Goal: Task Accomplishment & Management: Manage account settings

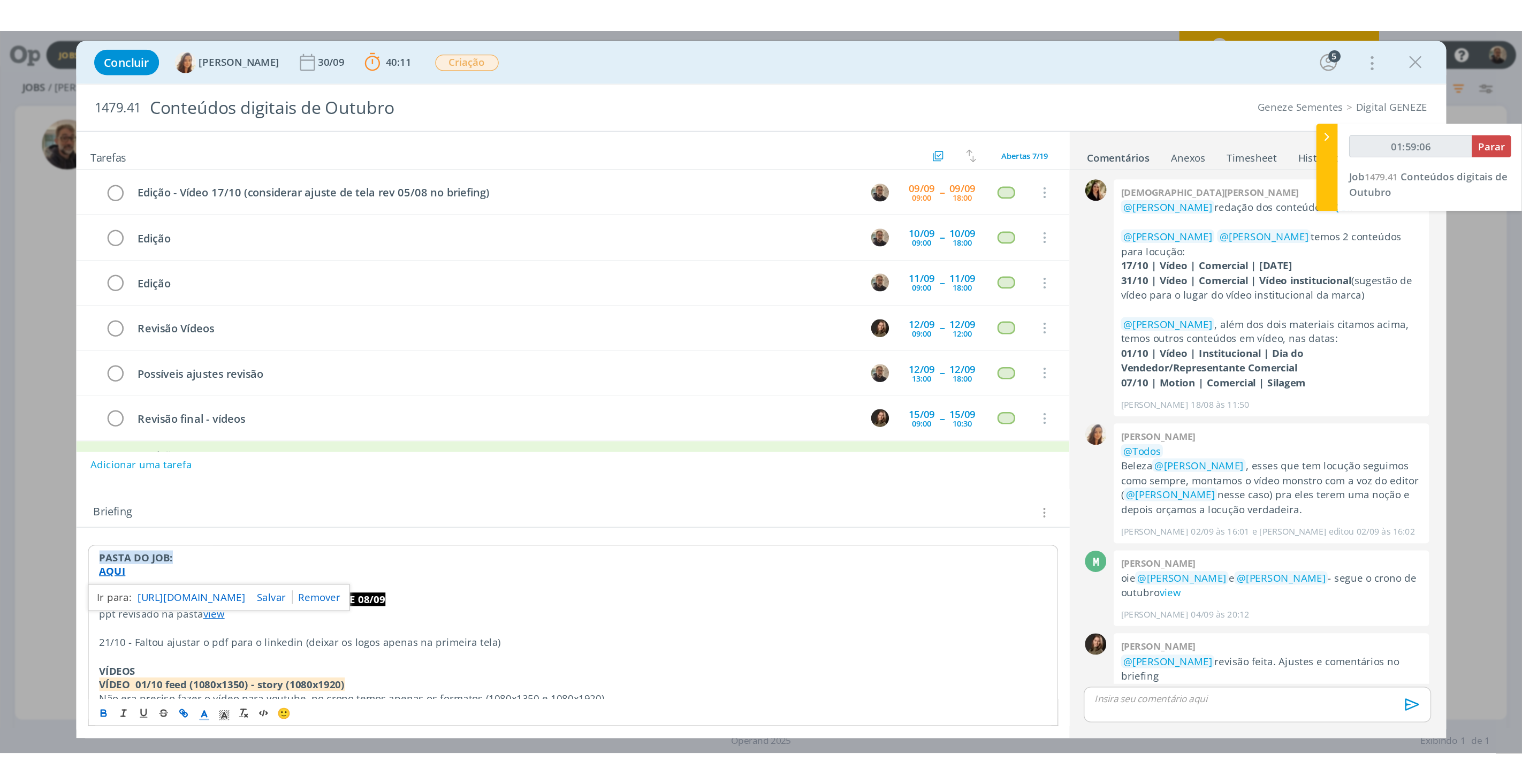
scroll to position [742, 0]
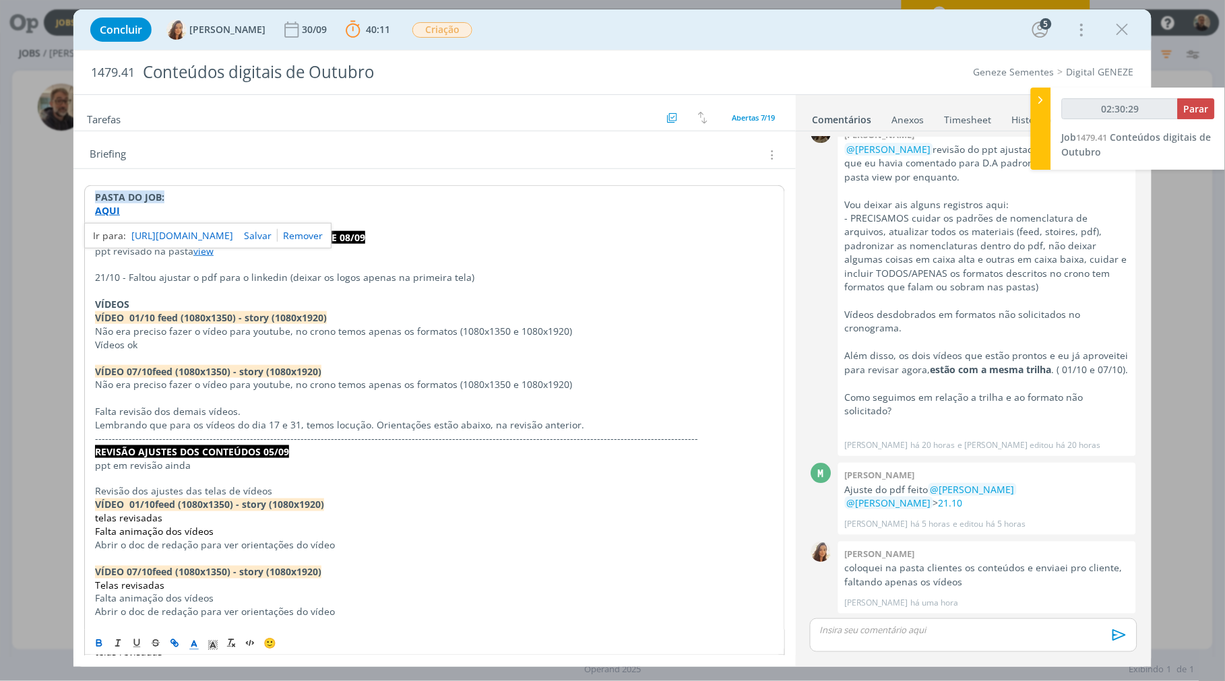
click at [187, 238] on link "https://sobeae.sharepoint.com/:f:/s/SOBEAE/EmVSeU8QILRKvJPnJuM1l-ABCcLBpI0dpIpI…" at bounding box center [182, 236] width 102 height 18
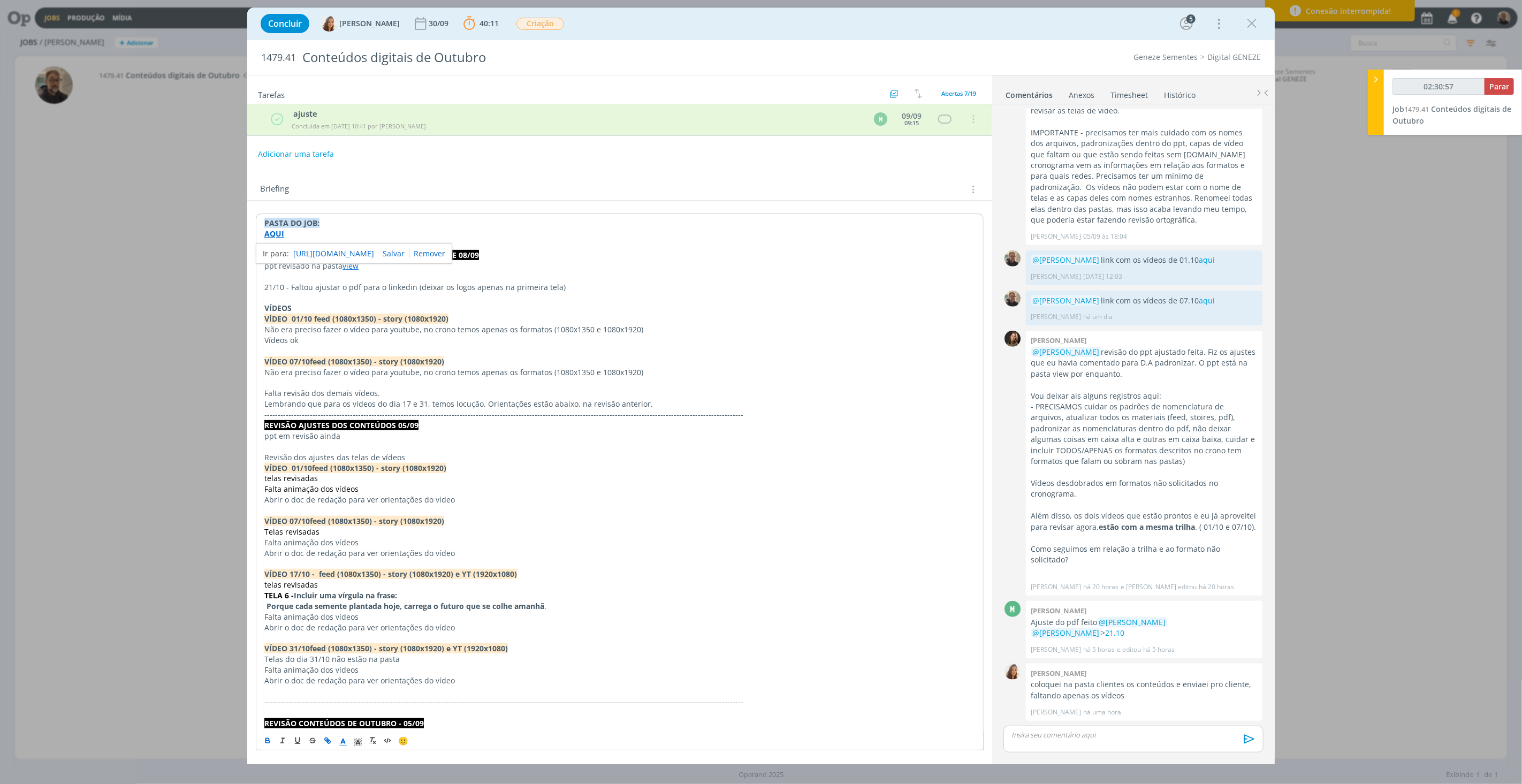
scroll to position [508, 0]
click at [1051, 541] on div "dialog" at bounding box center [1133, 740] width 260 height 27
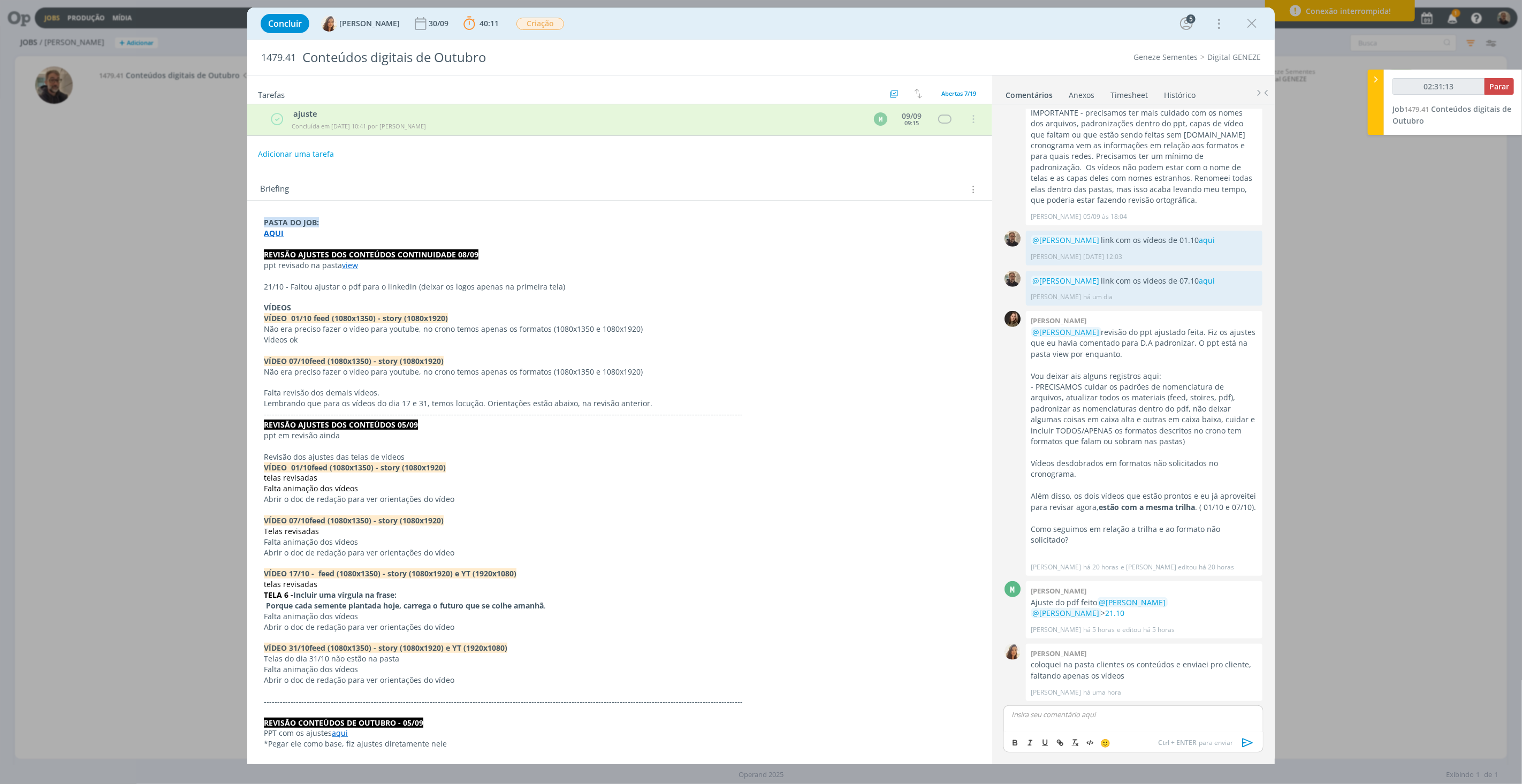
type input "02:31:14"
click at [1051, 541] on span "Vanessa Feron" at bounding box center [1070, 730] width 67 height 12
drag, startPoint x: 1074, startPoint y: 716, endPoint x: 1082, endPoint y: 718, distance: 8.2
click at [1082, 541] on p "﻿ @ Vanessa Feron ﻿ link com a pasta dos vídeos de 17.10" at bounding box center [1134, 714] width 243 height 10
type input "02:31:27"
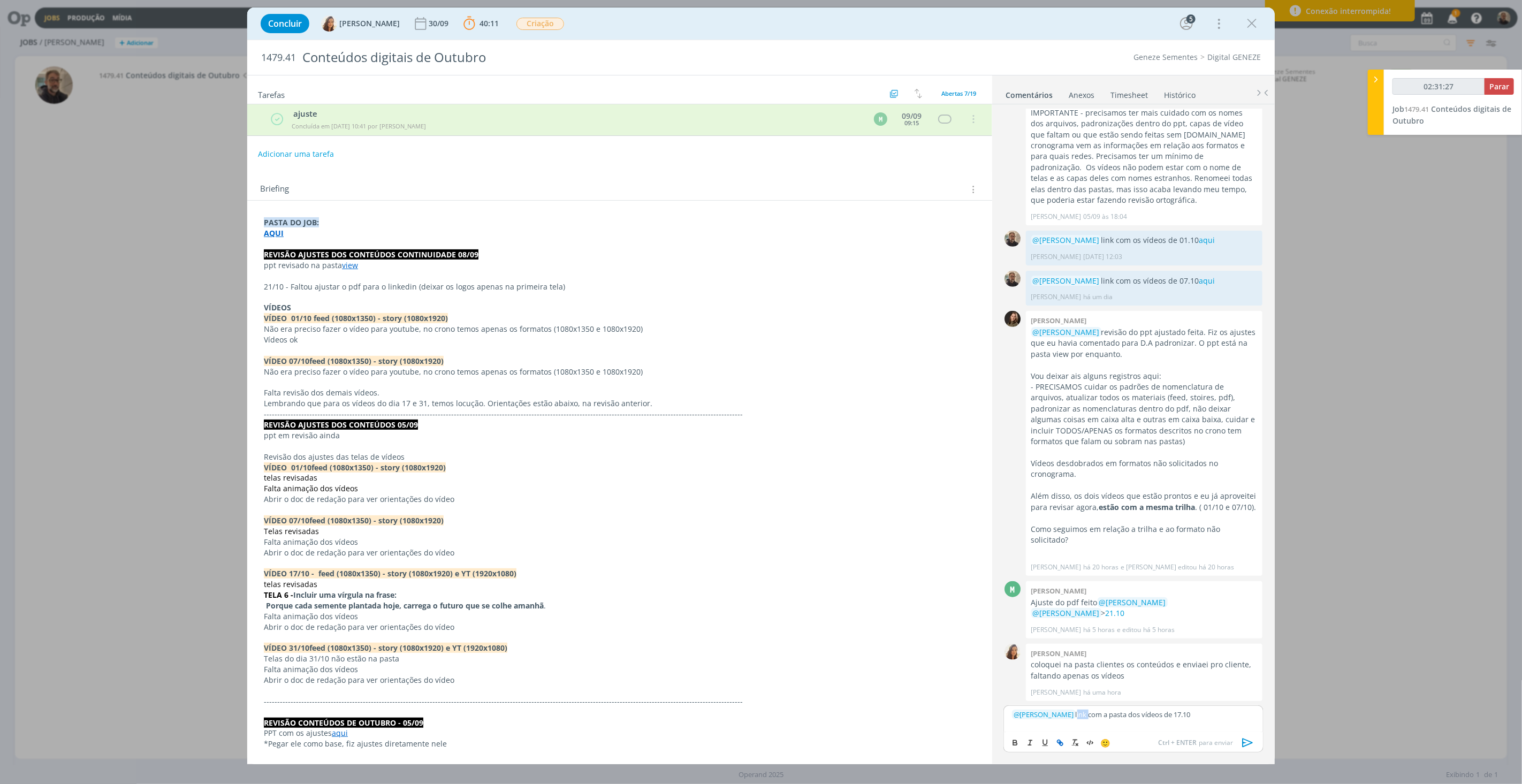
click at [1057, 541] on icon "dialog" at bounding box center [1060, 743] width 9 height 9
type input "link"
type input "02:31:28"
paste input "https://sobeae.sharepoint.com/:f:/s/SOBEAE/EvU4fua0F4FIuBvwyuZbe3UB8G0OlxfQxGVt…"
type input "https://sobeae.sharepoint.com/:f:/s/SOBEAE/EvU4fua0F4FIuBvwyuZbe3UB8G0OlxfQxGVt…"
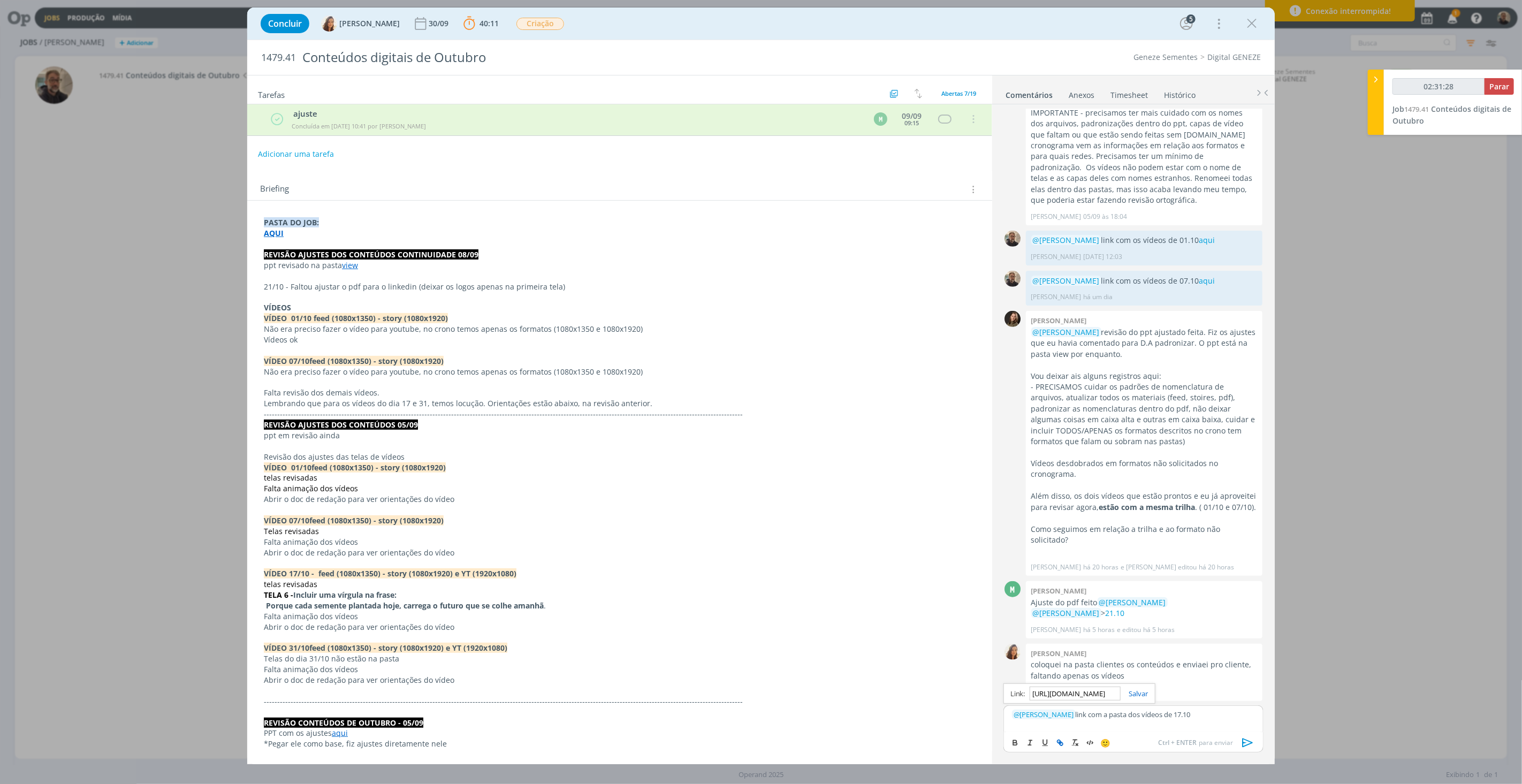
scroll to position [0, 281]
type input "02:31:29"
type input "https://sobeae.sharepoint.com/:f:/s/SOBEAE/EvU4fua0F4FIuBvwyuZbe3UB8G0OlxfQxGVt…"
click at [1141, 541] on link "dialog" at bounding box center [1134, 693] width 28 height 10
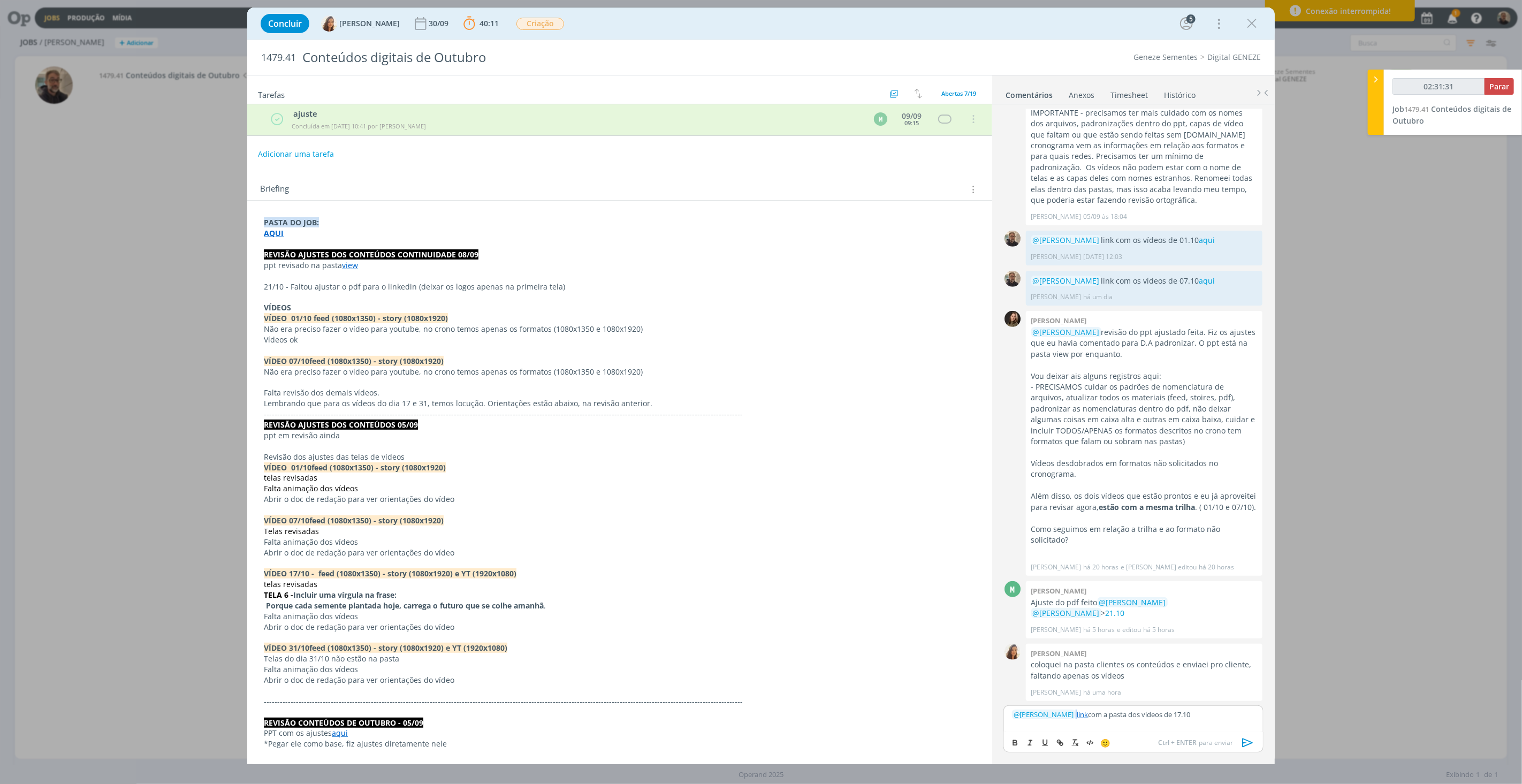
click at [1141, 541] on icon "dialog" at bounding box center [1248, 743] width 16 height 16
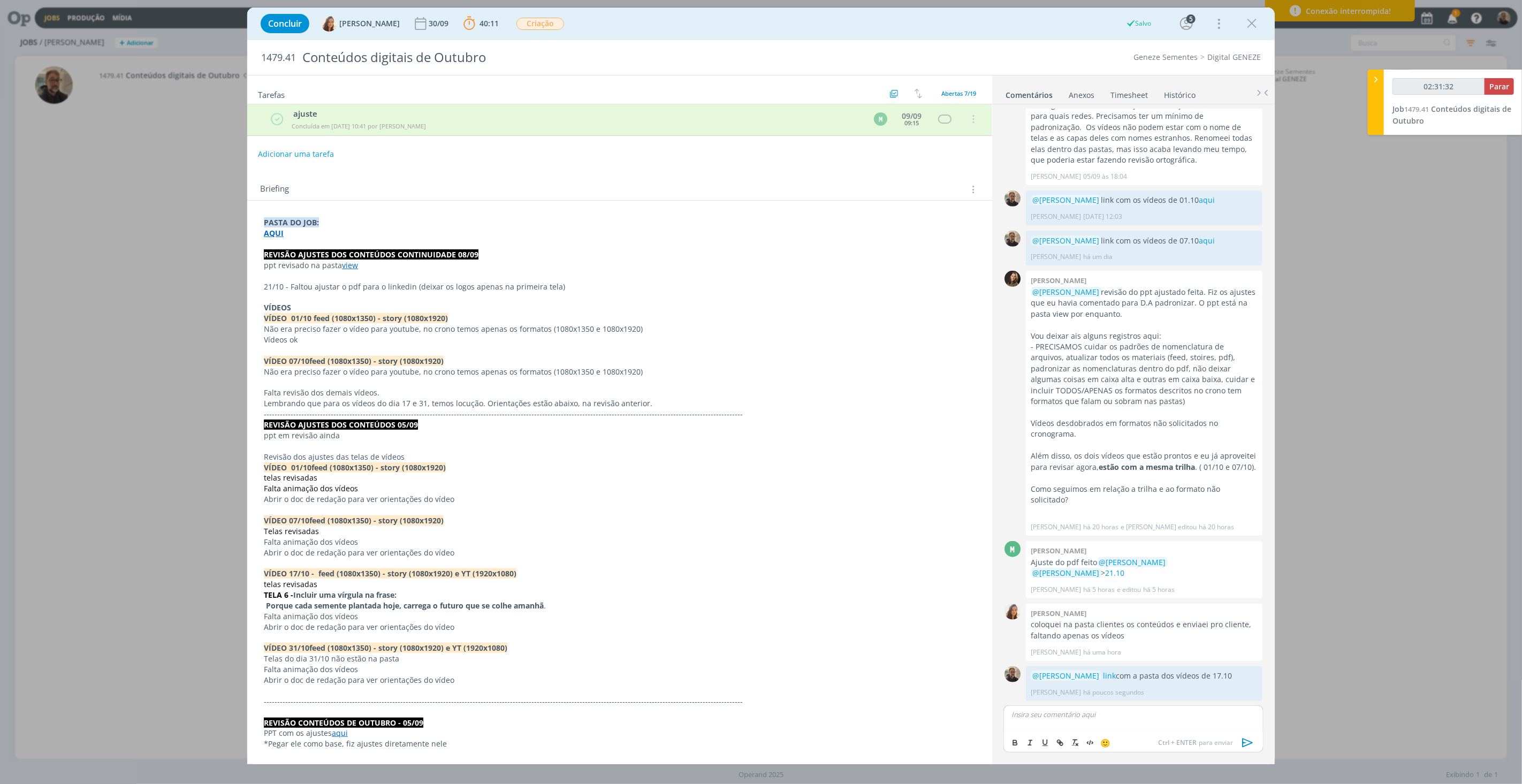
type input "02:31:34"
click at [1141, 84] on span "Parar" at bounding box center [1499, 86] width 20 height 10
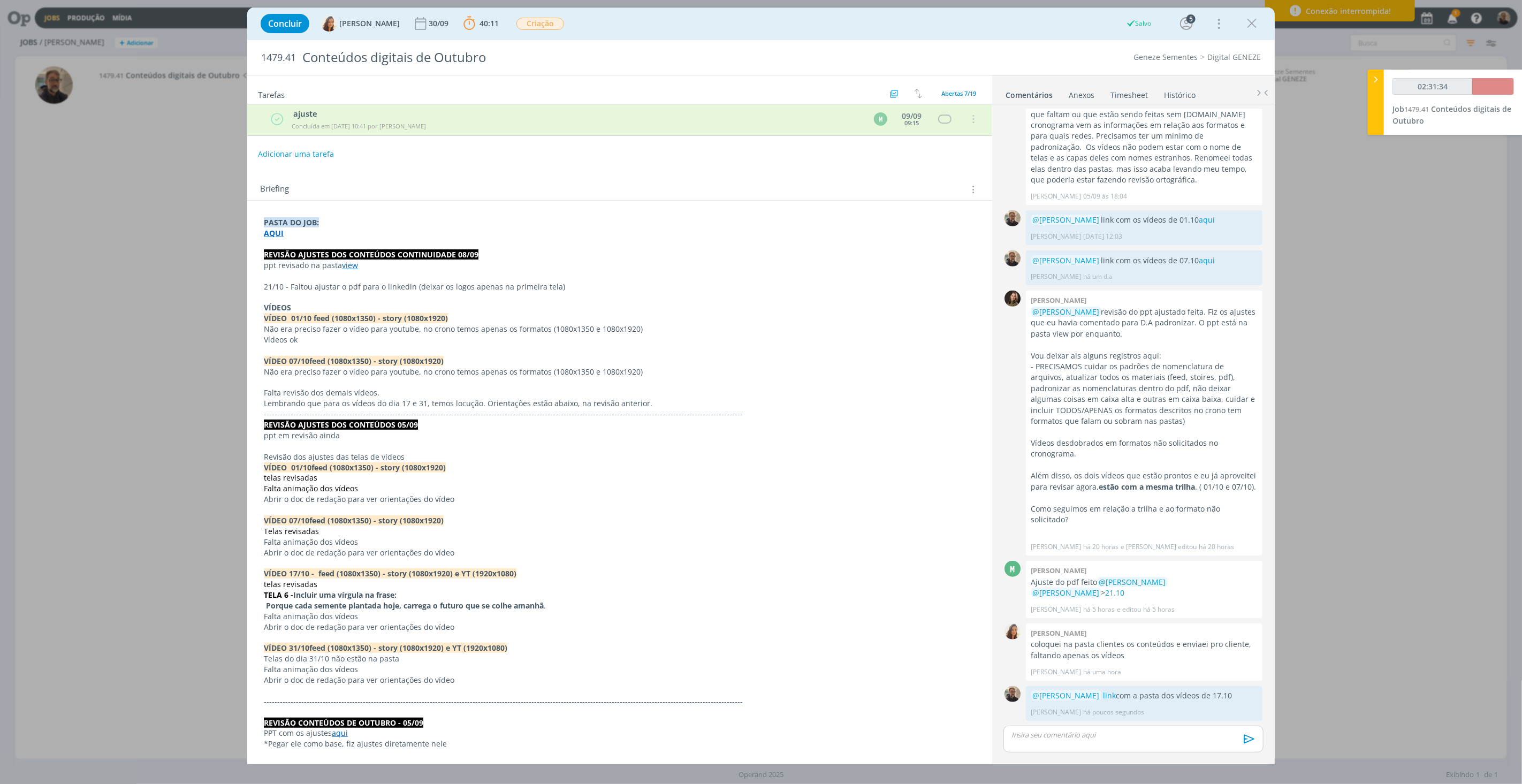
scroll to position [549, 0]
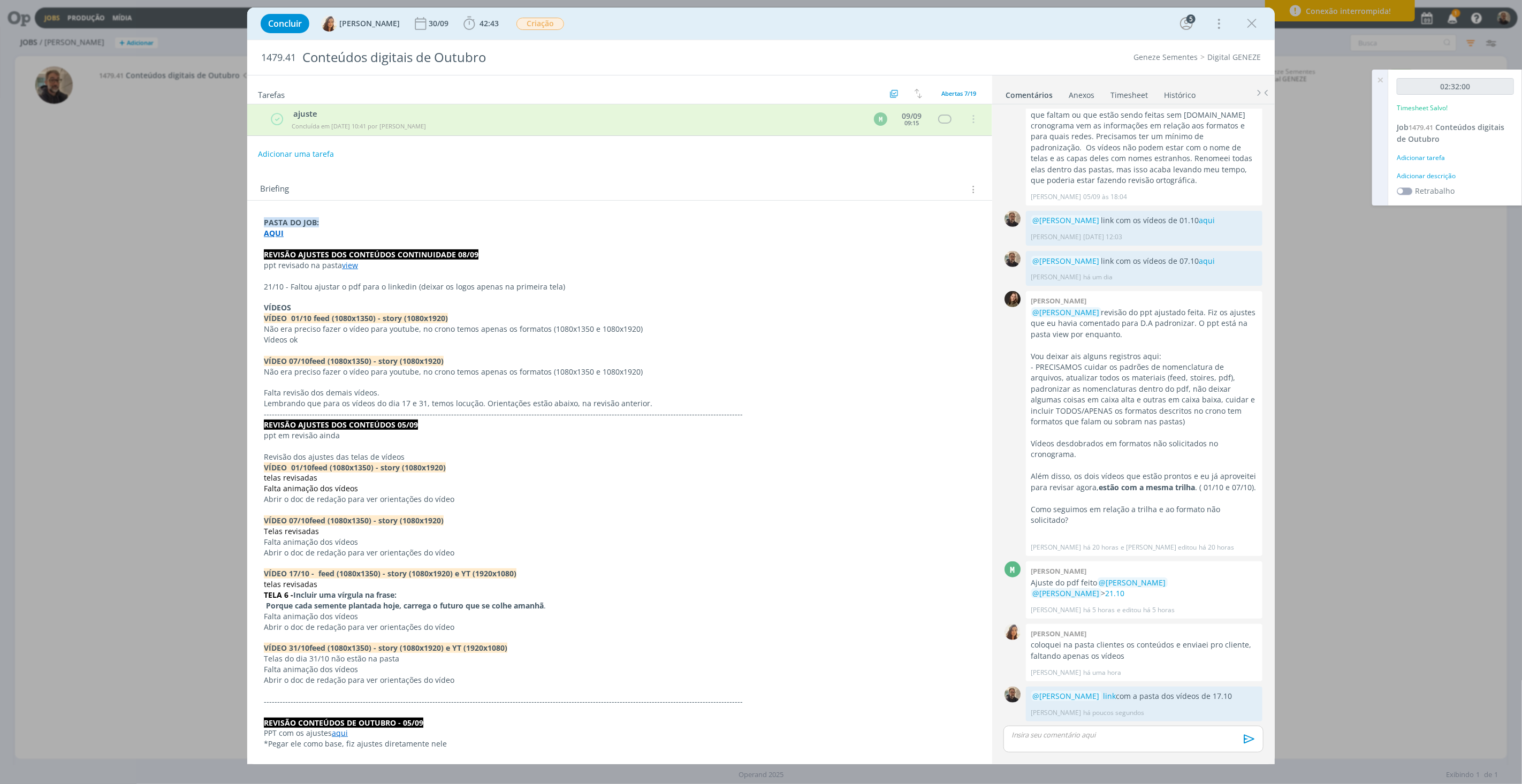
click at [1127, 95] on link "Timesheet" at bounding box center [1129, 93] width 39 height 16
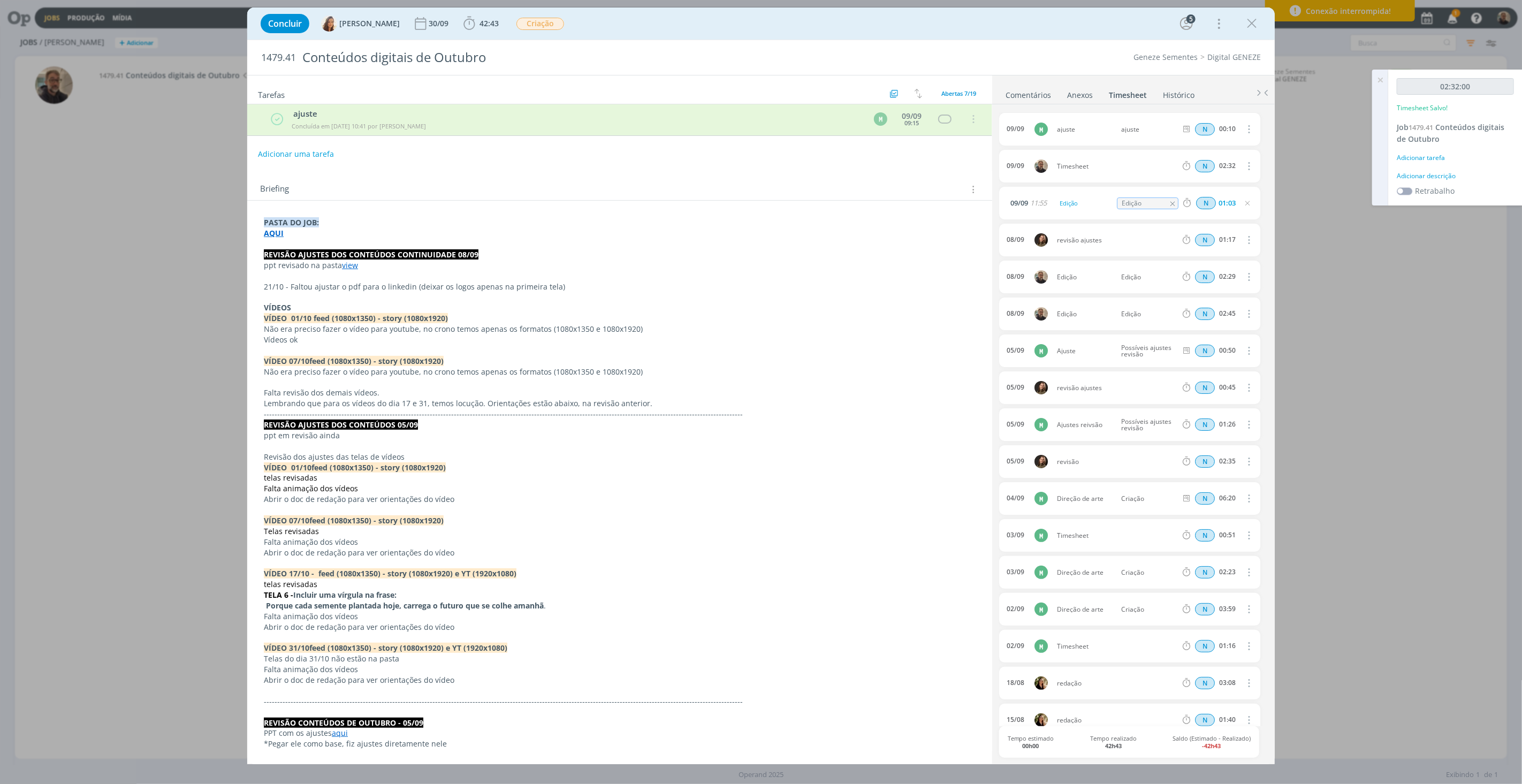
click at [1141, 167] on icon "dialog" at bounding box center [1248, 166] width 12 height 13
click at [1141, 180] on div "Concluir Vanessa Feron 30/09 42:43 Iniciar Apontar Data * 09/09/2025 Horas * 00…" at bounding box center [761, 392] width 1522 height 784
click at [1128, 167] on span "Timesheet" at bounding box center [1116, 166] width 128 height 6
click at [1093, 164] on span "Timesheet" at bounding box center [1116, 166] width 128 height 6
click at [1141, 163] on icon "dialog" at bounding box center [1248, 166] width 12 height 13
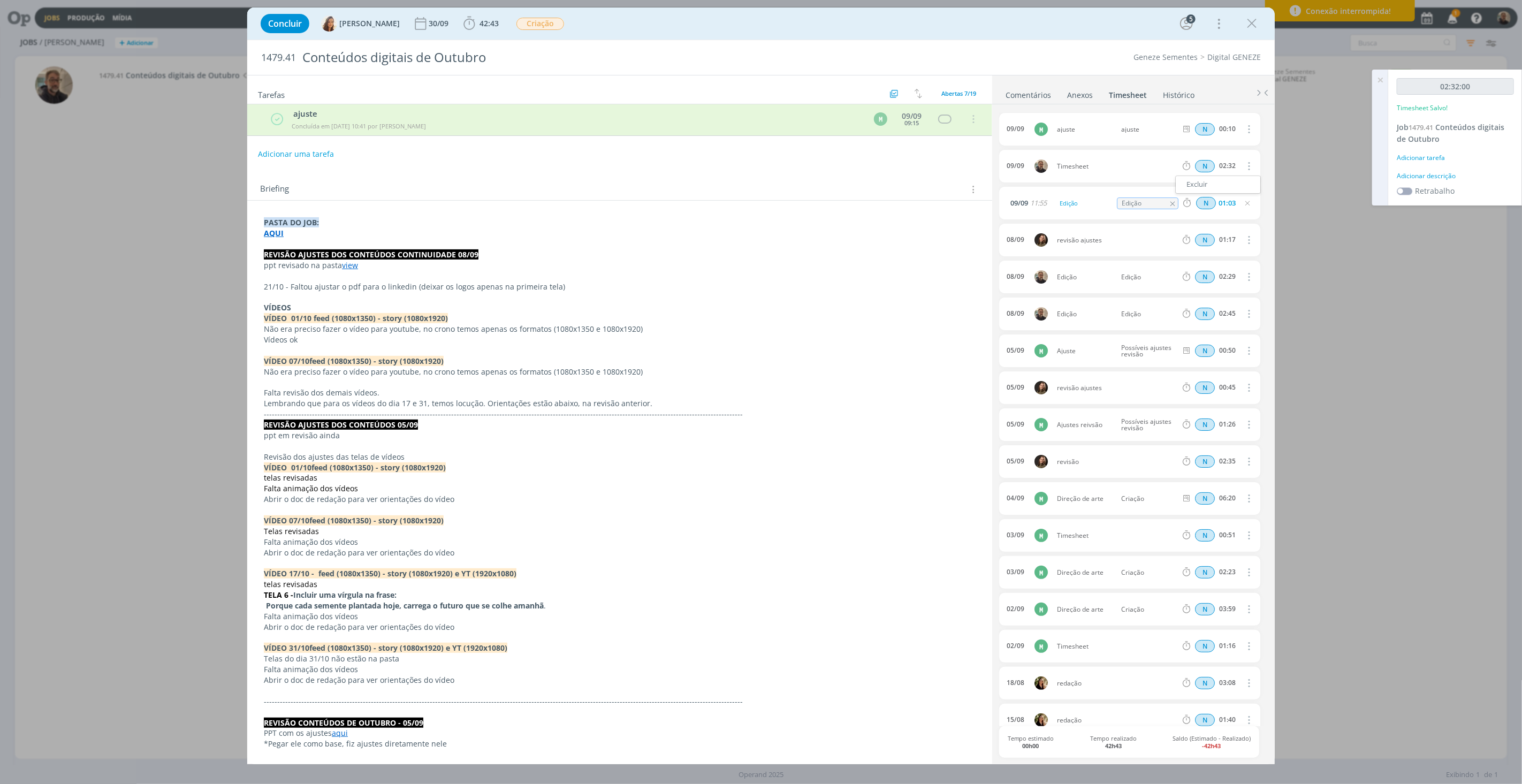
click at [1141, 161] on div "Concluir Vanessa Feron 30/09 42:43 Iniciar Apontar Data * 09/09/2025 Horas * 00…" at bounding box center [761, 392] width 1522 height 784
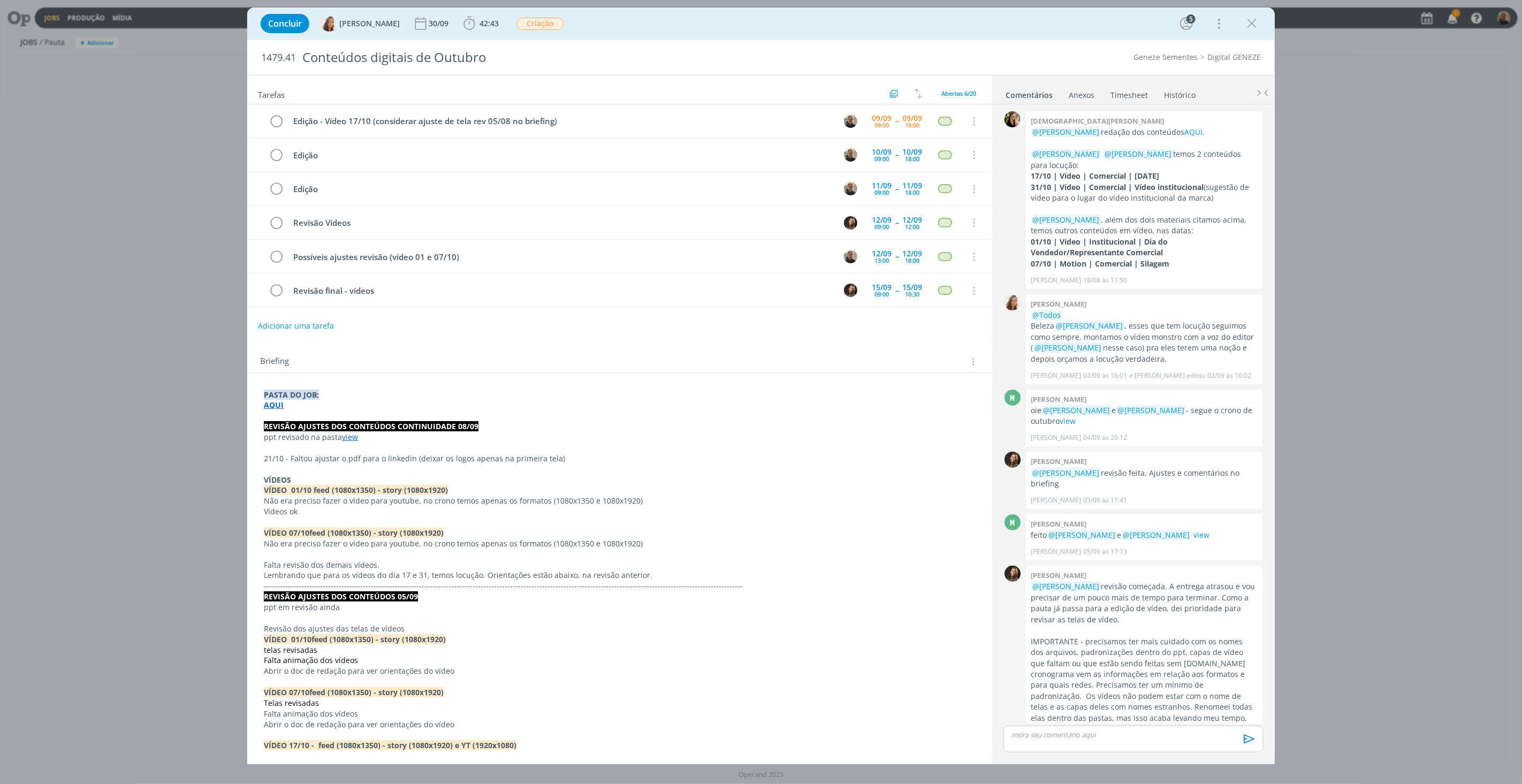
scroll to position [549, 0]
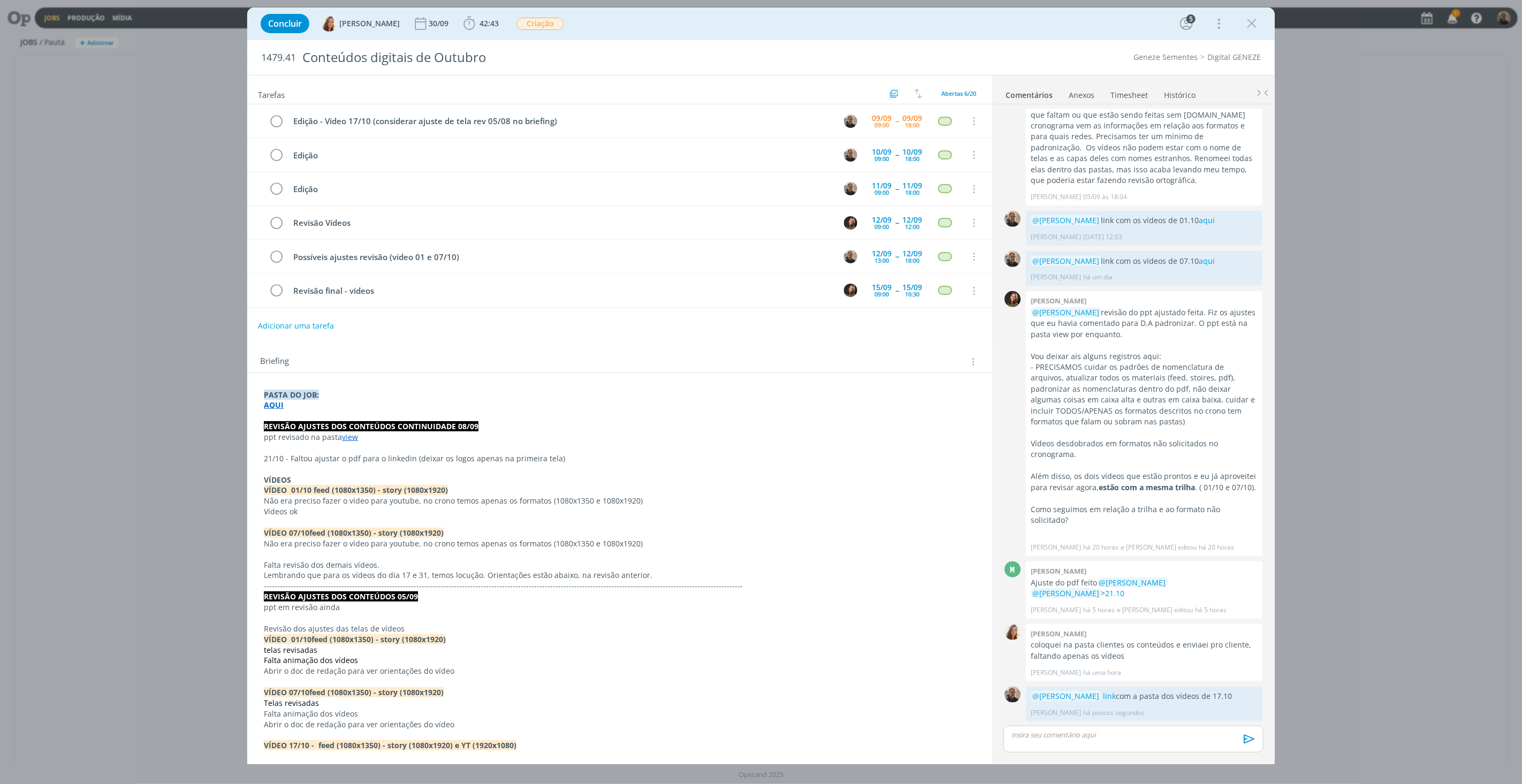
click at [1130, 97] on link "Timesheet" at bounding box center [1129, 93] width 39 height 16
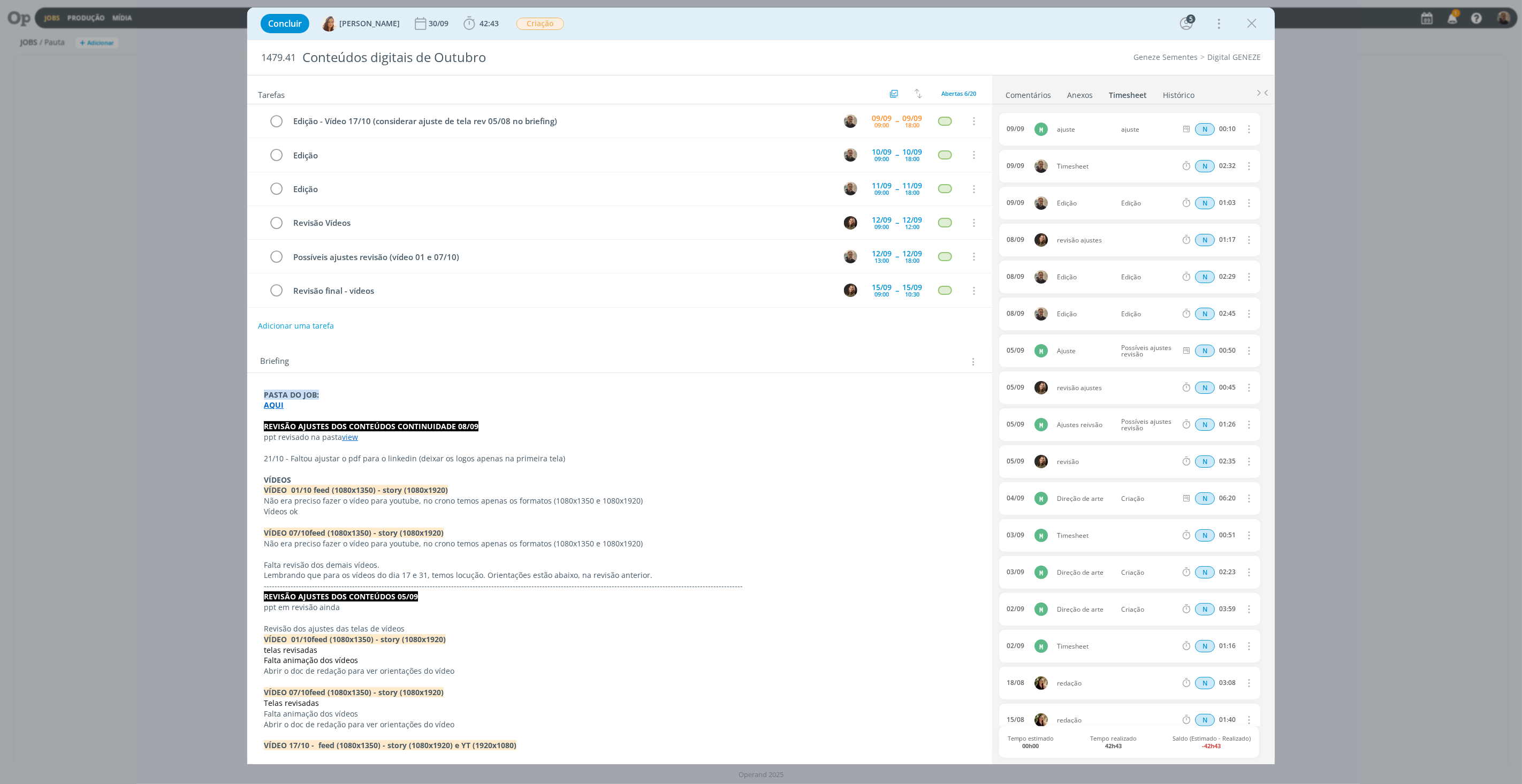
click at [1246, 168] on icon "dialog" at bounding box center [1248, 166] width 12 height 13
click at [1198, 196] on link "Editar" at bounding box center [1218, 202] width 84 height 17
click at [1087, 169] on div "Timesheet" at bounding box center [1086, 166] width 58 height 12
click at [988, 167] on body "Jobs Produção Mídia 1 Notificações Central de Ajuda Área de Membros Implantação…" at bounding box center [761, 392] width 1522 height 784
click at [1169, 164] on icon "dialog" at bounding box center [1172, 166] width 7 height 7
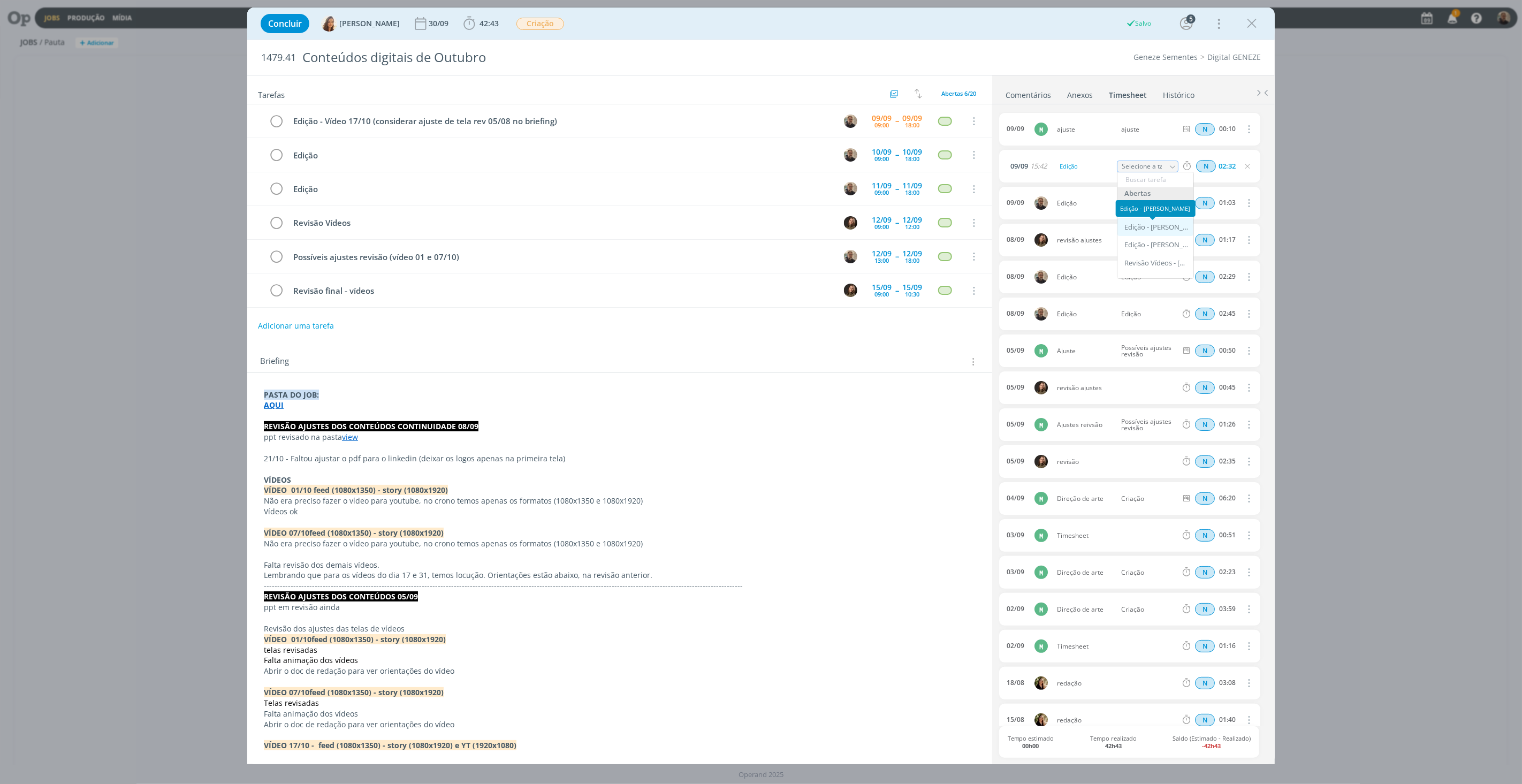
click at [1147, 228] on div "Edição - Rodrigo Bilheri" at bounding box center [1156, 227] width 64 height 9
type input "Edição"
click at [1344, 150] on div "Concluir Vanessa Feron 30/09 42:43 Iniciar Apontar Data * 09/09/2025 Horas * 00…" at bounding box center [761, 392] width 1522 height 784
click at [392, 125] on div "Edição - Vídeo 17/10 (considerar ajuste de tela rev 05/08 no briefing)" at bounding box center [562, 121] width 545 height 14
click at [118, 305] on div "Concluir Vanessa Feron 30/09 42:43 Iniciar Apontar Data * 09/09/2025 Horas * 00…" at bounding box center [761, 392] width 1522 height 784
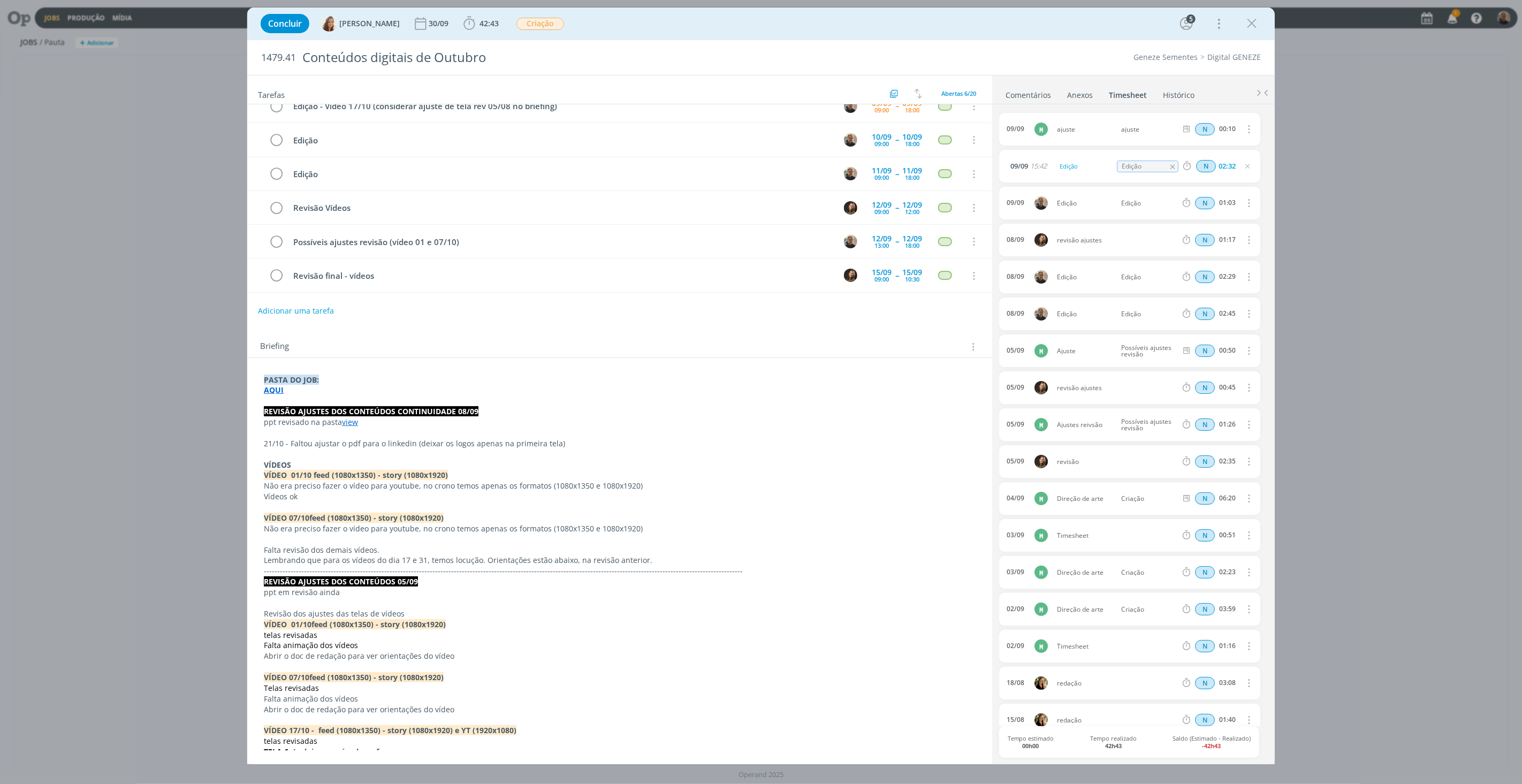
scroll to position [253, 0]
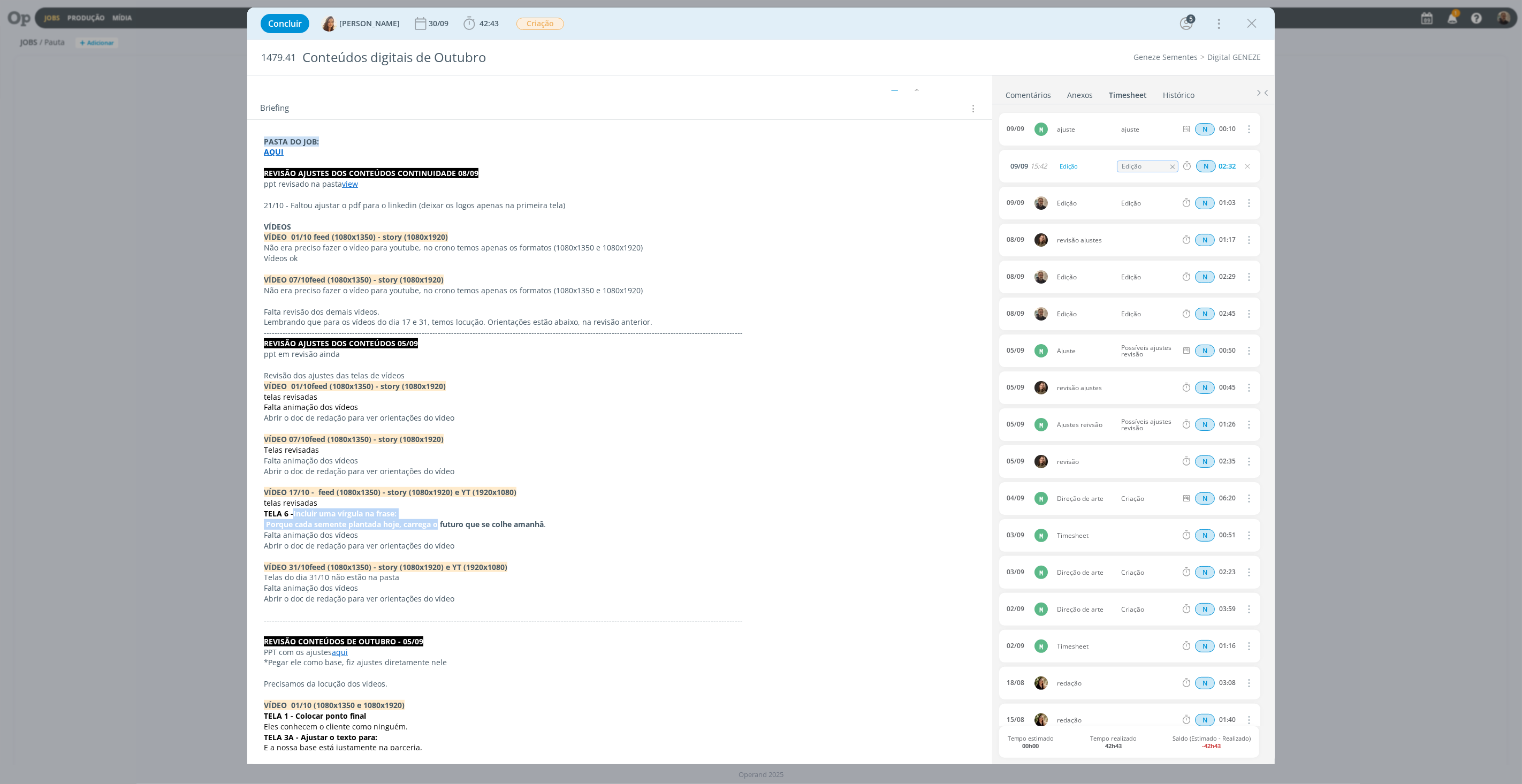
drag, startPoint x: 292, startPoint y: 516, endPoint x: 440, endPoint y: 524, distance: 148.2
click at [440, 524] on div "PASTA DO JOB: AQUI REVISÃO AJUSTES DOS CONTEÚDOS CONTINUIDADE 08/09 ppt revisad…" at bounding box center [620, 796] width 728 height 1327
click at [306, 527] on strong "Porque cada semente plantada hoje, carrega o futuro que se colhe amanhã" at bounding box center [405, 524] width 278 height 10
drag, startPoint x: 267, startPoint y: 524, endPoint x: 562, endPoint y: 525, distance: 295.0
click at [562, 525] on p "Porque cada semente plantada hoje, carrega o futuro que se colhe amanhã ." at bounding box center [620, 524] width 712 height 10
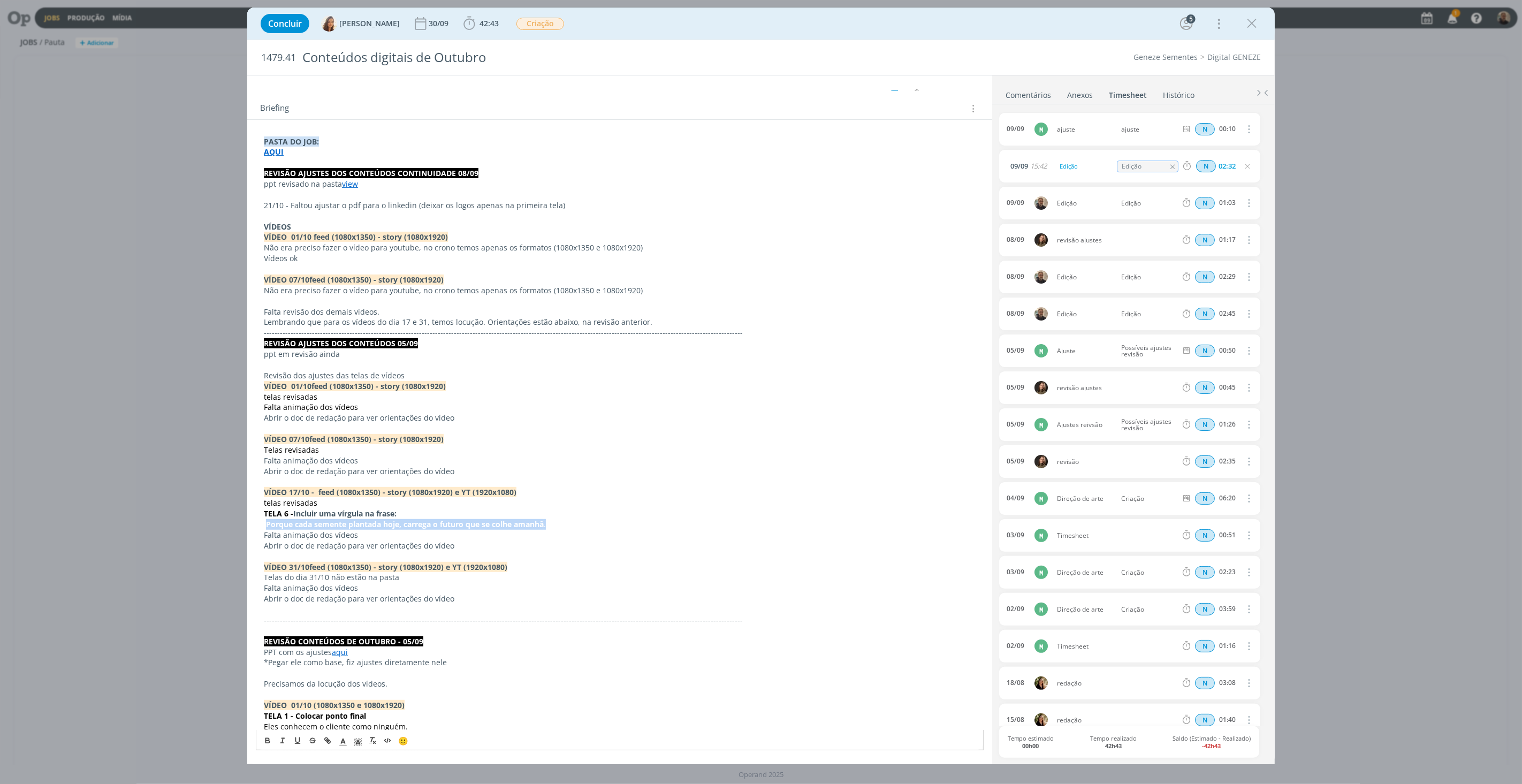
copy p "Porque cada semente plantada hoje, carrega o futuro que se colhe amanhã ."
click at [375, 528] on strong "Porque cada semente plantada hoje, carrega o futuro que se colhe amanhã" at bounding box center [405, 524] width 278 height 10
click at [296, 522] on strong "Porque cada semente plantada hoje, carrega o futuro que se colhe amanhã" at bounding box center [405, 524] width 278 height 10
click at [289, 531] on p "Falta animação dos vídeos" at bounding box center [620, 535] width 712 height 10
click at [326, 527] on strong "Porque cada semente plantada hoje, carrega o futuro que se colhe amanhã" at bounding box center [405, 524] width 278 height 10
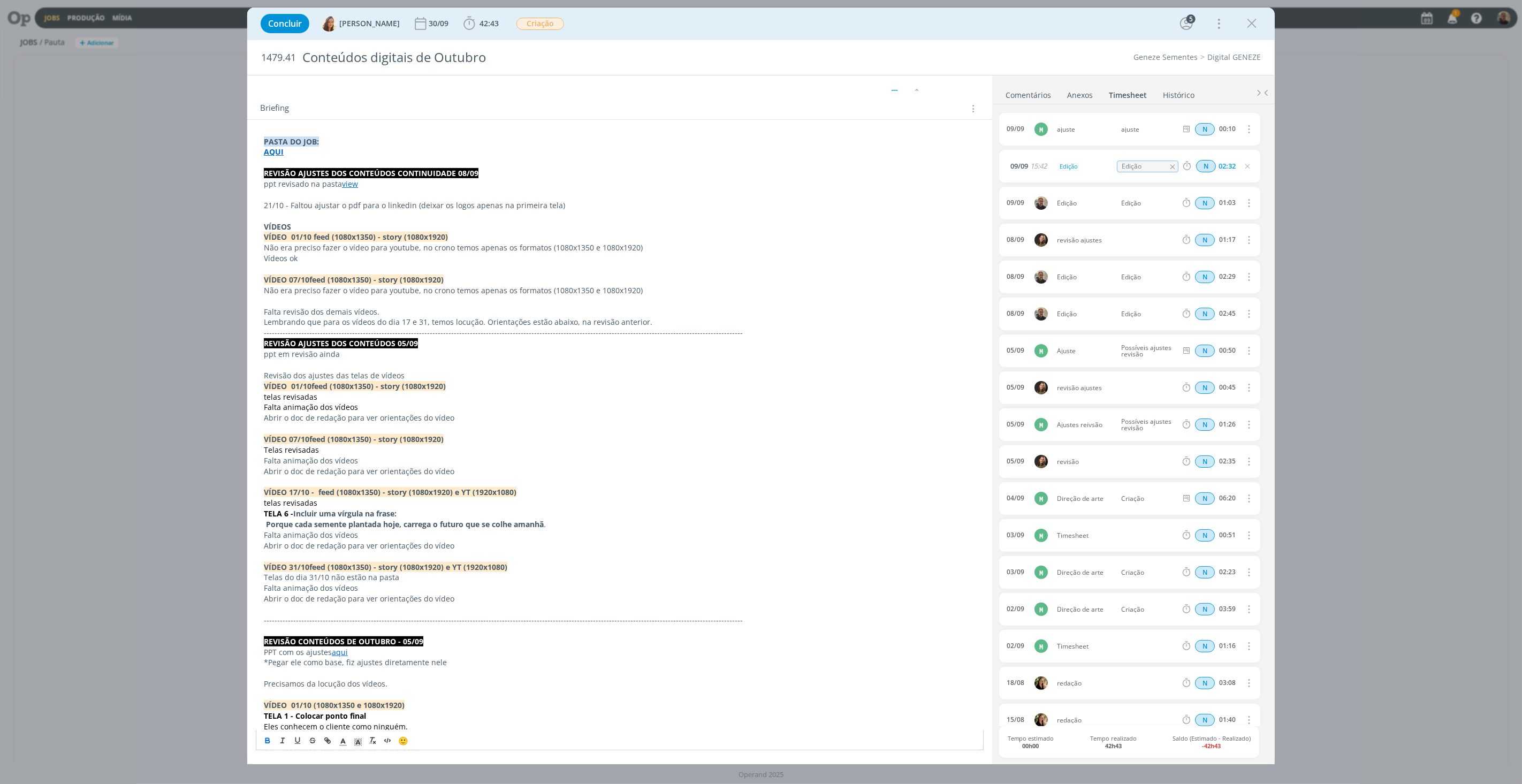
click at [408, 527] on strong "Porque cada semente plantada hoje, carrega o futuro que se colhe amanhã" at bounding box center [405, 524] width 278 height 10
click at [431, 523] on strong "Porque cada semente plantada hoje, carrega o futuro que se colhe amanhã" at bounding box center [405, 524] width 278 height 10
click at [459, 524] on strong "Porque cada semente plantada hoje, carrega o futuro que se colhe amanhã" at bounding box center [405, 524] width 278 height 10
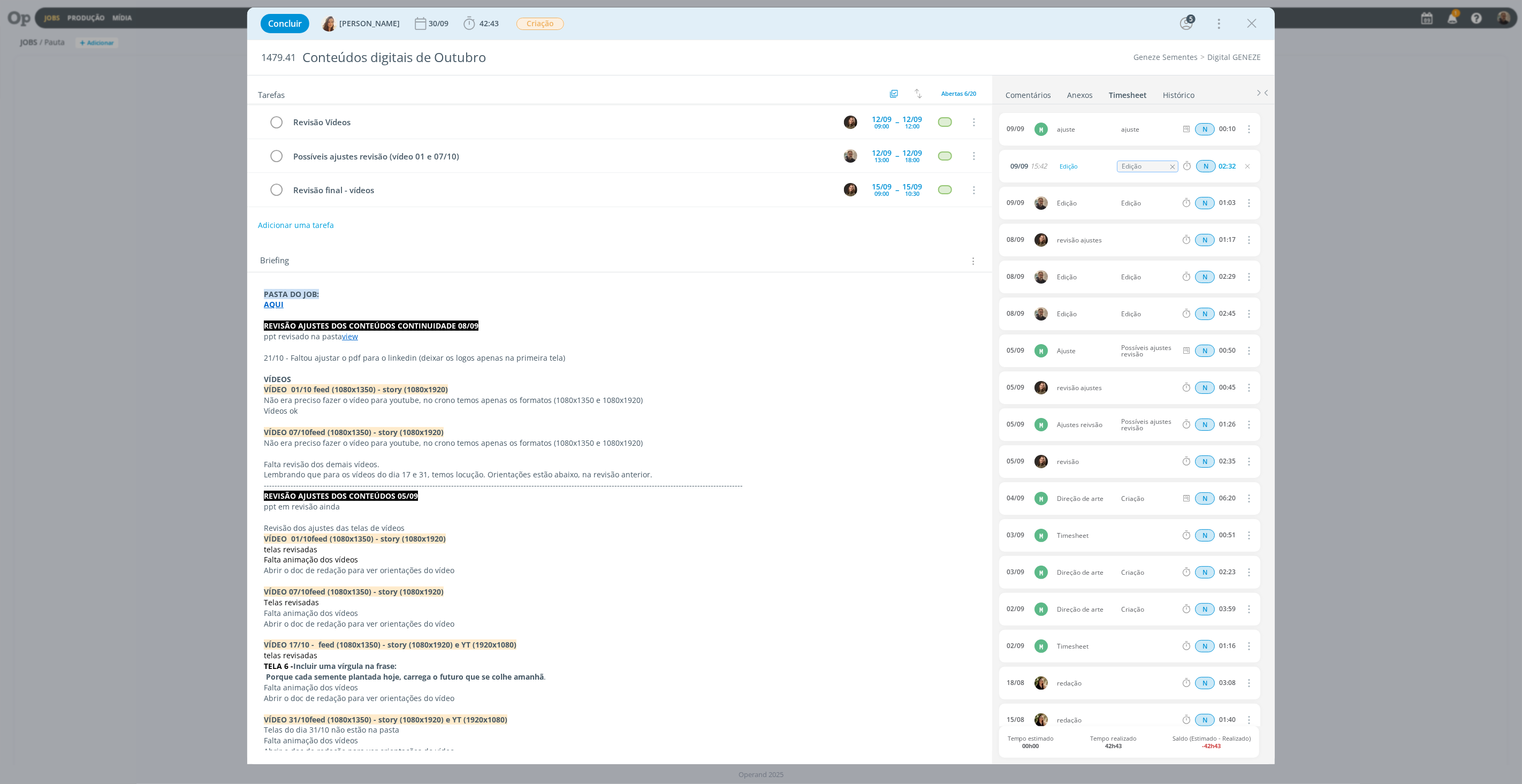
scroll to position [0, 0]
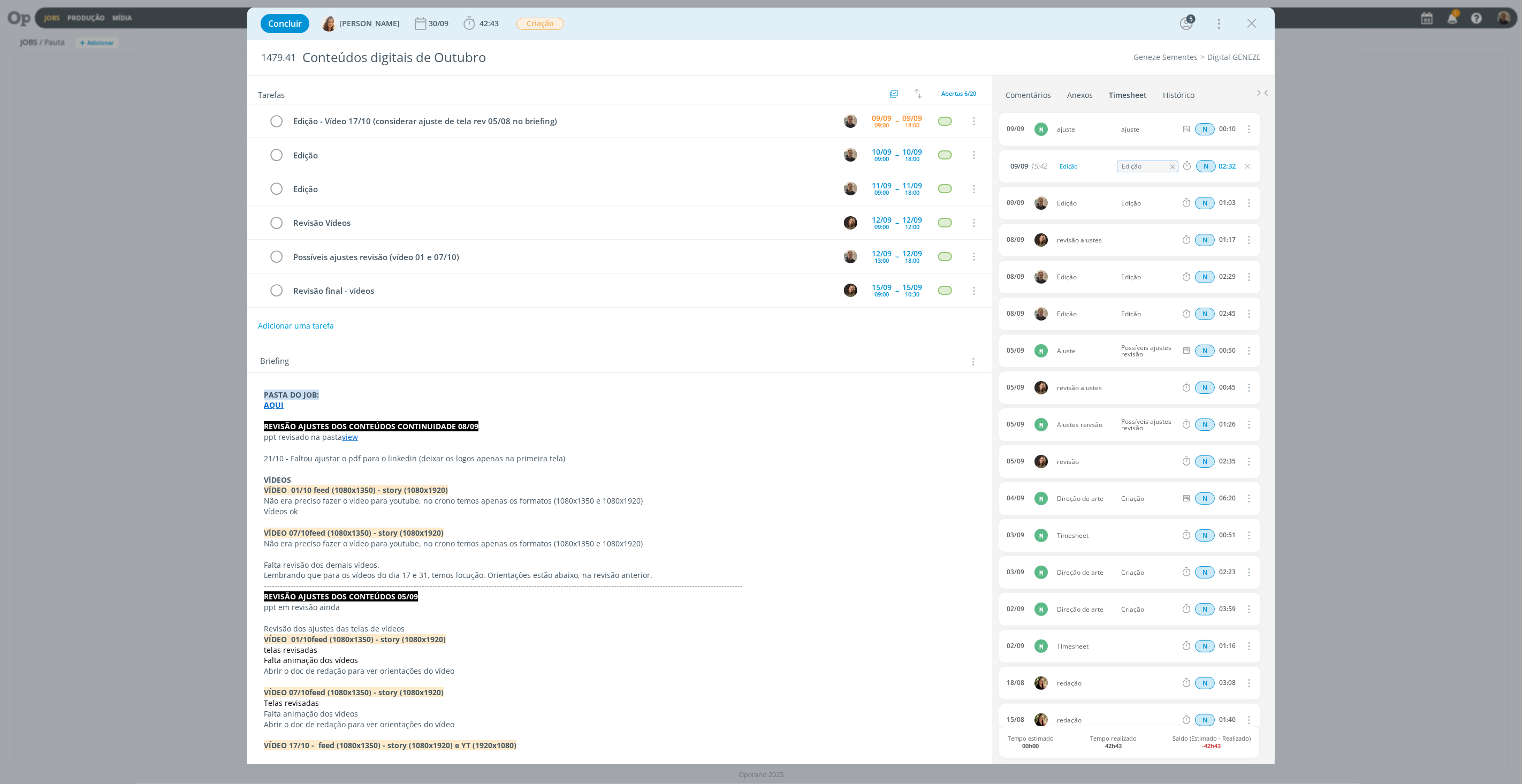
click at [691, 488] on p "VÍDEO 01/10 feed (1080x1350) - story (1080x1920)" at bounding box center [620, 489] width 712 height 10
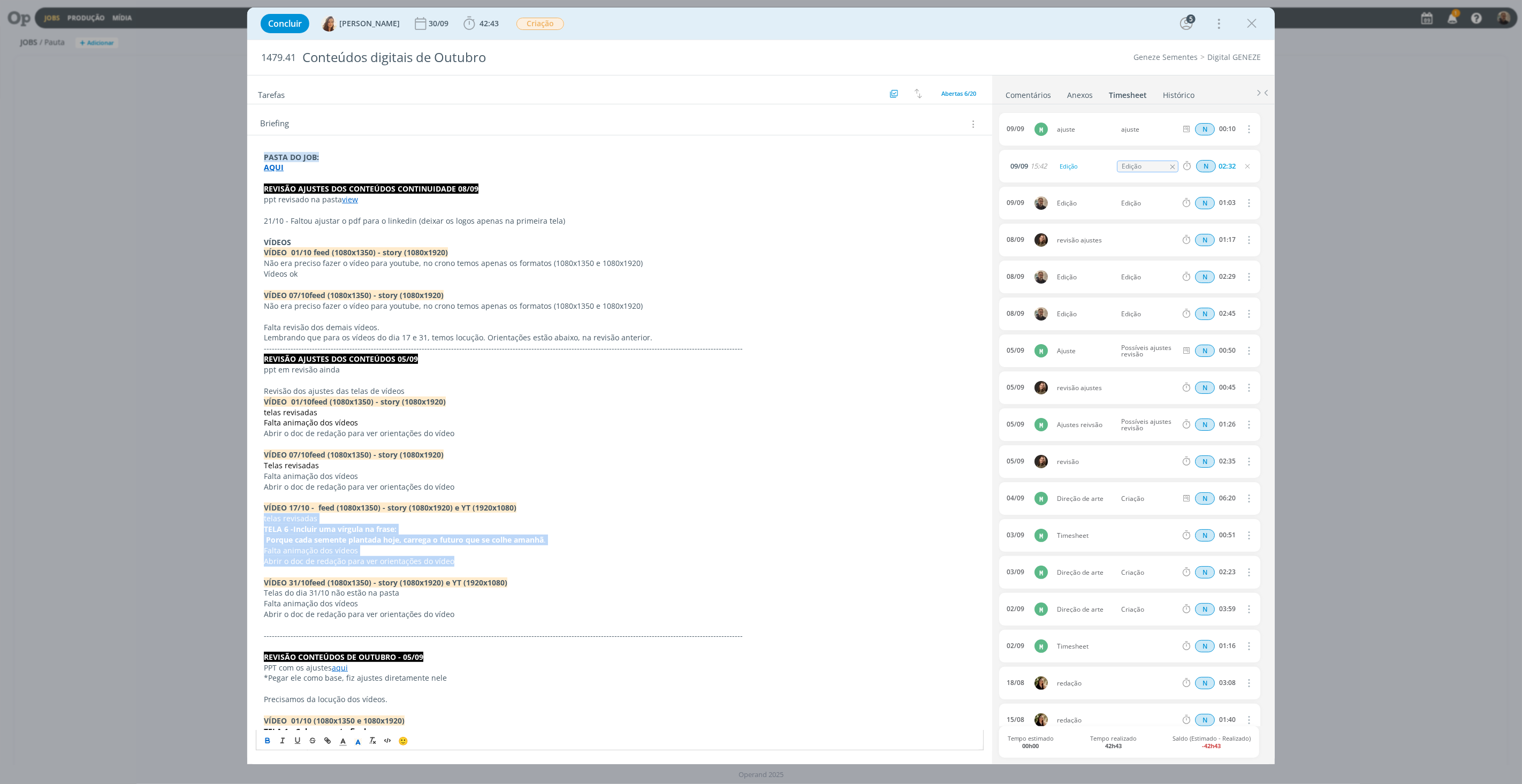
drag, startPoint x: 263, startPoint y: 521, endPoint x: 466, endPoint y: 557, distance: 206.2
drag, startPoint x: 768, startPoint y: 438, endPoint x: 755, endPoint y: 431, distance: 14.8
click at [768, 438] on p "Abrir o doc de redação para ver orientações do vídeo" at bounding box center [620, 433] width 712 height 10
drag, startPoint x: 432, startPoint y: 488, endPoint x: 256, endPoint y: 488, distance: 176.0
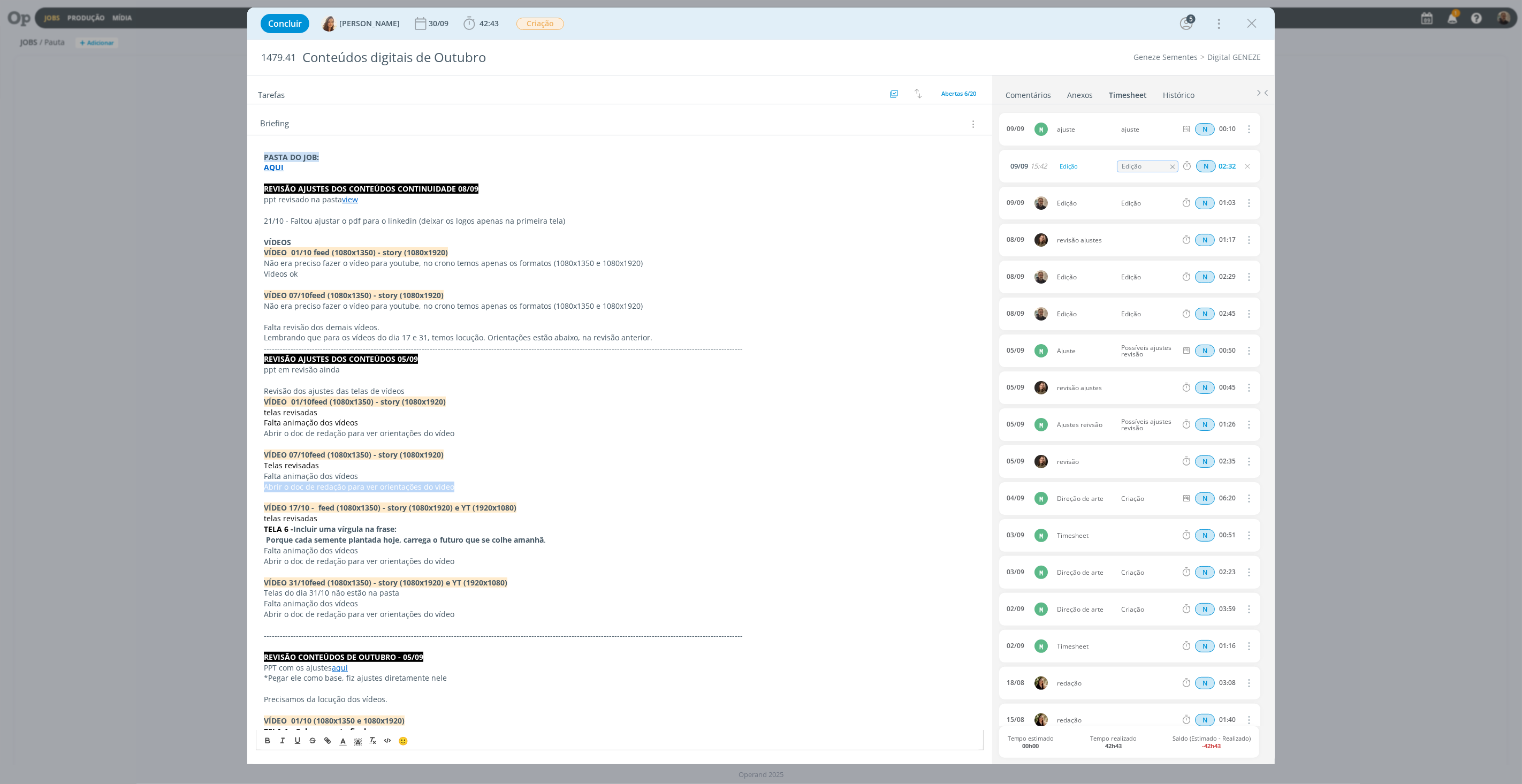
click at [514, 483] on p "Abrir o doc de redação para ver orientações do vídeo" at bounding box center [620, 486] width 712 height 10
click at [463, 395] on p "Revisão dos ajustes das telas de vídeos" at bounding box center [620, 391] width 712 height 10
click at [467, 404] on p "VÍDEO 01/10 feed (1080x1350) - story (1080x1920)" at bounding box center [620, 401] width 712 height 10
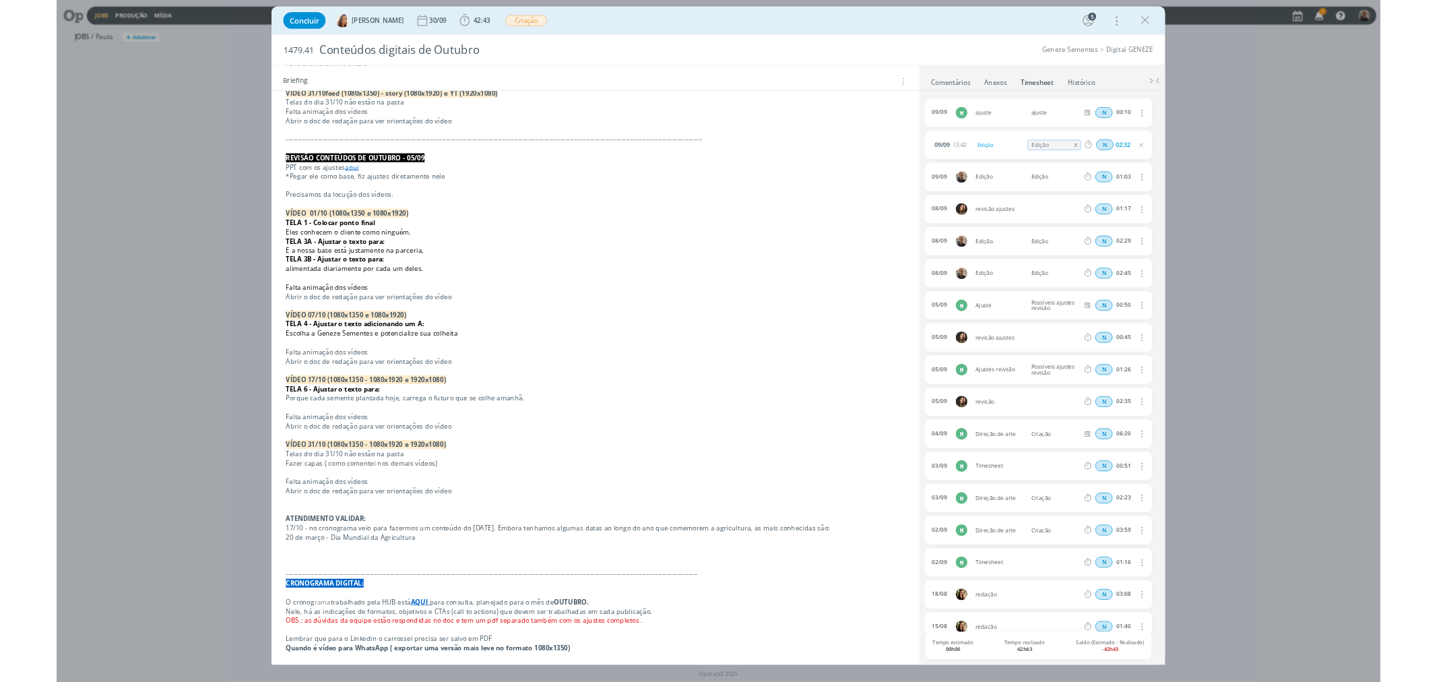
scroll to position [598, 0]
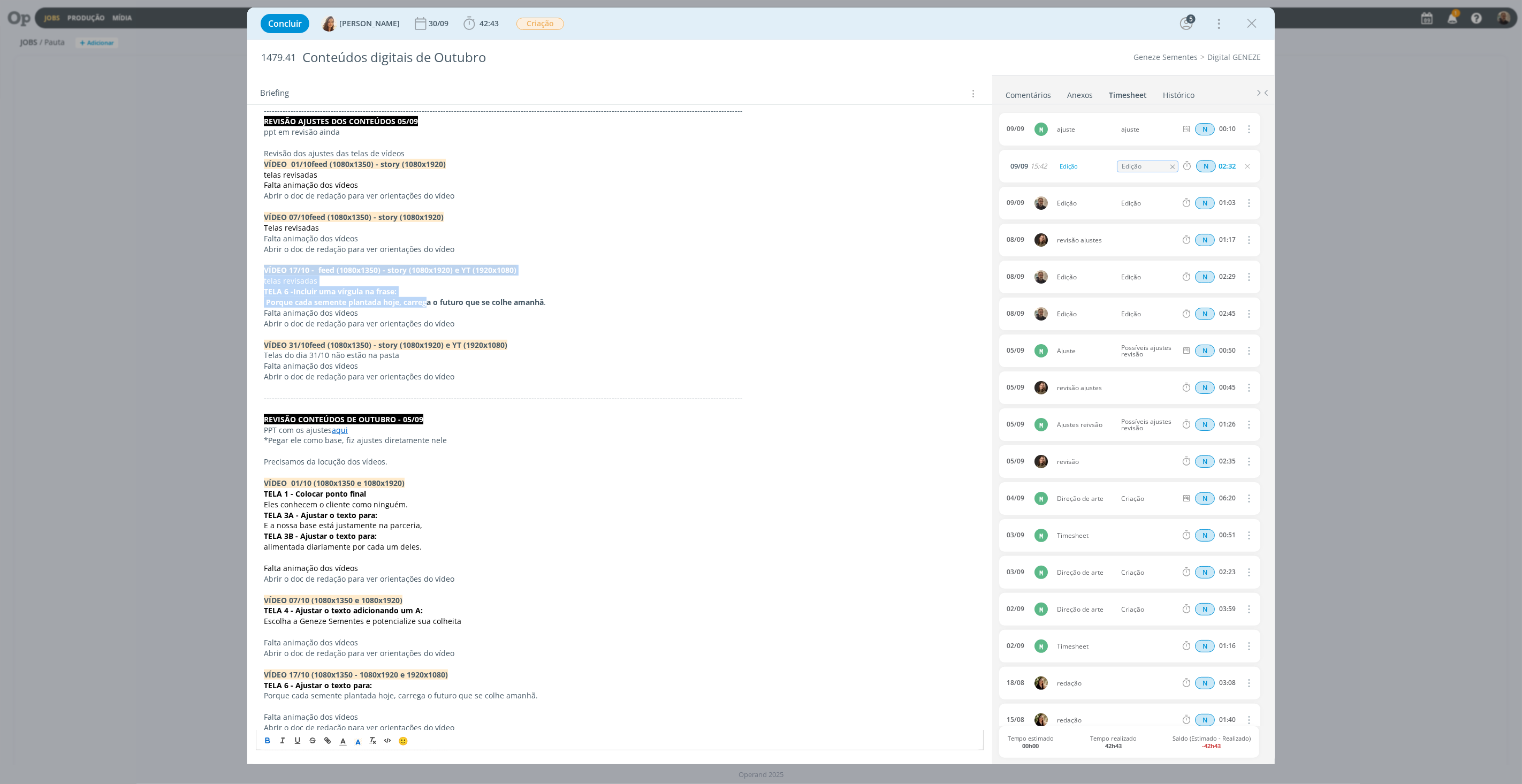
drag, startPoint x: 265, startPoint y: 271, endPoint x: 427, endPoint y: 301, distance: 164.8
click at [427, 301] on div "PASTA DO JOB: AQUI REVISÃO AJUSTES DOS CONTEÚDOS CONTINUIDADE 08/09 ppt revisad…" at bounding box center [620, 574] width 728 height 1327
click at [351, 302] on strong "Porque cada semente plantada hoje, carrega o futuro que se colhe amanhã" at bounding box center [405, 302] width 278 height 10
drag, startPoint x: 395, startPoint y: 303, endPoint x: 409, endPoint y: 305, distance: 14.1
click at [409, 305] on strong "Porque cada semente plantada hoje, carrega o futuro que se colhe amanhã" at bounding box center [405, 302] width 278 height 10
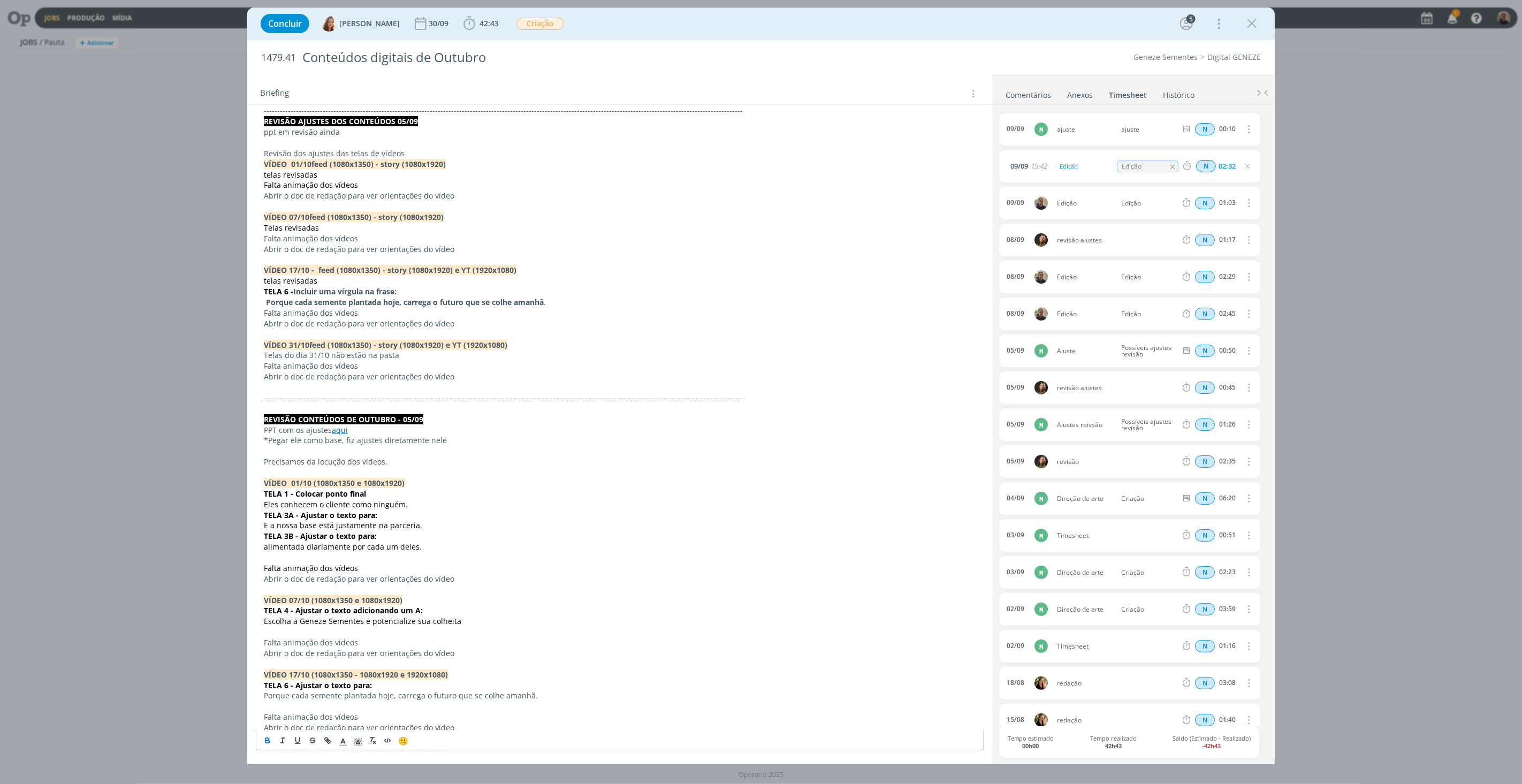
click at [411, 306] on strong "Porque cada semente plantada hoje, carrega o futuro que se colhe amanhã" at bounding box center [405, 302] width 278 height 10
click at [401, 304] on strong "Porque cada semente plantada hoje, carrega o futuro que se colhe amanhã" at bounding box center [405, 302] width 278 height 10
drag, startPoint x: 425, startPoint y: 303, endPoint x: 465, endPoint y: 305, distance: 40.0
click at [465, 305] on strong "Porque cada semente plantada hoje, carrega o futuro que se colhe amanhã" at bounding box center [405, 302] width 278 height 10
click at [401, 306] on strong "Porque cada semente plantada hoje, carrega o futuro que se colhe amanhã" at bounding box center [405, 302] width 278 height 10
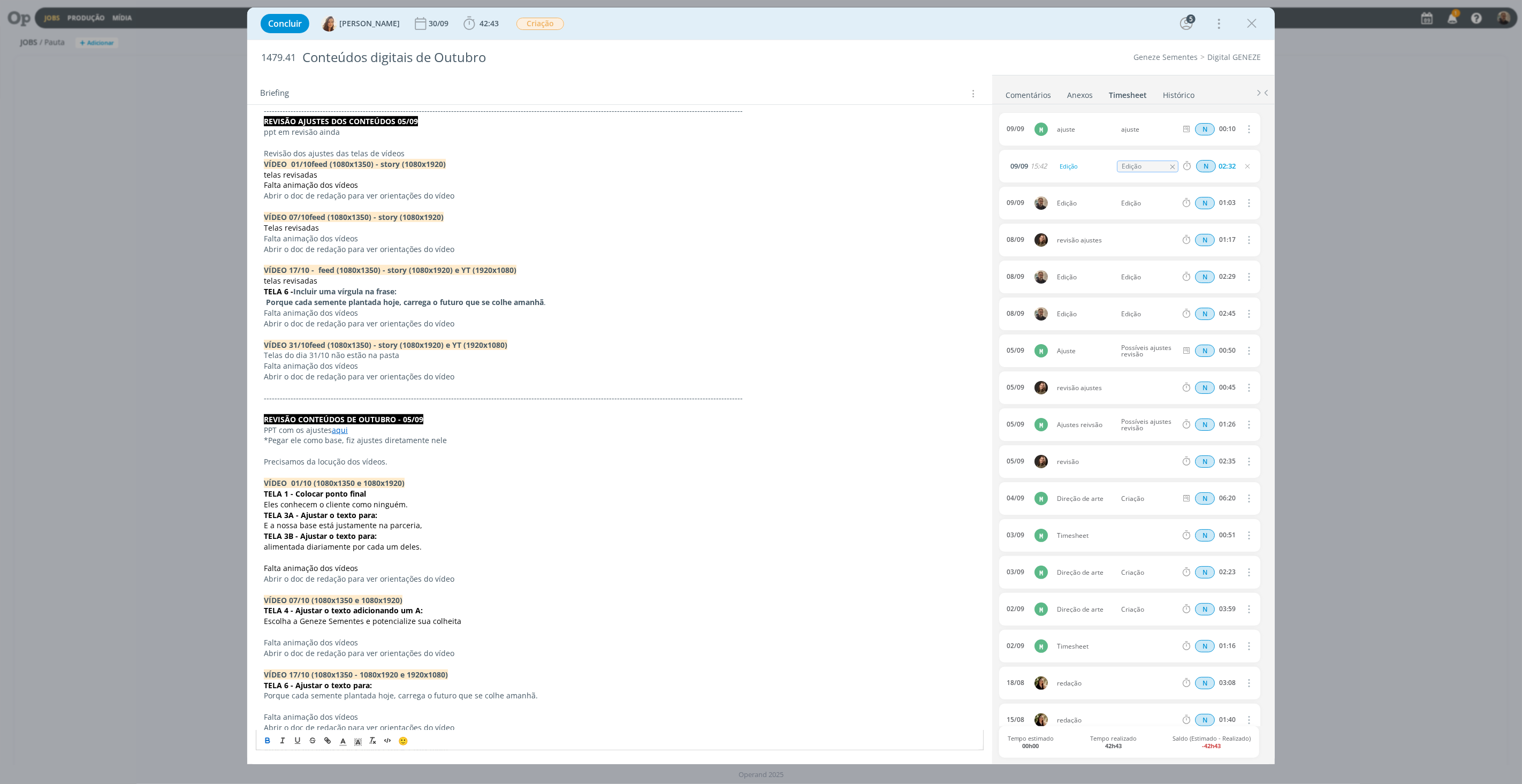
click at [380, 303] on strong "Porque cada semente plantada hoje, carrega o futuro que se colhe amanhã" at bounding box center [405, 302] width 278 height 10
click at [368, 303] on strong "Porque cada semente plantada hoje, carrega o futuro que se colhe amanhã" at bounding box center [405, 302] width 278 height 10
click at [403, 303] on strong "Porque cada semente plantada hoje, carrega o futuro que se colhe amanhã" at bounding box center [405, 302] width 278 height 10
click at [334, 237] on p "Falta animação dos vídeos" at bounding box center [620, 238] width 712 height 10
click at [394, 243] on p "Falta animação dos vídeos" at bounding box center [620, 238] width 712 height 10
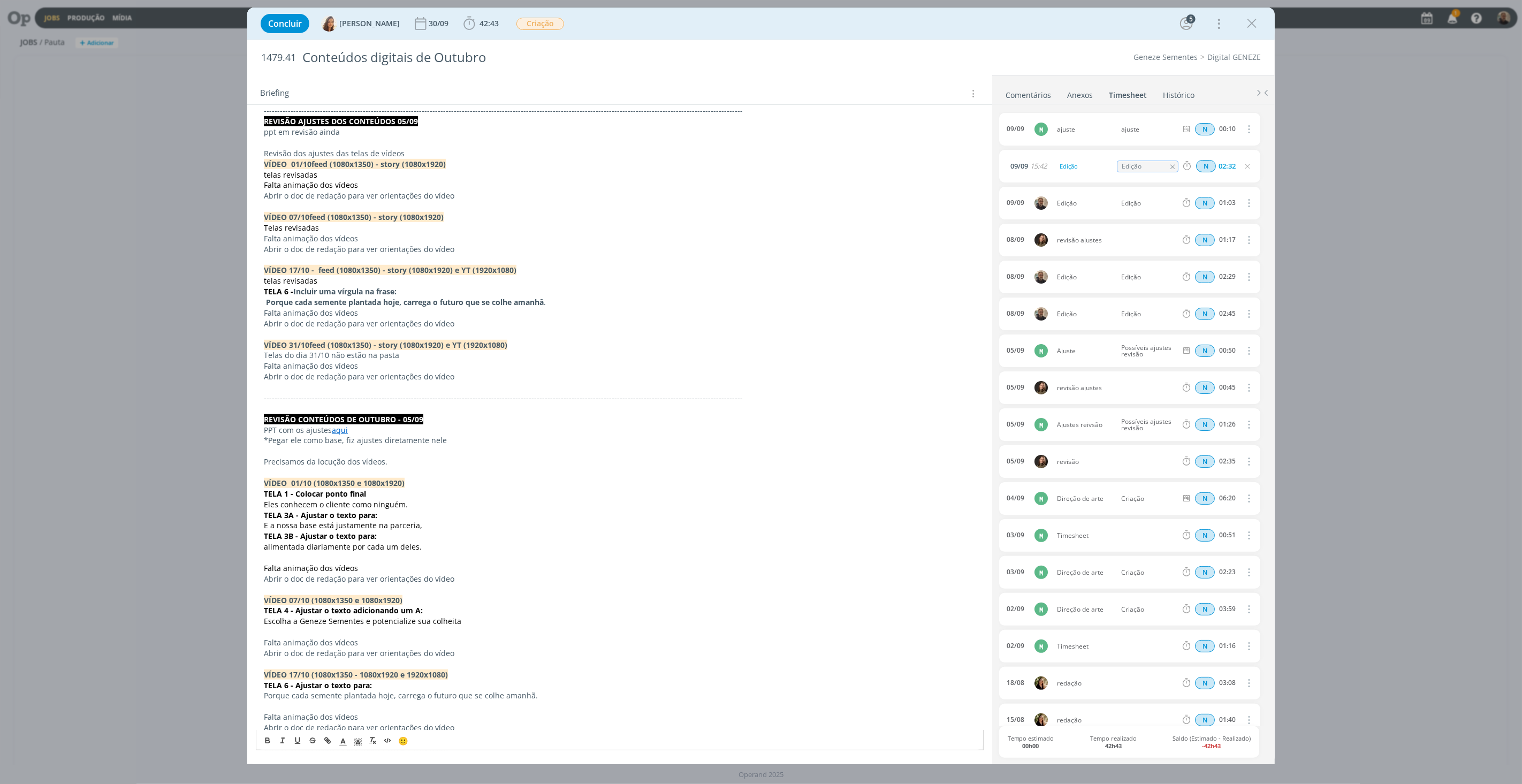
click at [385, 250] on p "Abrir o doc de redação para ver orientações do vídeo" at bounding box center [620, 249] width 712 height 10
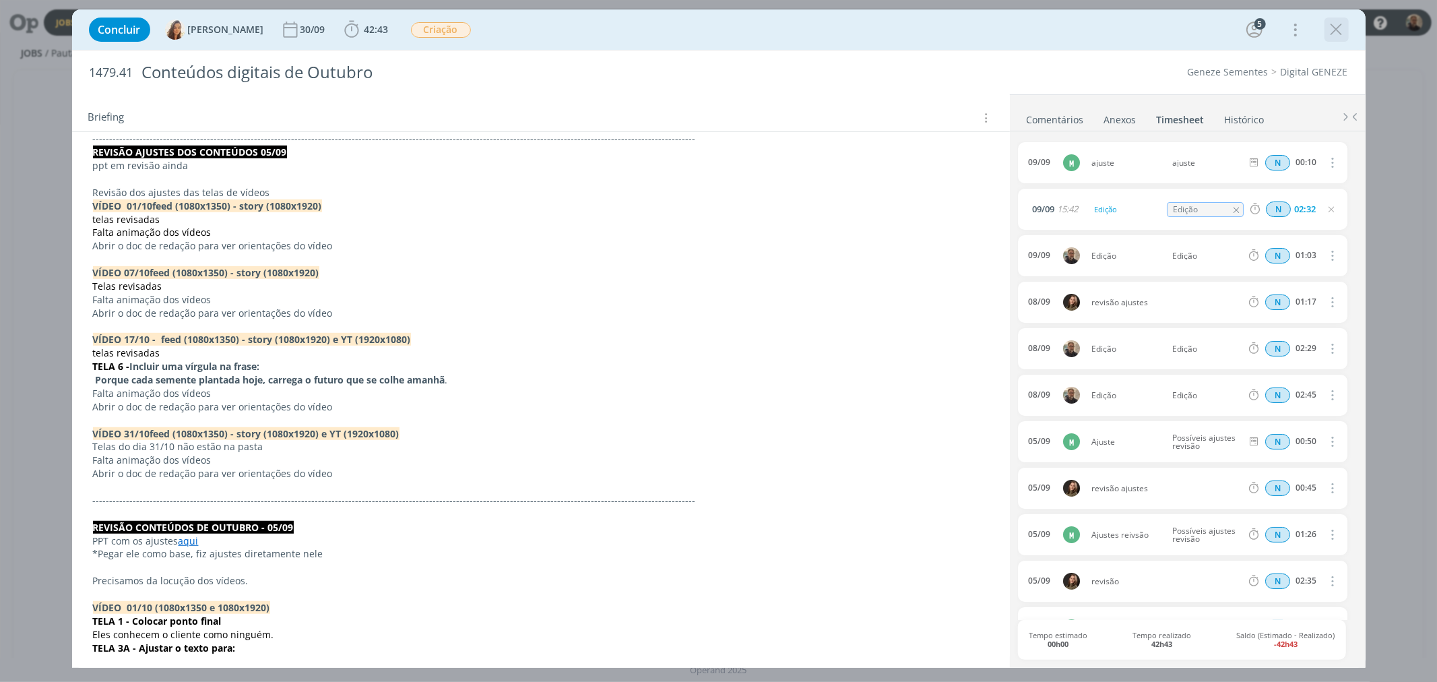
click at [1335, 27] on icon "dialog" at bounding box center [1337, 30] width 20 height 20
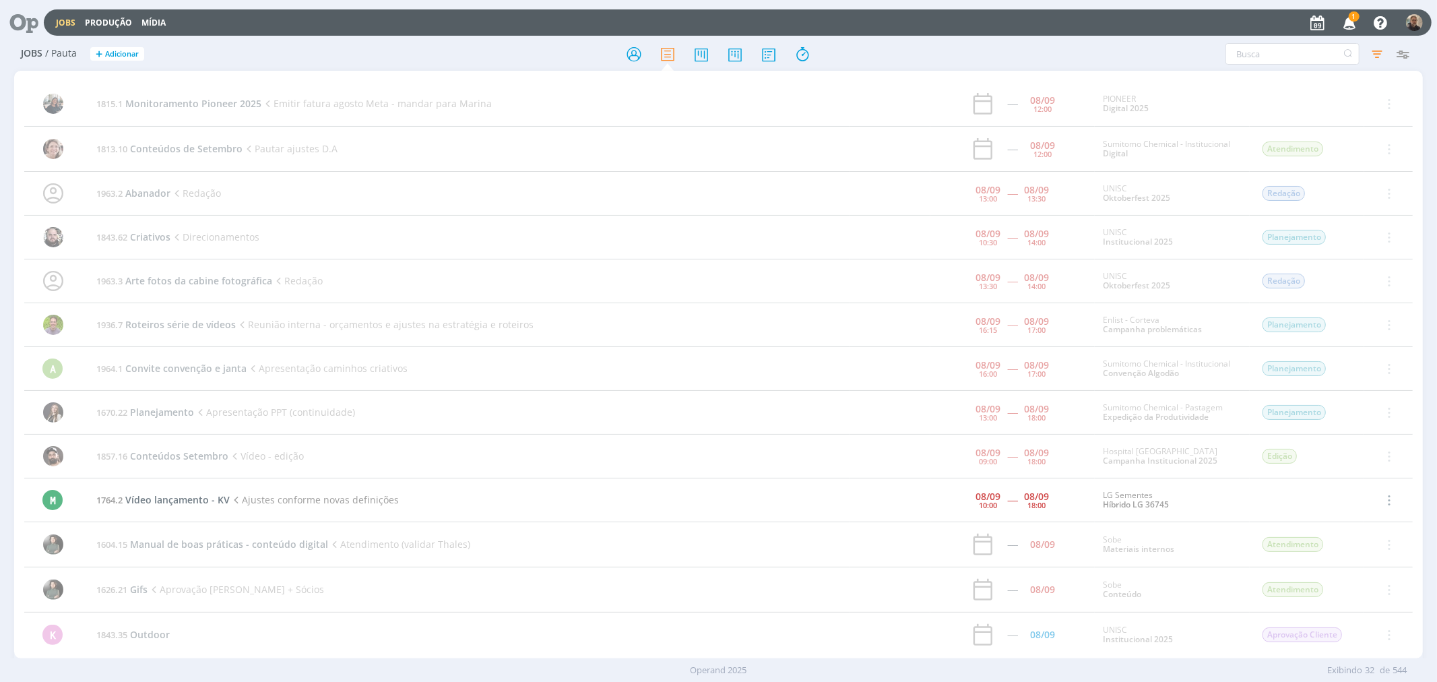
click at [28, 22] on icon at bounding box center [19, 22] width 28 height 26
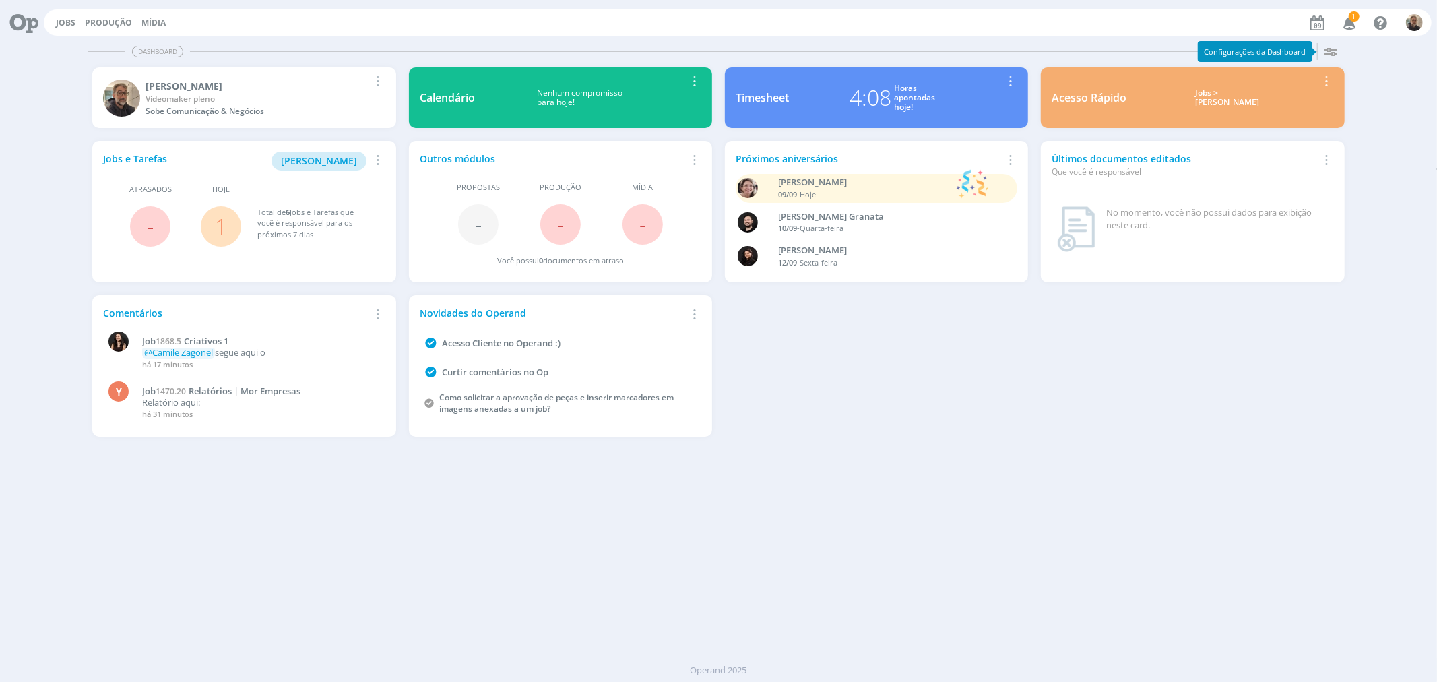
click at [223, 216] on link "1" at bounding box center [221, 226] width 12 height 29
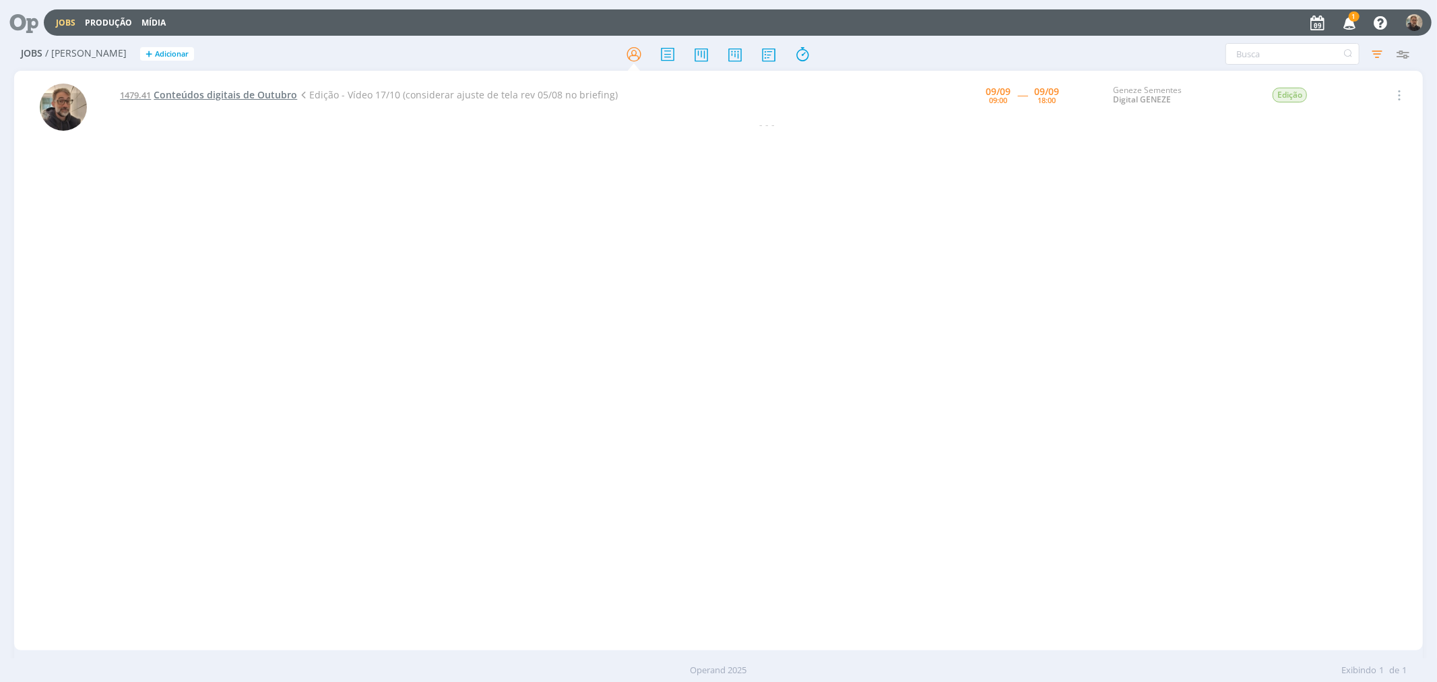
click at [253, 91] on span "Conteúdos digitais de Outubro" at bounding box center [226, 94] width 144 height 13
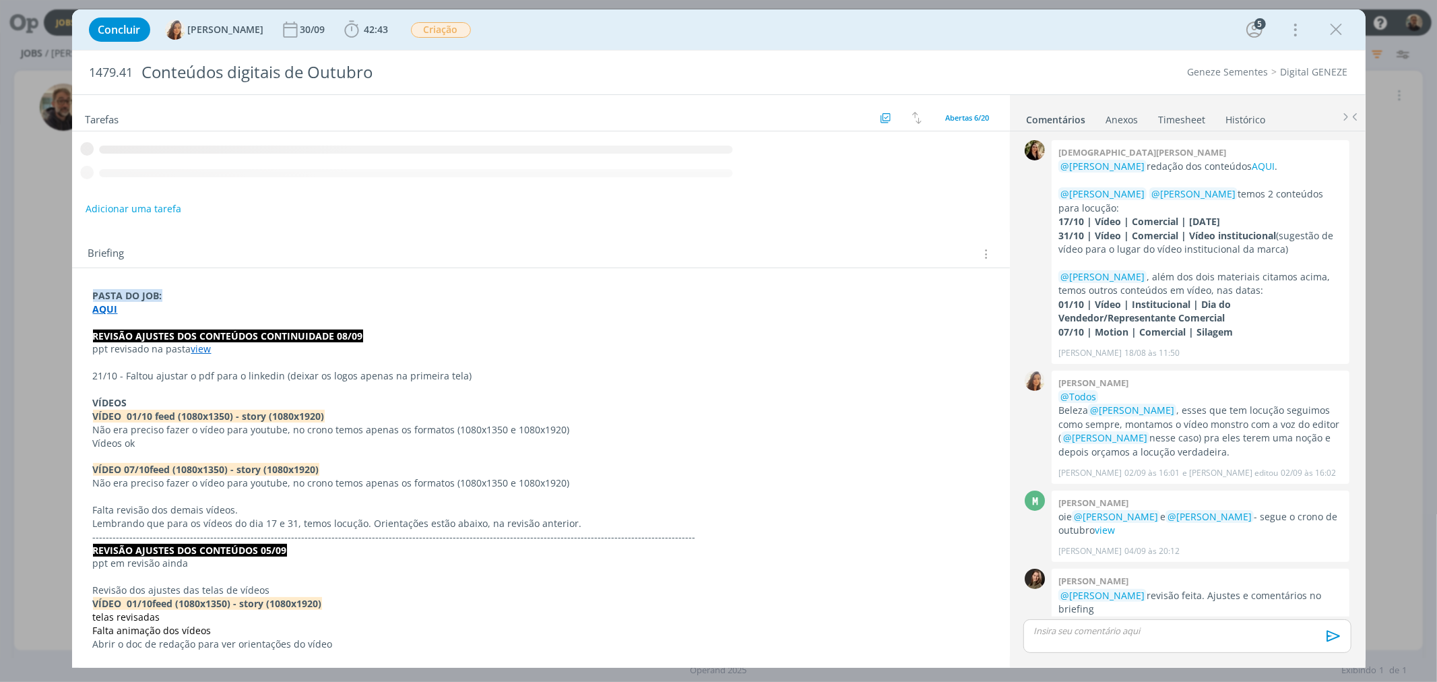
scroll to position [986, 0]
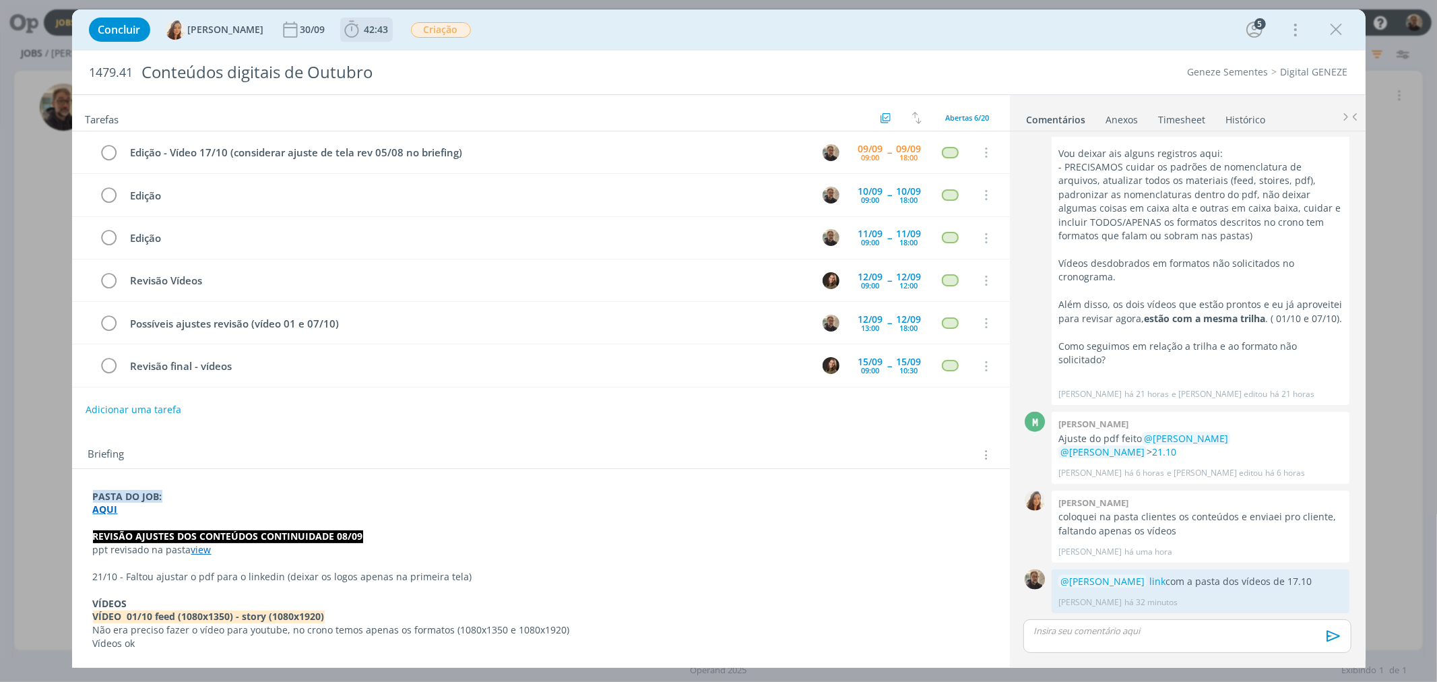
click at [362, 32] on b "42:43" at bounding box center [377, 29] width 30 height 9
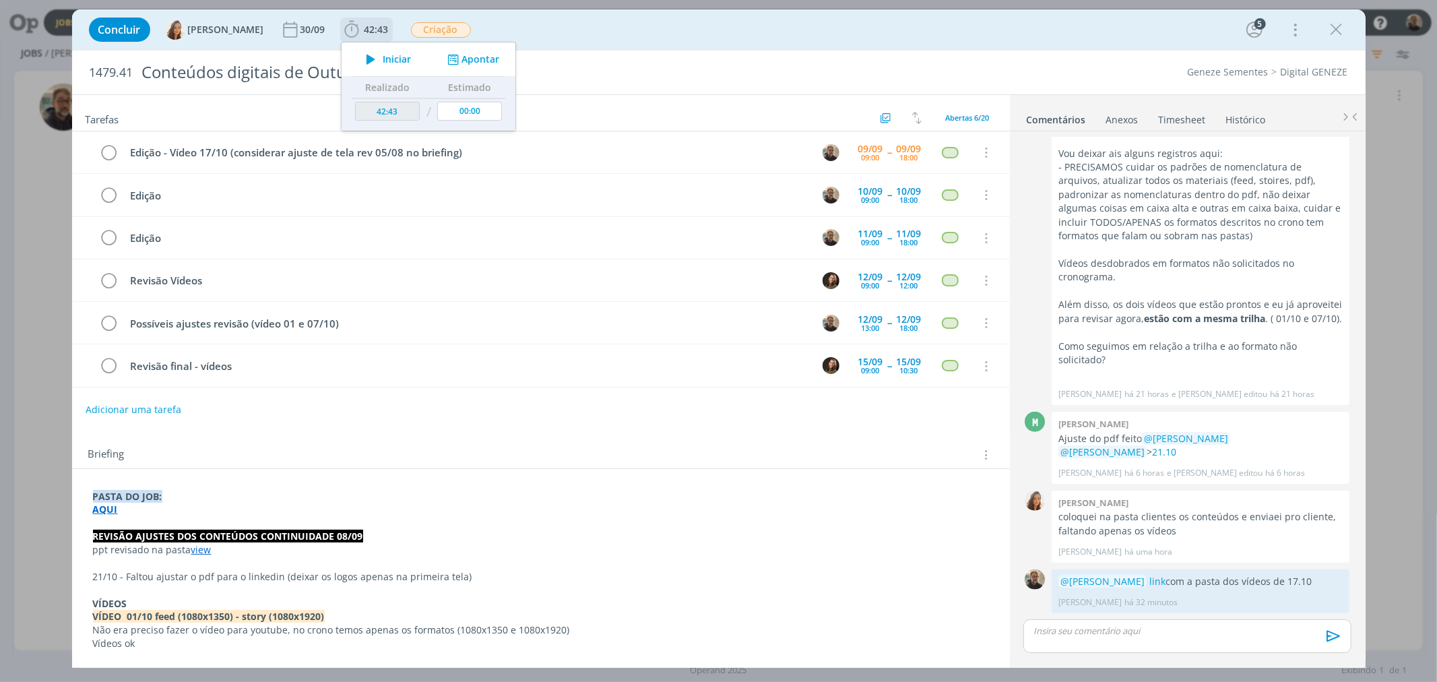
click at [369, 54] on icon "dialog" at bounding box center [371, 60] width 24 height 18
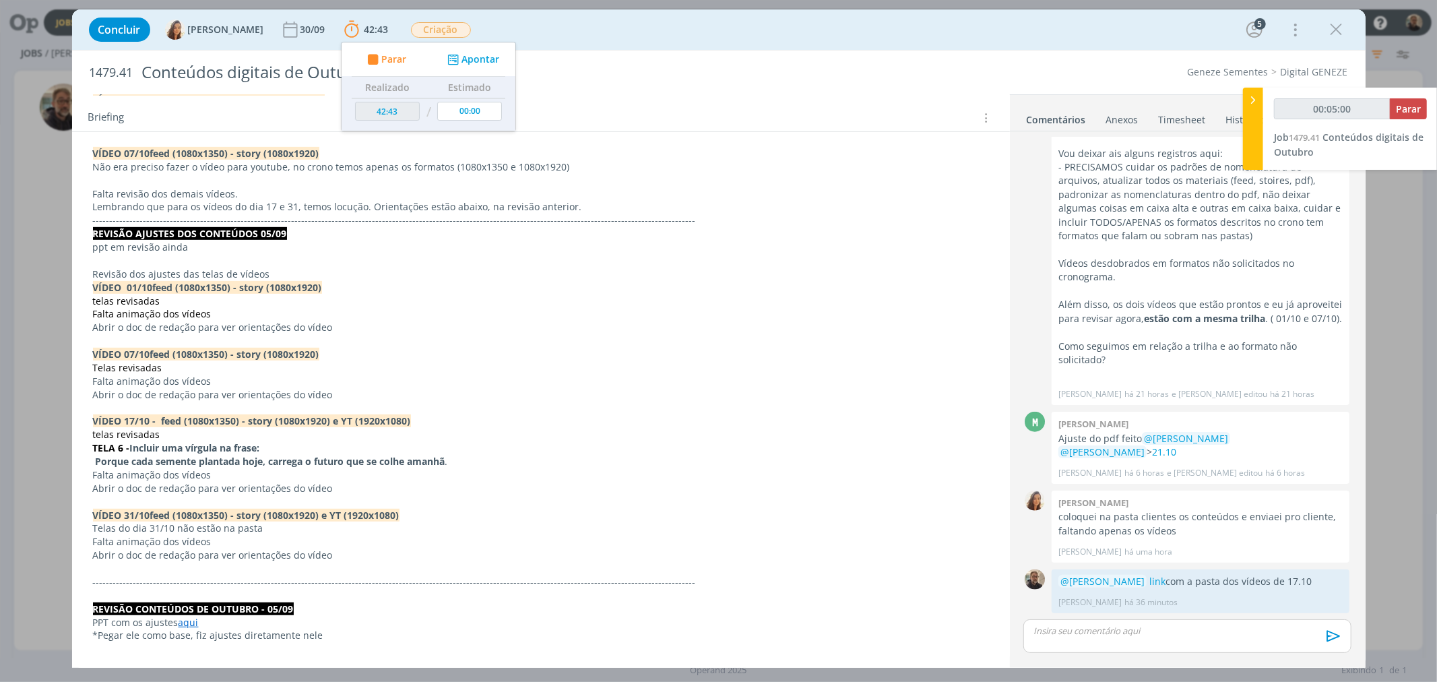
scroll to position [598, 0]
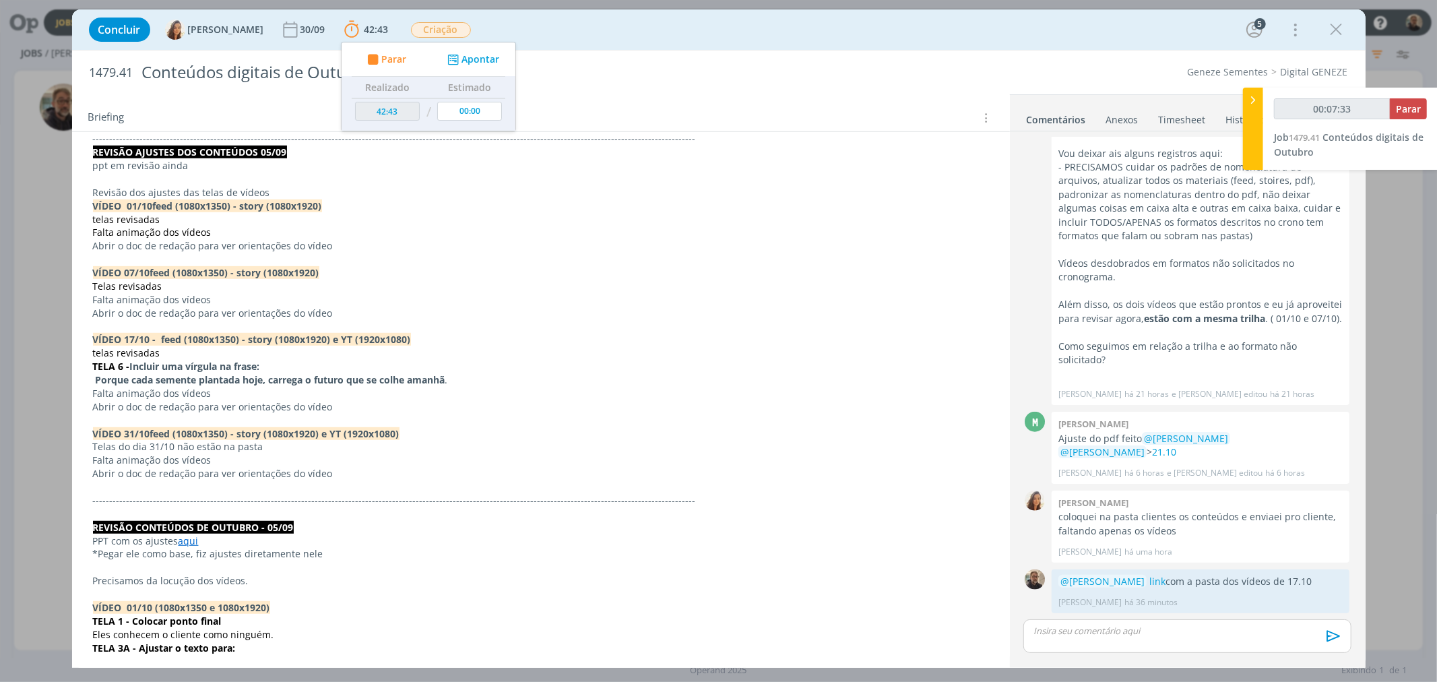
click at [1075, 643] on div "dialog" at bounding box center [1186, 636] width 327 height 34
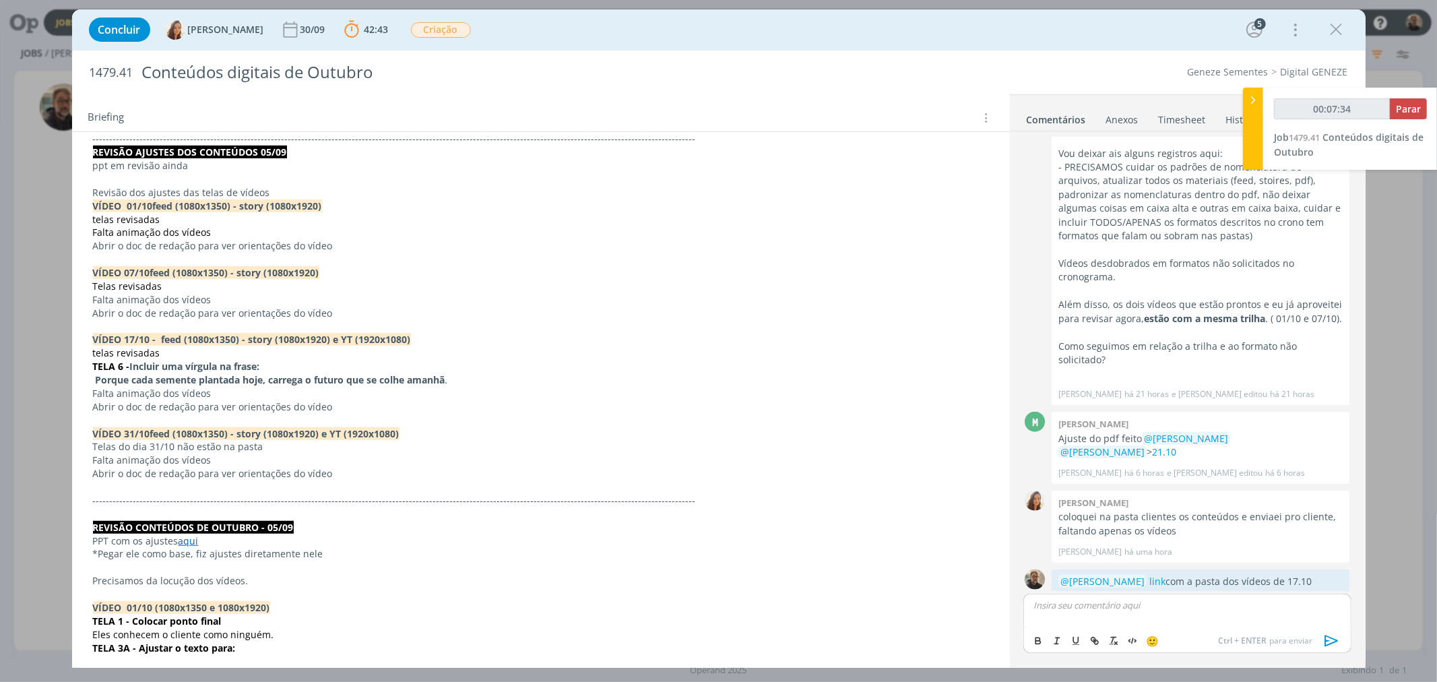
scroll to position [1011, 0]
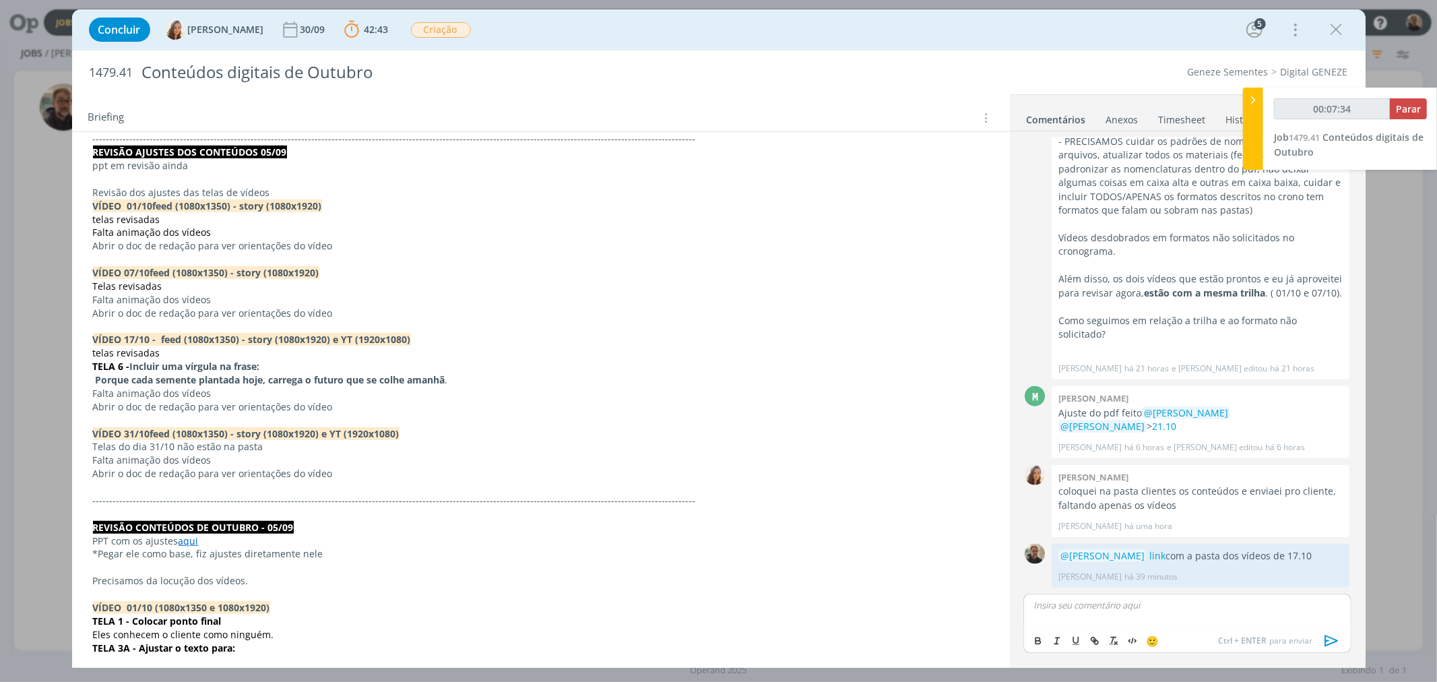
type input "00:07:35"
click at [1083, 625] on span "Vanessa Feron" at bounding box center [1108, 624] width 84 height 15
type input "00:07:50"
drag, startPoint x: 1112, startPoint y: 604, endPoint x: 1122, endPoint y: 608, distance: 10.0
click at [1122, 608] on p "﻿ @ Vanessa Feron ﻿ link com os vídeos de 07.10 alterados" at bounding box center [1187, 605] width 306 height 12
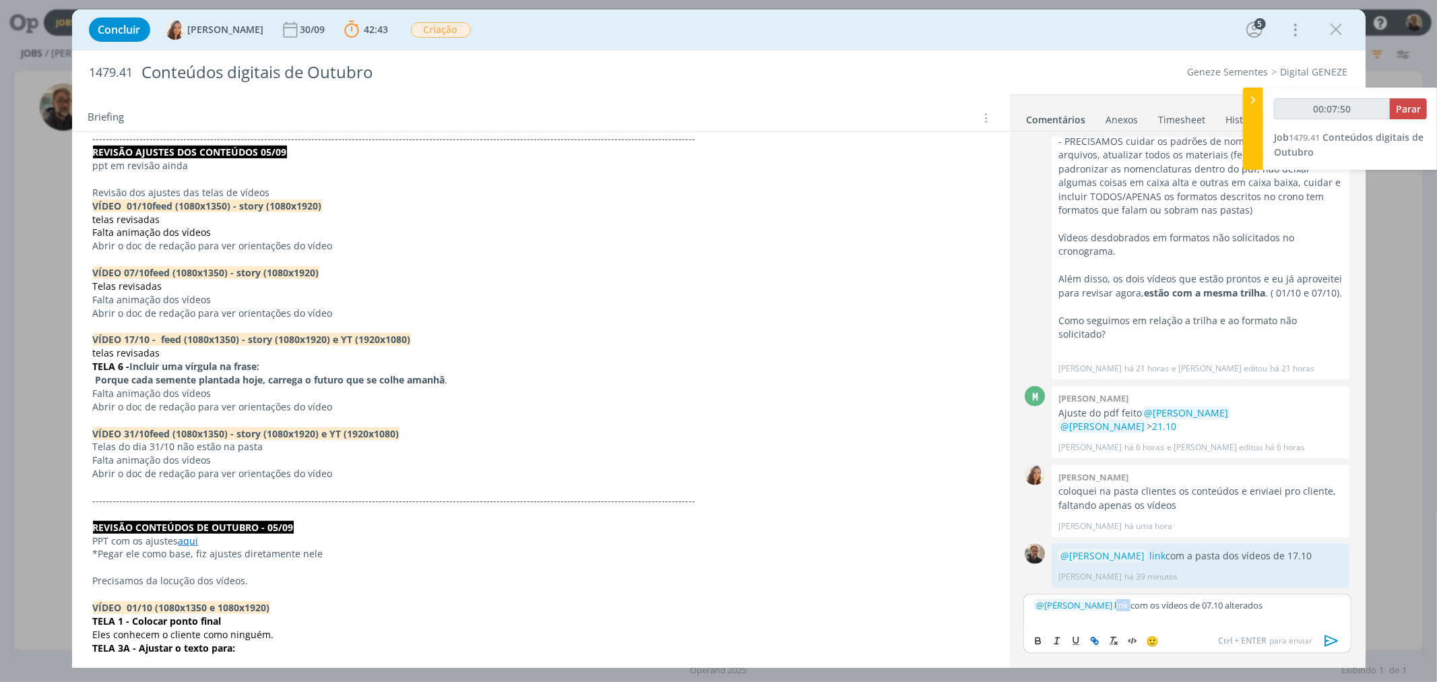
click at [1095, 636] on icon "dialog" at bounding box center [1094, 640] width 11 height 11
type input "link"
type input "00:07:51"
paste input "https://sobeae.sharepoint.com/:f:/s/SOBEAE/En9ArBAIv15IjPzMba9jTGoBROykaYCGkvS4…"
type input "https://sobeae.sharepoint.com/:f:/s/SOBEAE/En9ArBAIv15IjPzMba9jTGoBROykaYCGkvS4…"
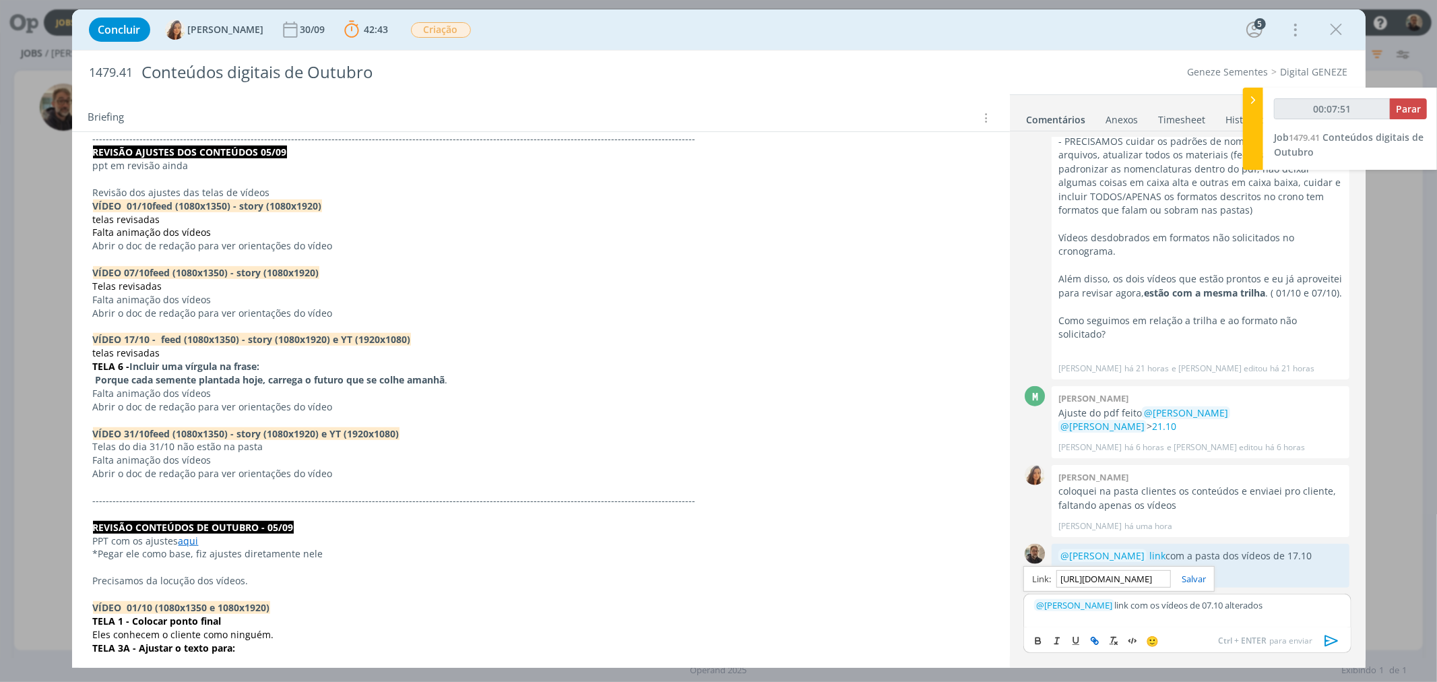
scroll to position [0, 333]
type input "00:07:52"
type input "https://sobeae.sharepoint.com/:f:/s/SOBEAE/En9ArBAIv15IjPzMba9jTGoBROykaYCGkvS4…"
click at [1191, 580] on link "dialog" at bounding box center [1188, 579] width 35 height 12
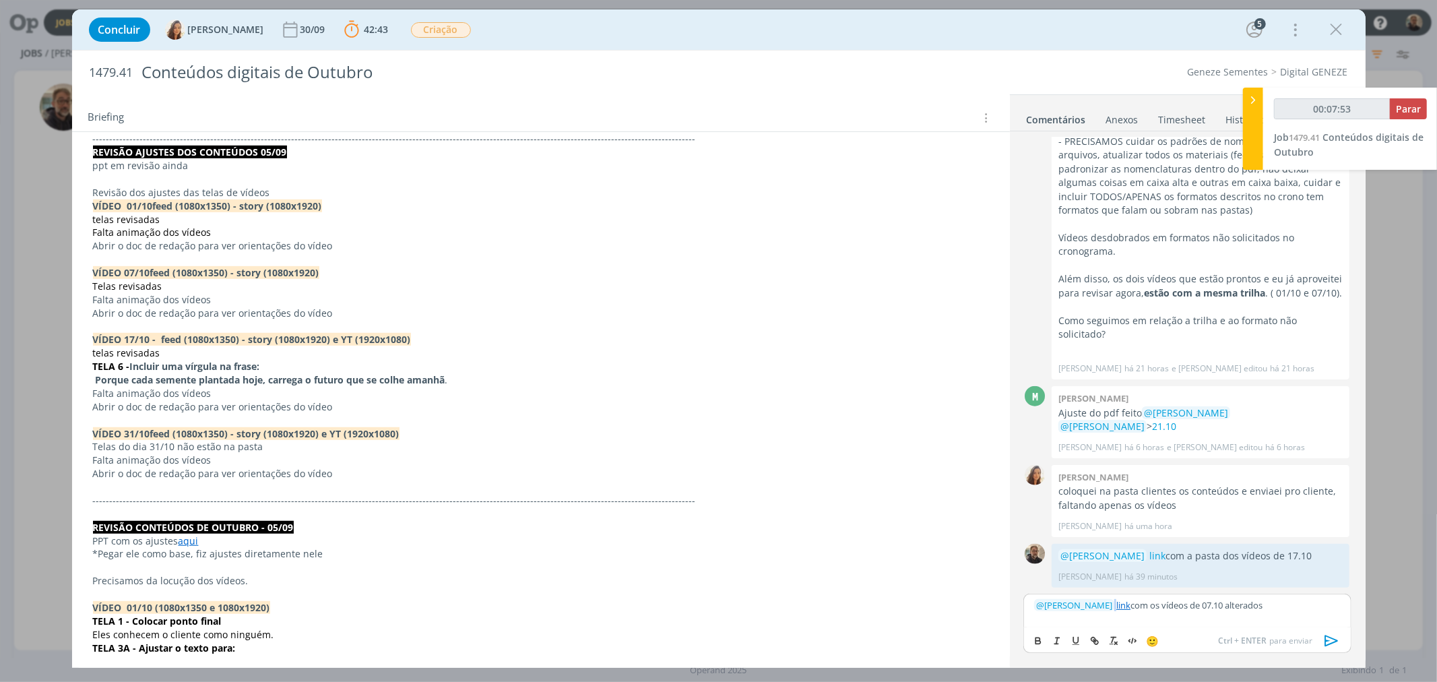
click at [1329, 641] on icon "dialog" at bounding box center [1331, 640] width 13 height 11
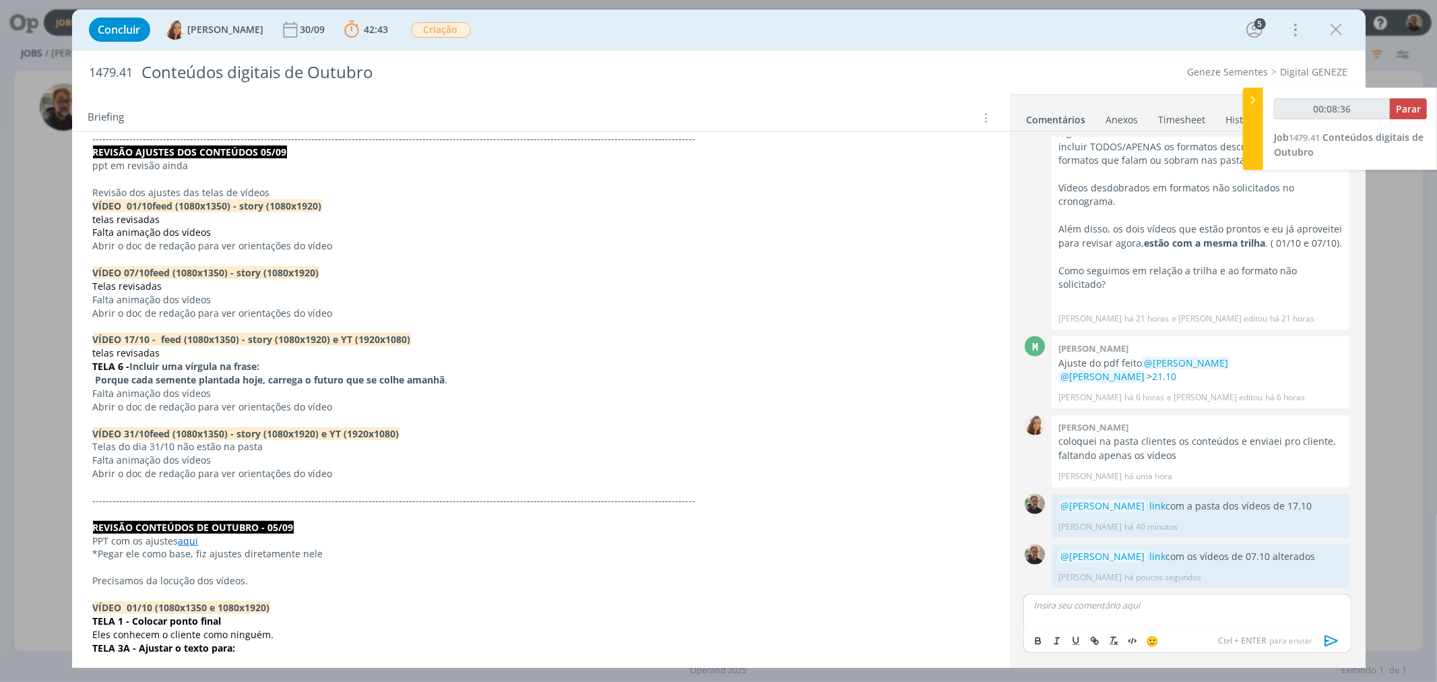
scroll to position [898, 0]
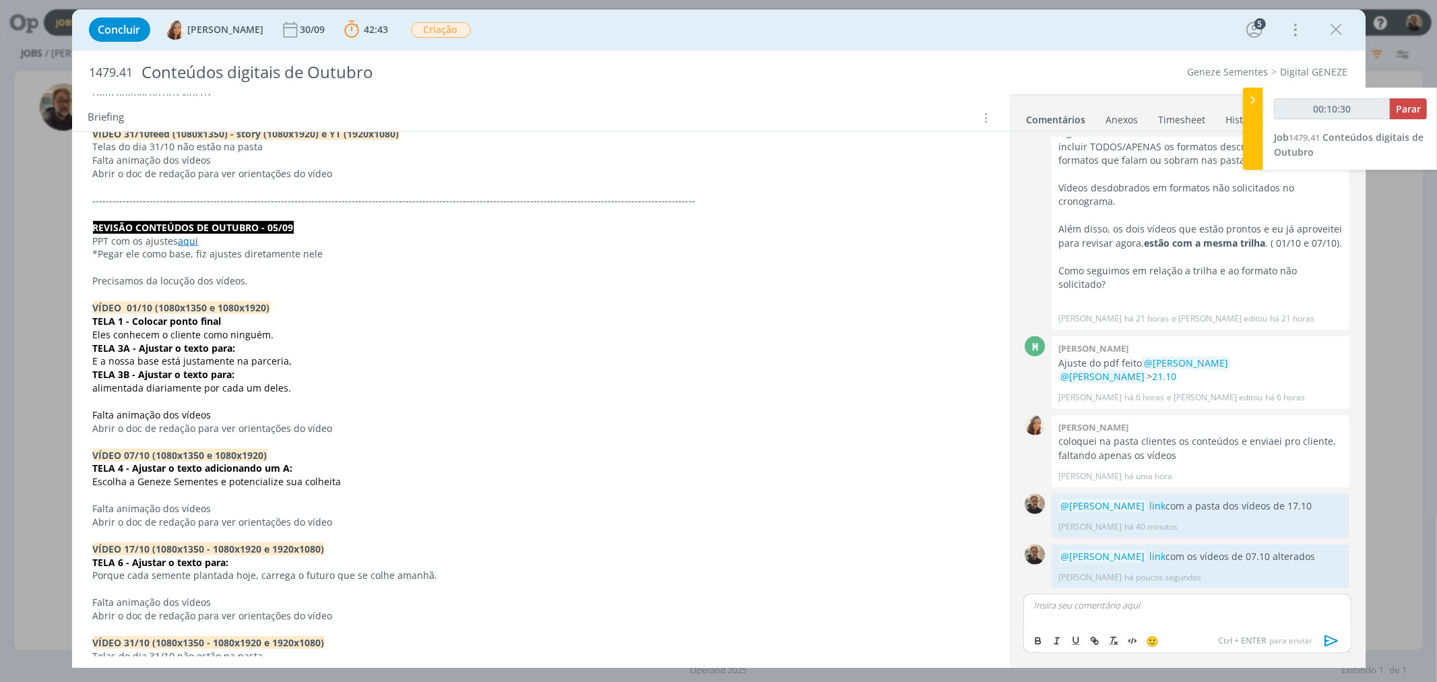
type input "00:10:31"
click at [1411, 108] on span "Parar" at bounding box center [1408, 108] width 25 height 13
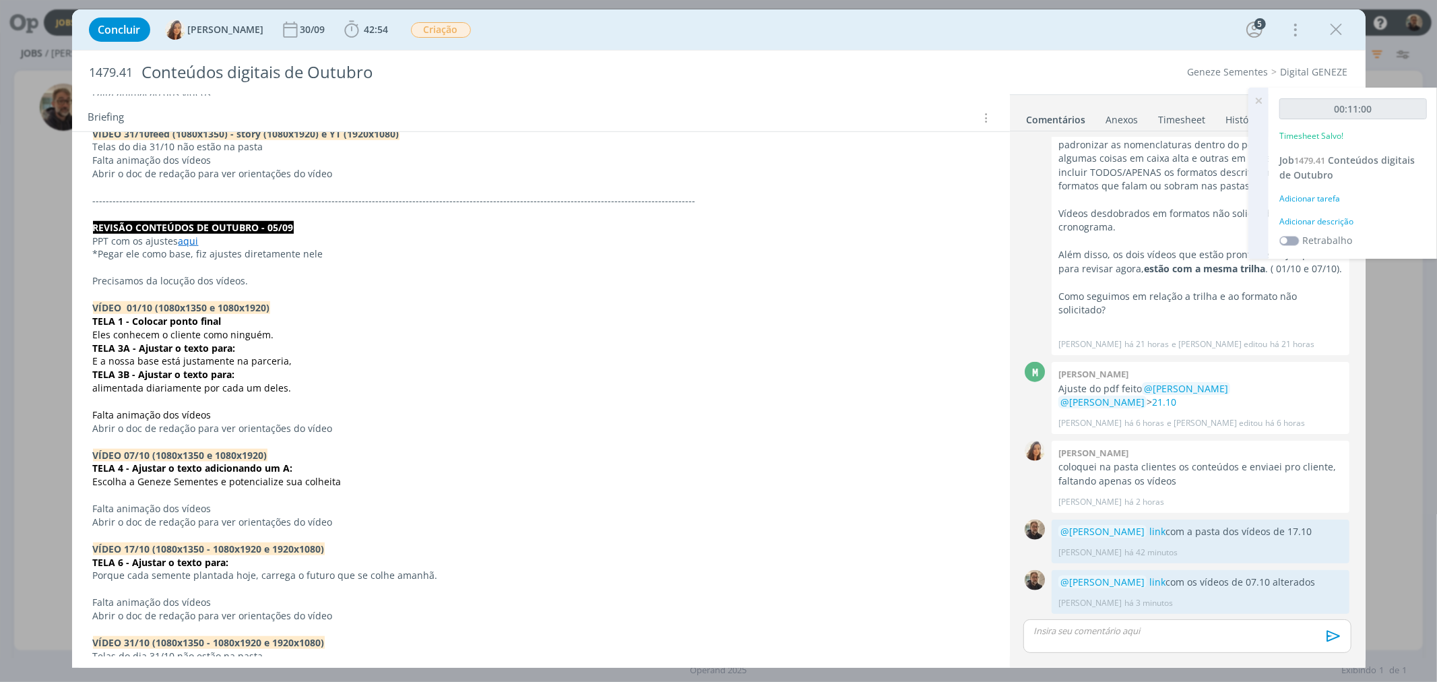
click at [1180, 119] on link "Timesheet" at bounding box center [1182, 117] width 49 height 20
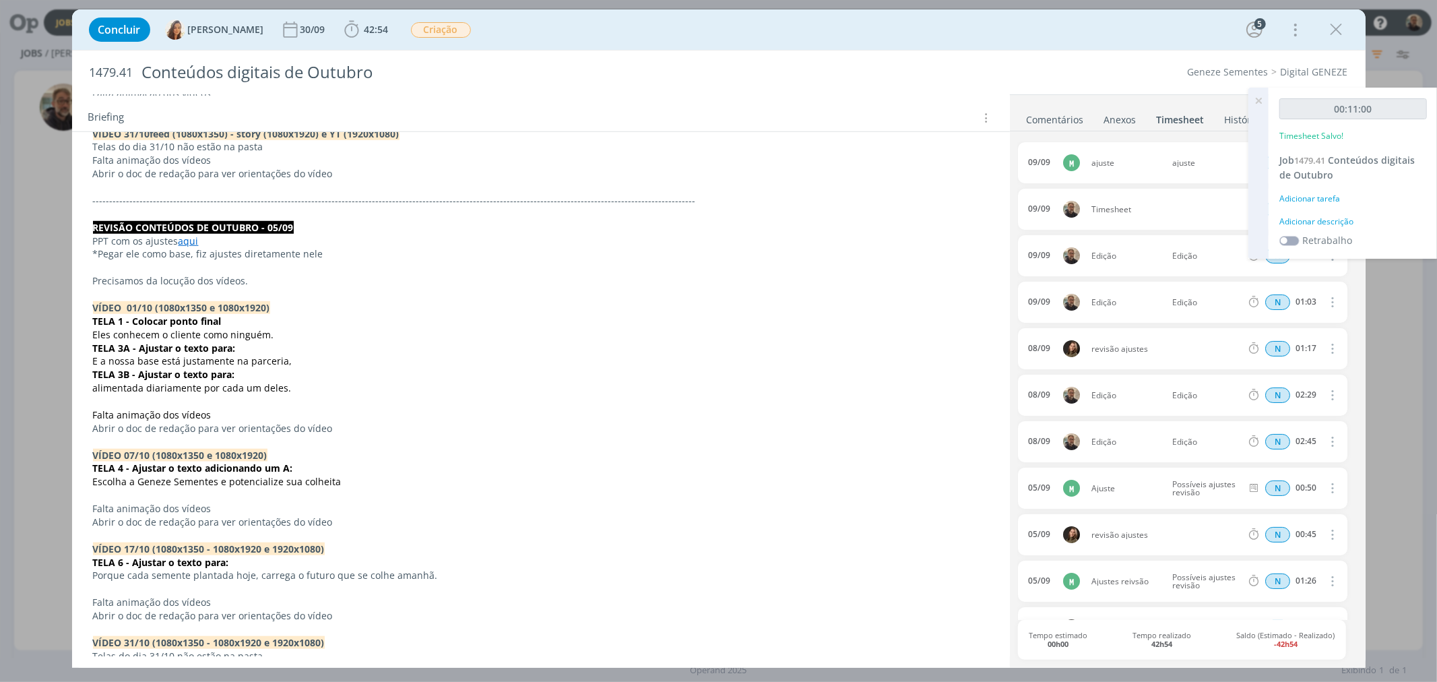
click at [1258, 101] on icon at bounding box center [1258, 101] width 24 height 26
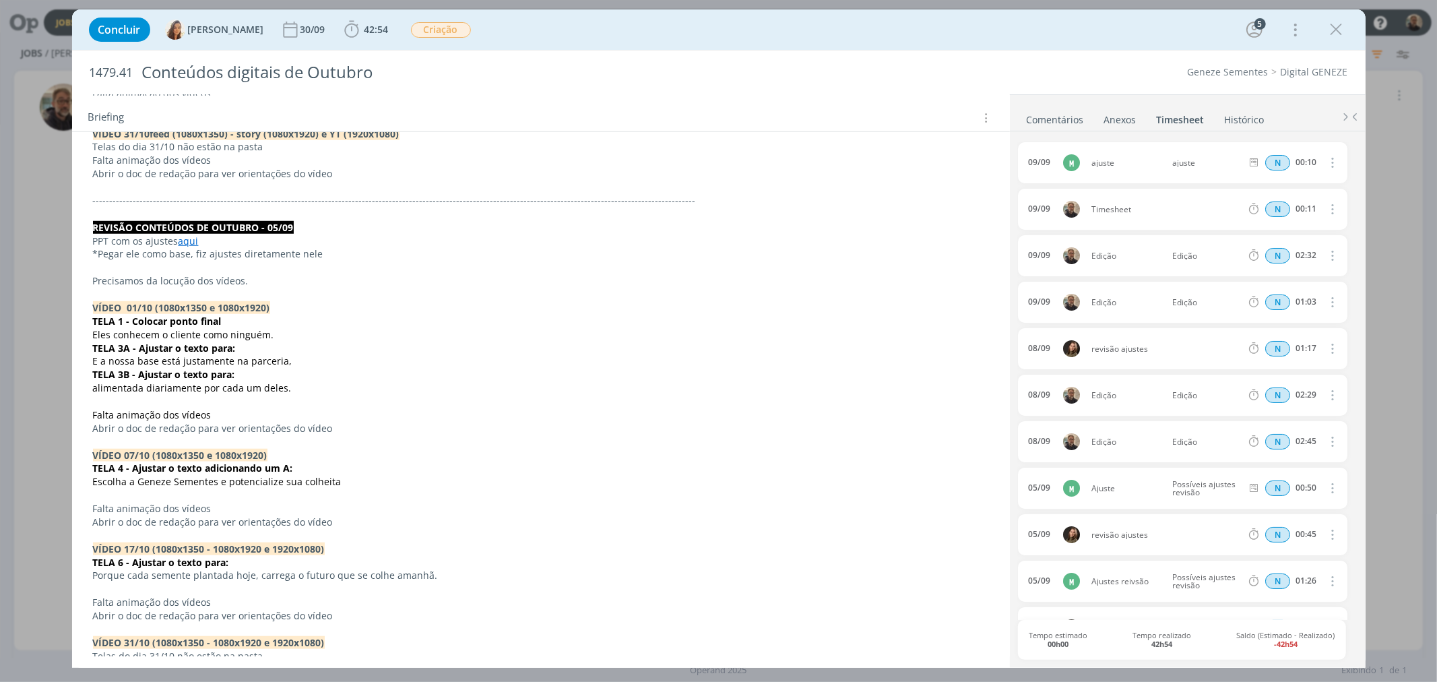
click at [1333, 208] on button "dialog" at bounding box center [1332, 209] width 32 height 22
click at [1280, 257] on link "Editar" at bounding box center [1294, 254] width 106 height 22
click at [1123, 212] on div "Timesheet" at bounding box center [1127, 209] width 73 height 15
drag, startPoint x: 1135, startPoint y: 210, endPoint x: 1052, endPoint y: 210, distance: 82.9
click at [1052, 210] on div "09/09 16:25 Timesheet Selecione a tarefa N 00:11" at bounding box center [1182, 209] width 329 height 41
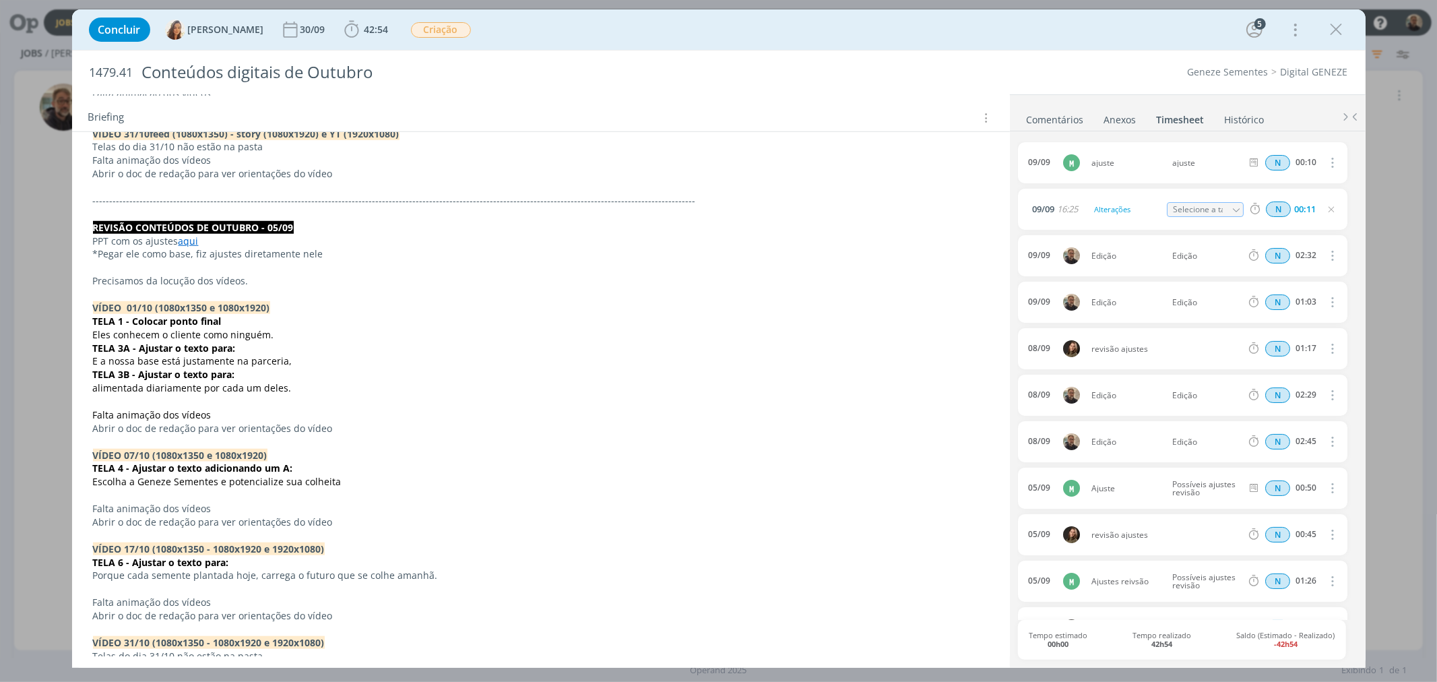
click at [1232, 208] on icon "dialog" at bounding box center [1236, 209] width 9 height 9
click at [1207, 288] on div "Edição - Rodrigo Bilheri" at bounding box center [1216, 286] width 81 height 11
type input "Edição"
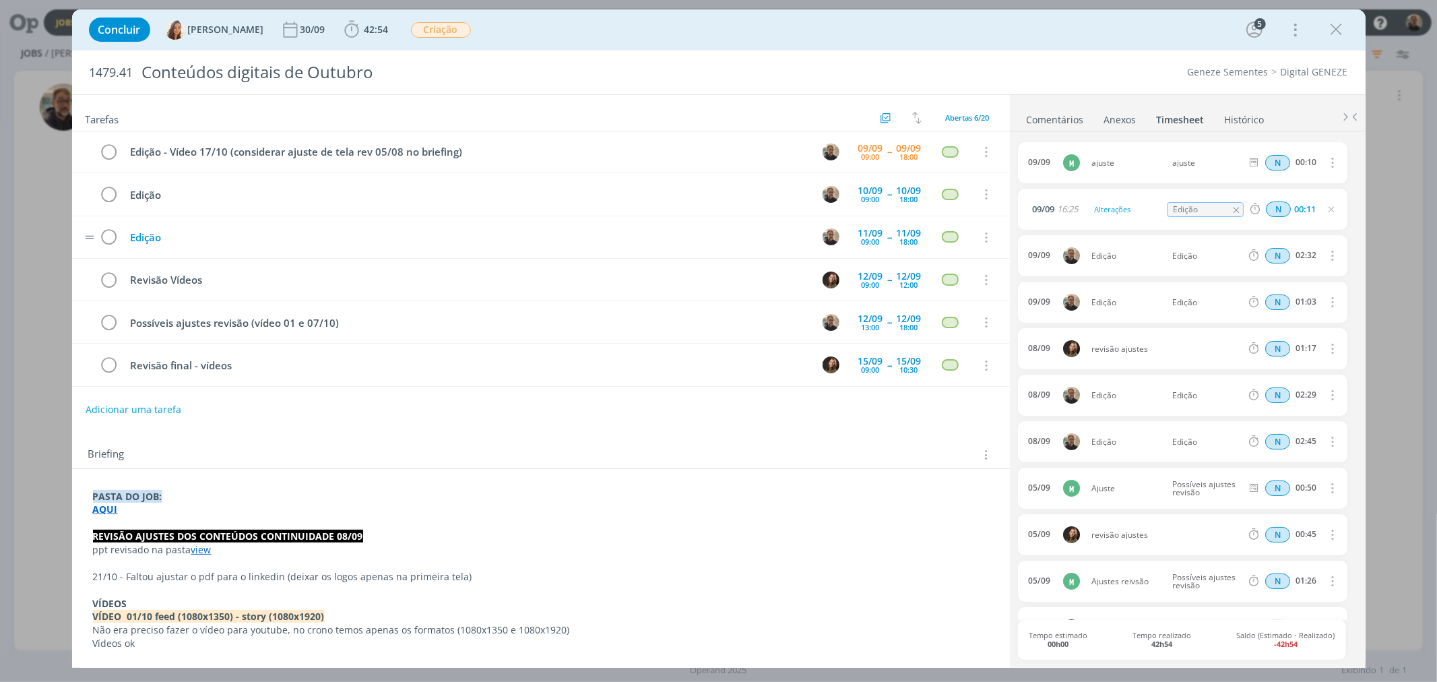
scroll to position [0, 0]
click at [108, 153] on icon "dialog" at bounding box center [109, 153] width 19 height 20
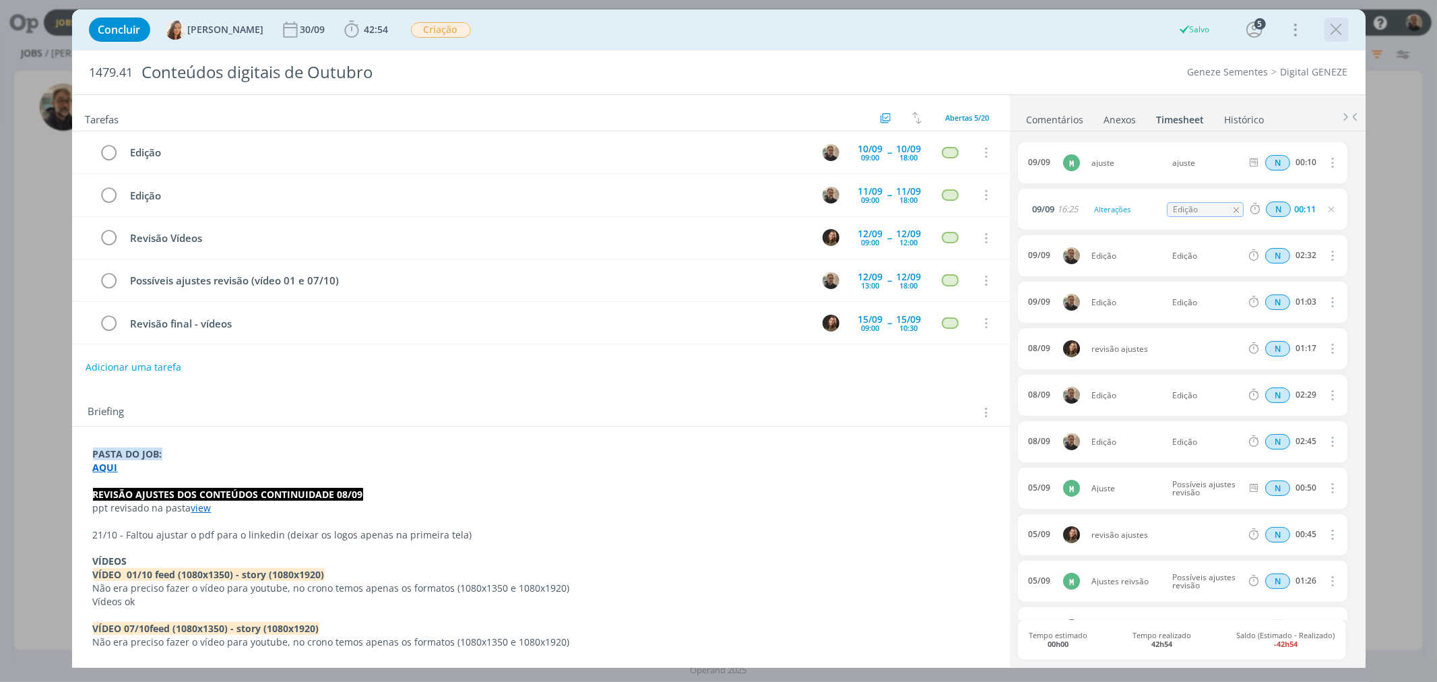
click at [1339, 30] on icon "dialog" at bounding box center [1337, 30] width 20 height 20
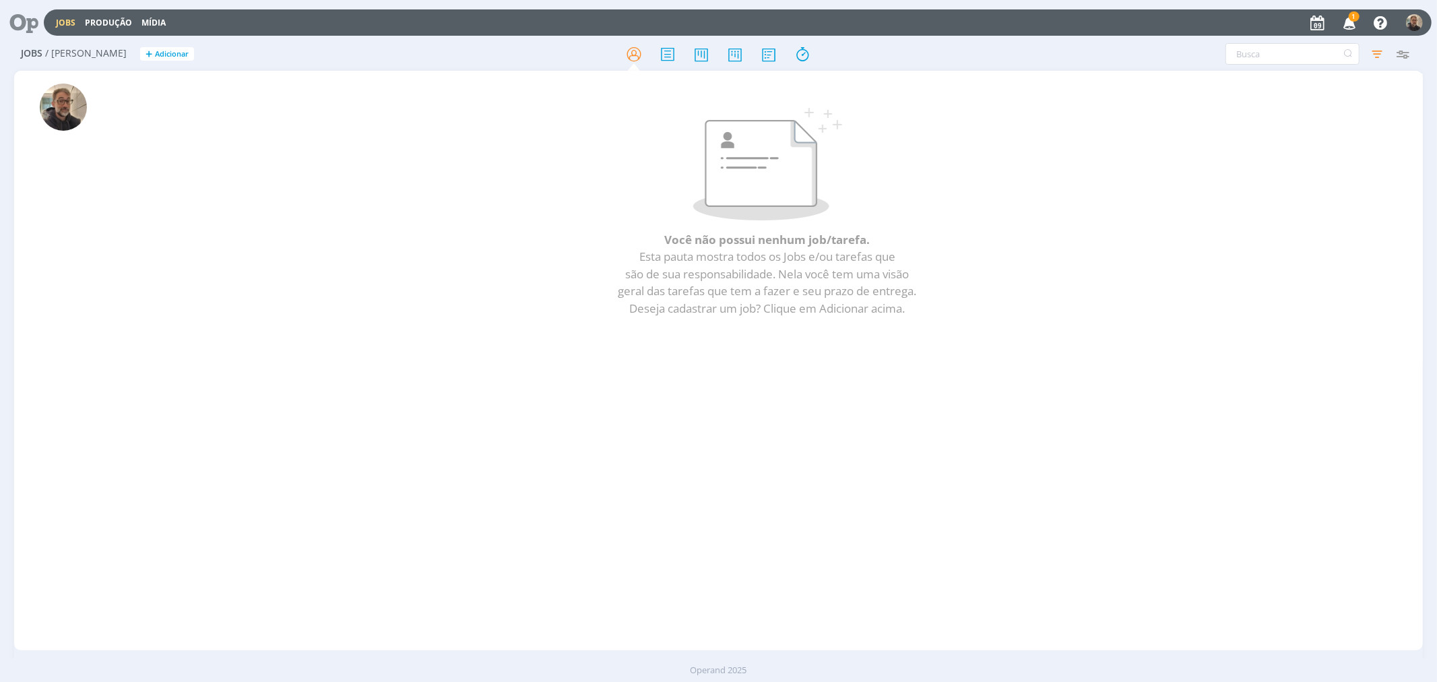
drag, startPoint x: 36, startPoint y: 32, endPoint x: 32, endPoint y: 24, distance: 9.4
click at [36, 32] on div at bounding box center [24, 23] width 38 height 30
click at [32, 24] on icon at bounding box center [19, 22] width 28 height 26
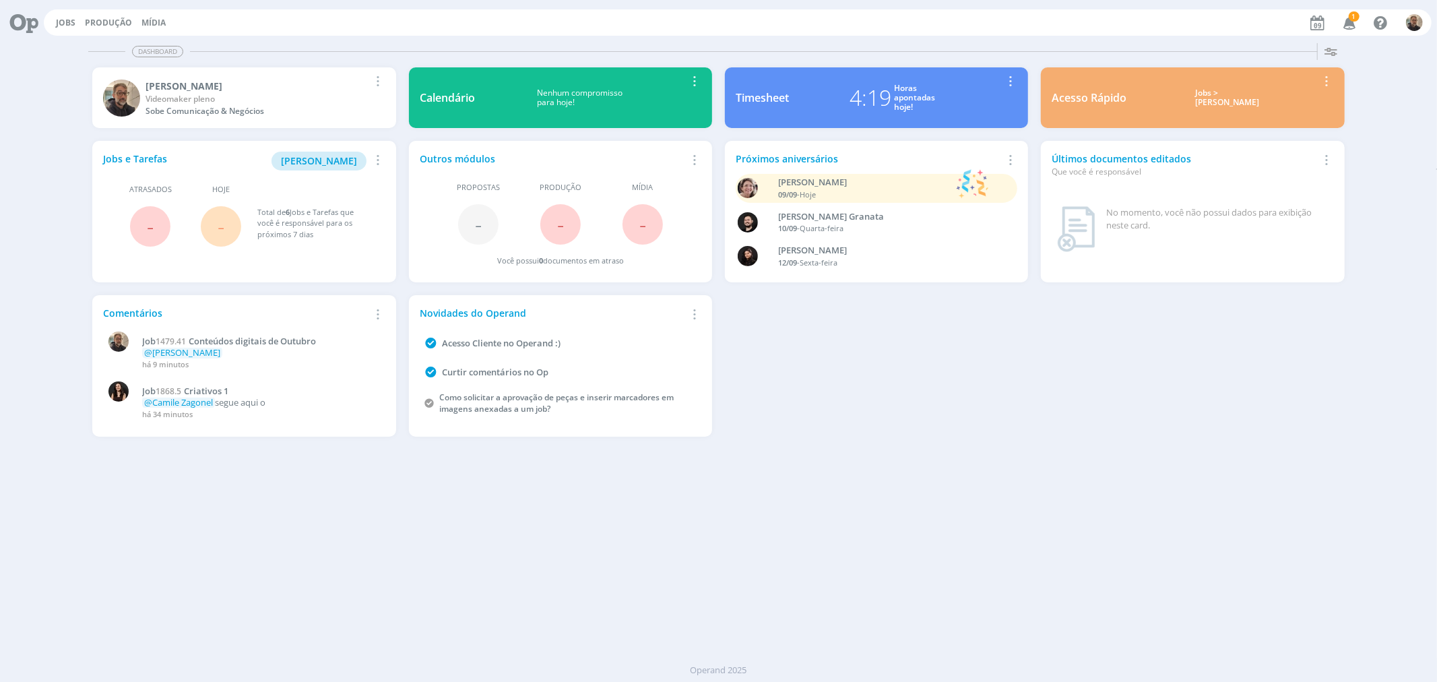
click at [416, 629] on div "Dashboard Salvar Selecione abaixo os cards desejados: Meus Meu Perfil Agenda Ti…" at bounding box center [718, 360] width 1437 height 644
click at [881, 474] on div "Dashboard Salvar Selecione abaixo os cards desejados: Meus Meu Perfil Agenda Ti…" at bounding box center [718, 360] width 1437 height 644
click at [844, 393] on div "Jobs e Tarefas Minha Pauta Remover Card Atrasados - Hoje - Total de 7 Jobs e Ta…" at bounding box center [718, 289] width 1265 height 309
click at [264, 341] on span "Conteúdos digitais de Outubro" at bounding box center [252, 341] width 127 height 12
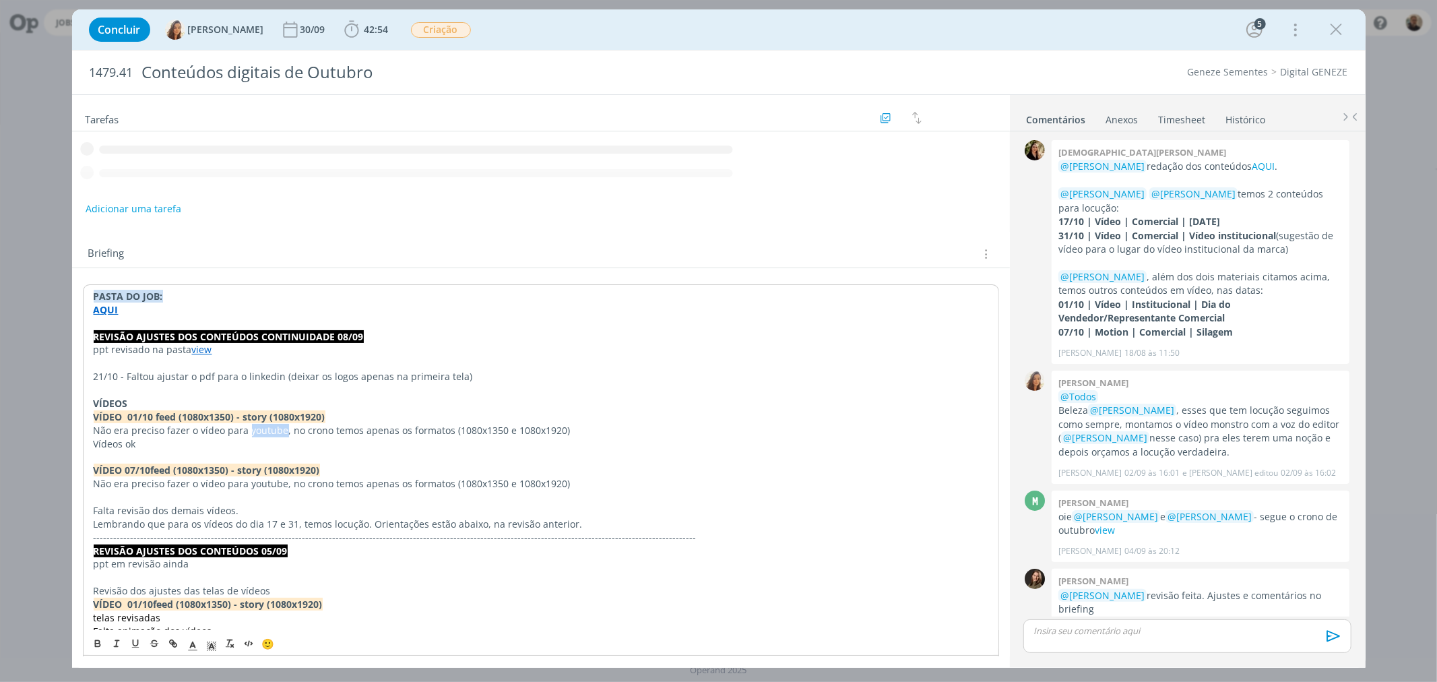
scroll to position [1036, 0]
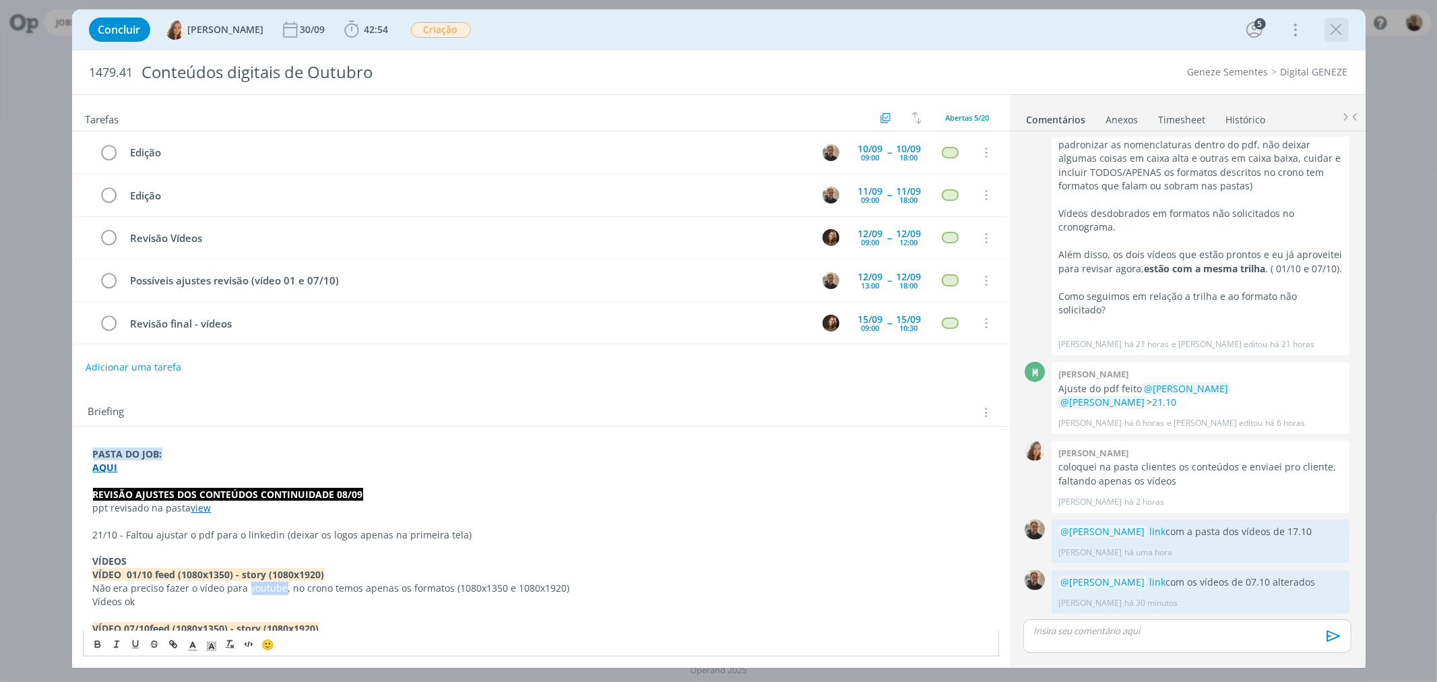
click at [1342, 35] on icon "dialog" at bounding box center [1337, 30] width 20 height 20
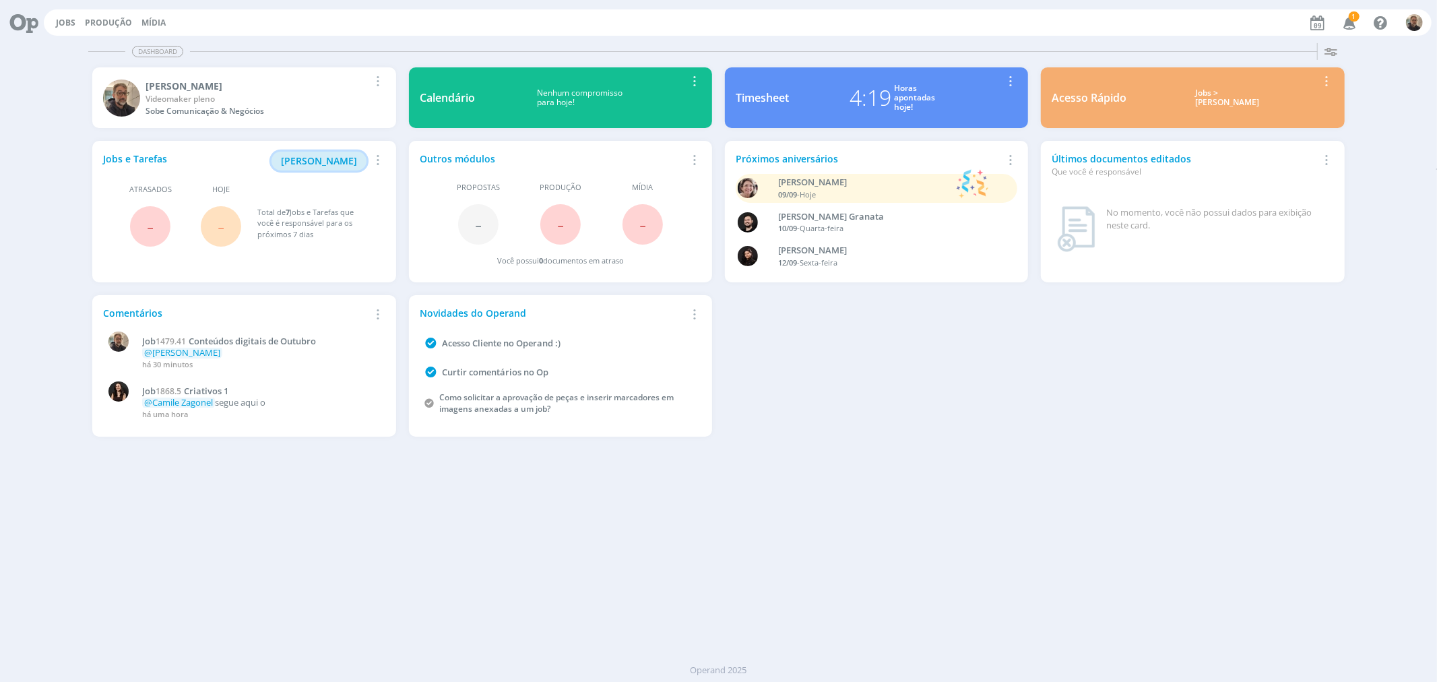
click at [335, 164] on span "[PERSON_NAME]" at bounding box center [319, 160] width 76 height 13
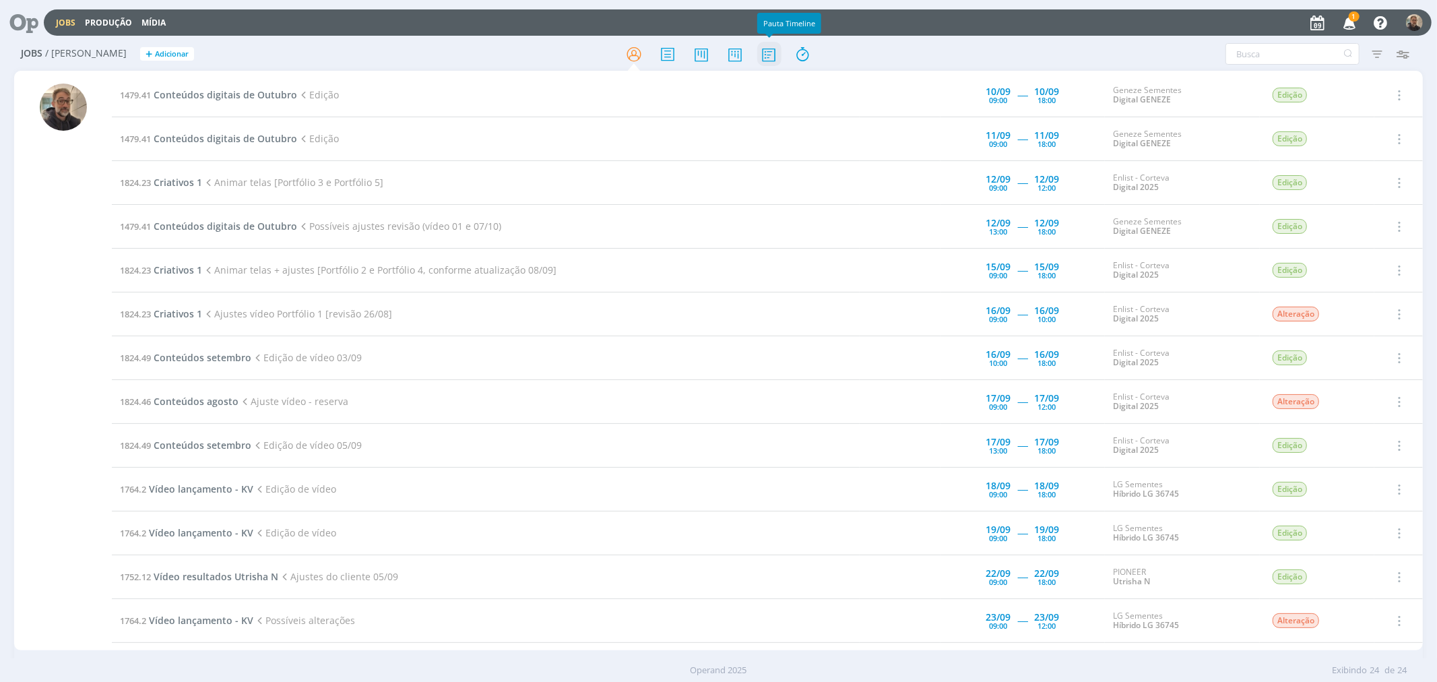
click at [768, 49] on icon at bounding box center [769, 54] width 24 height 26
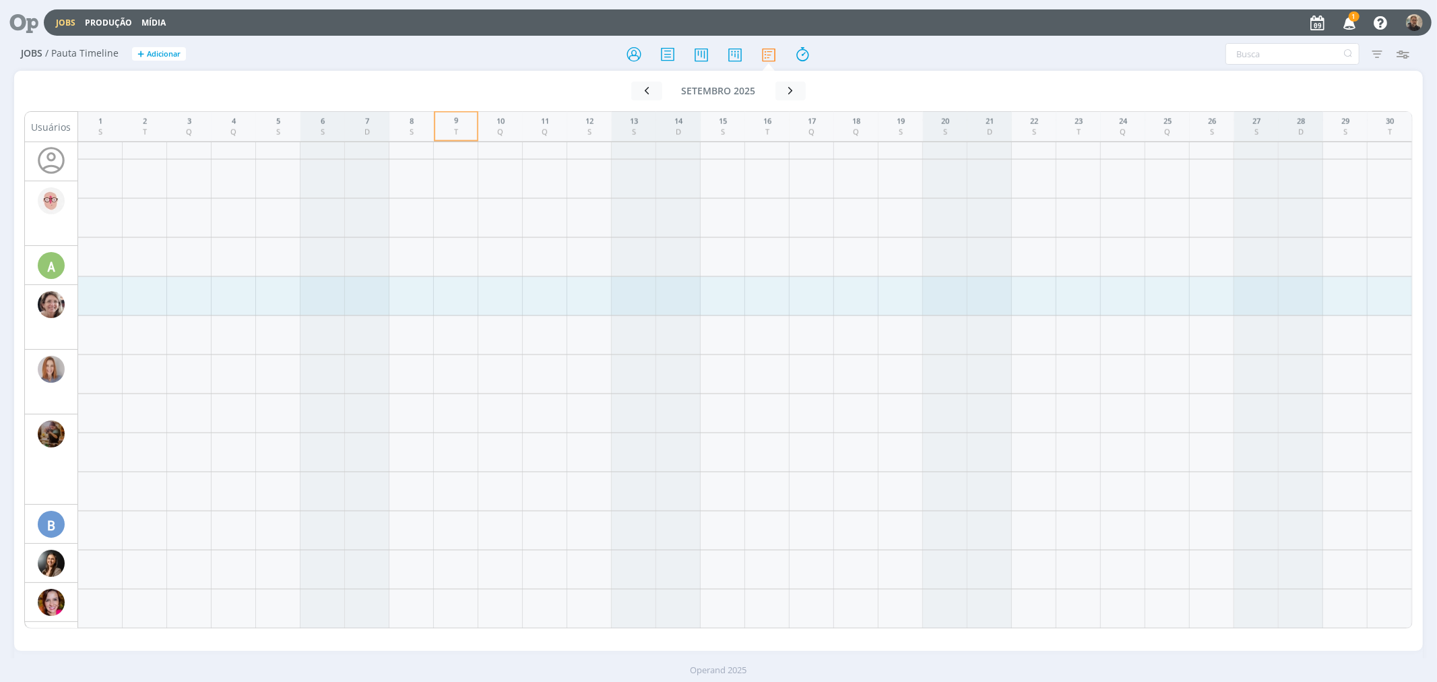
scroll to position [1869, 0]
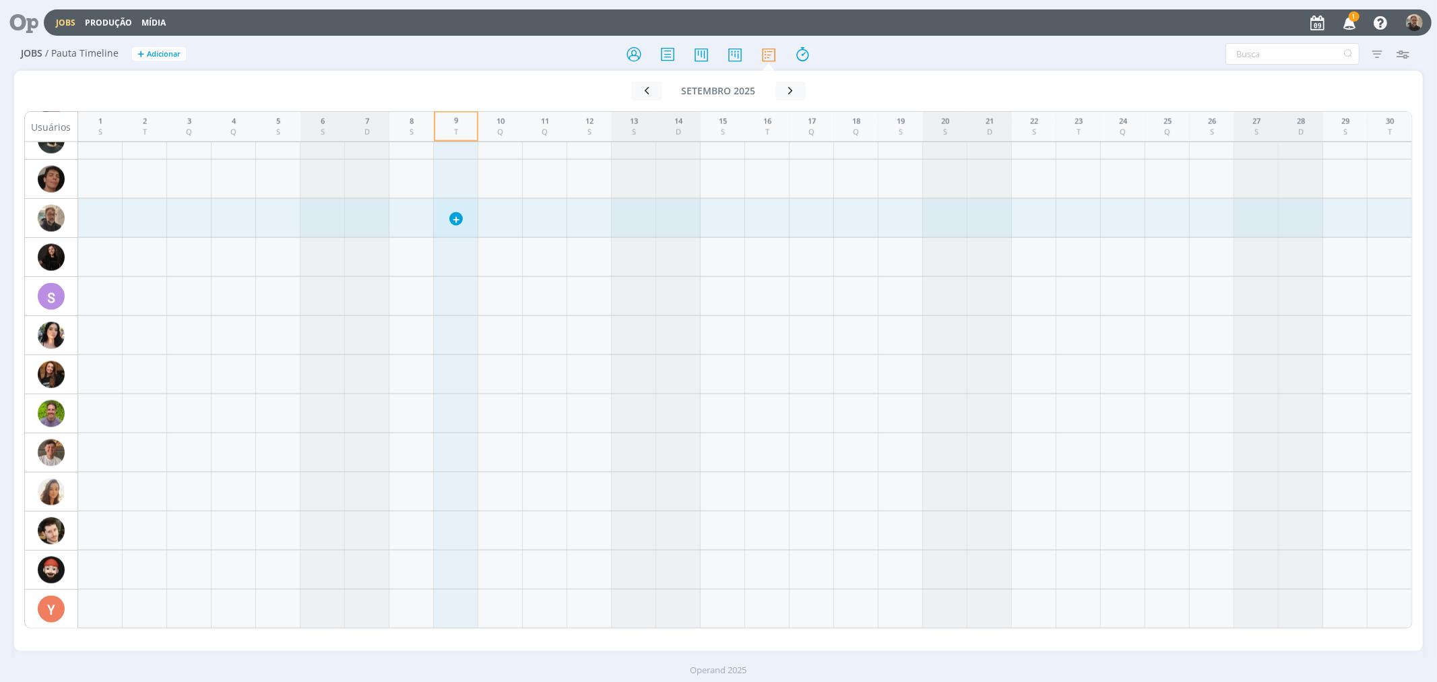
click at [442, 220] on div "+" at bounding box center [745, 218] width 1334 height 26
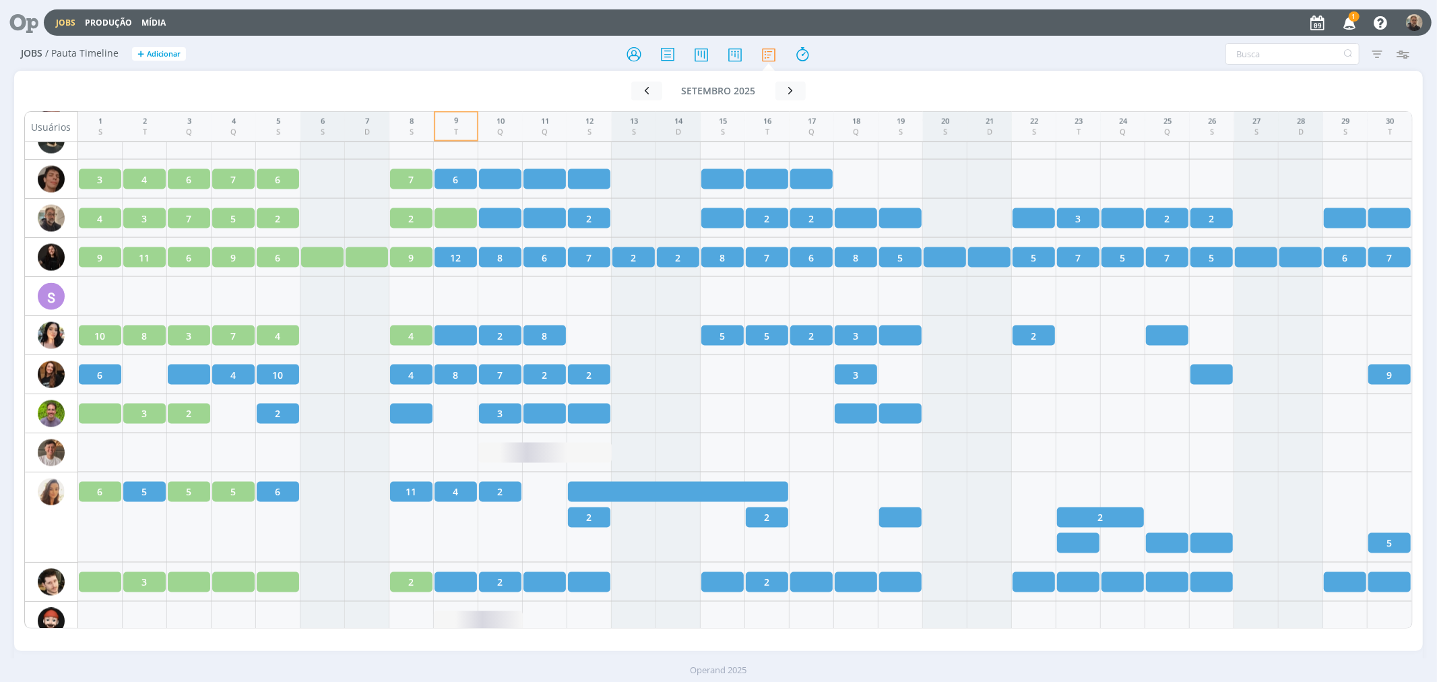
scroll to position [1920, 0]
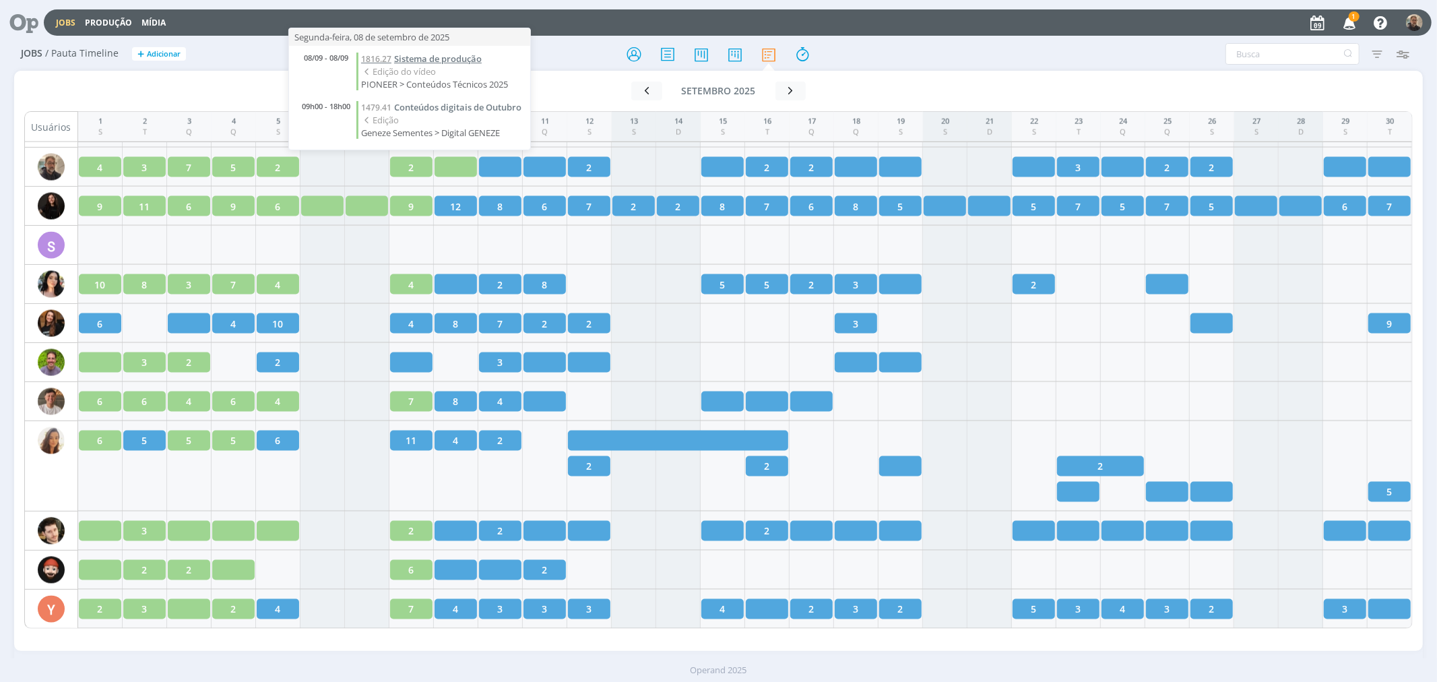
click at [395, 61] on span "Sistema de produção" at bounding box center [438, 59] width 88 height 12
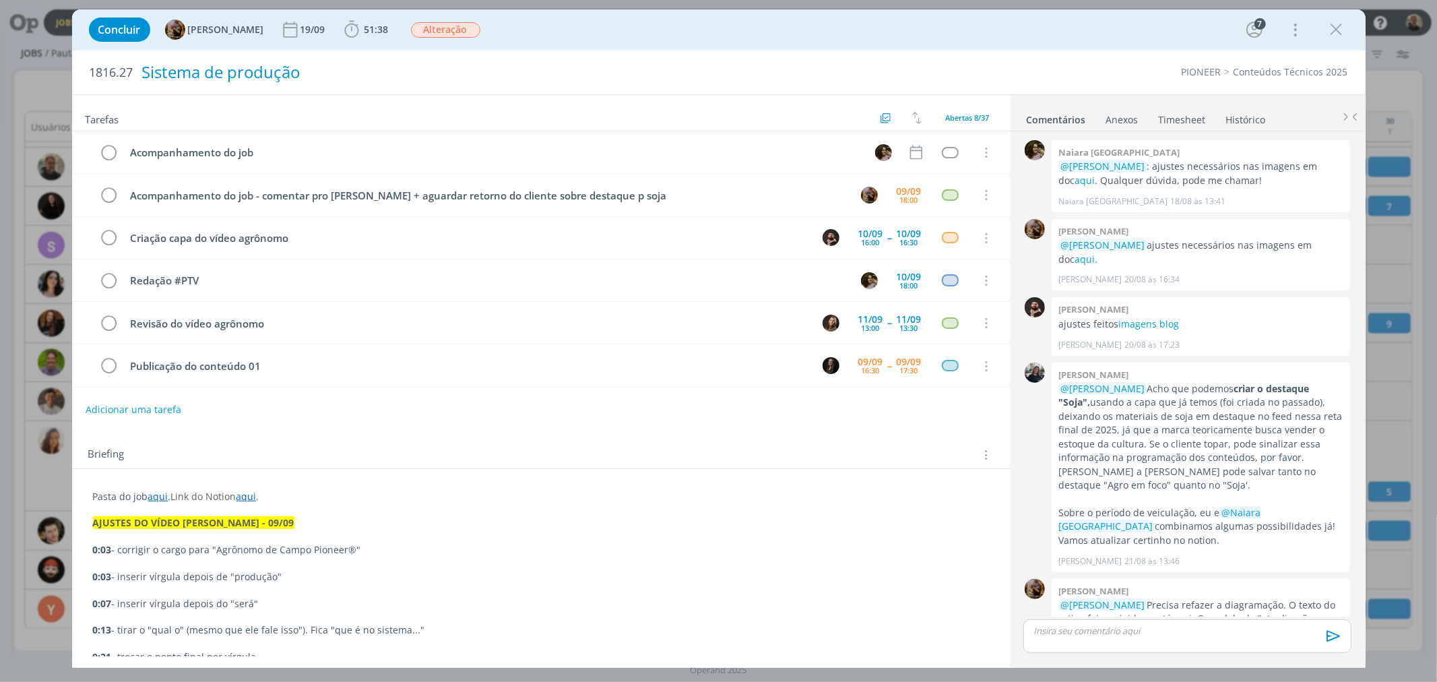
scroll to position [1409, 0]
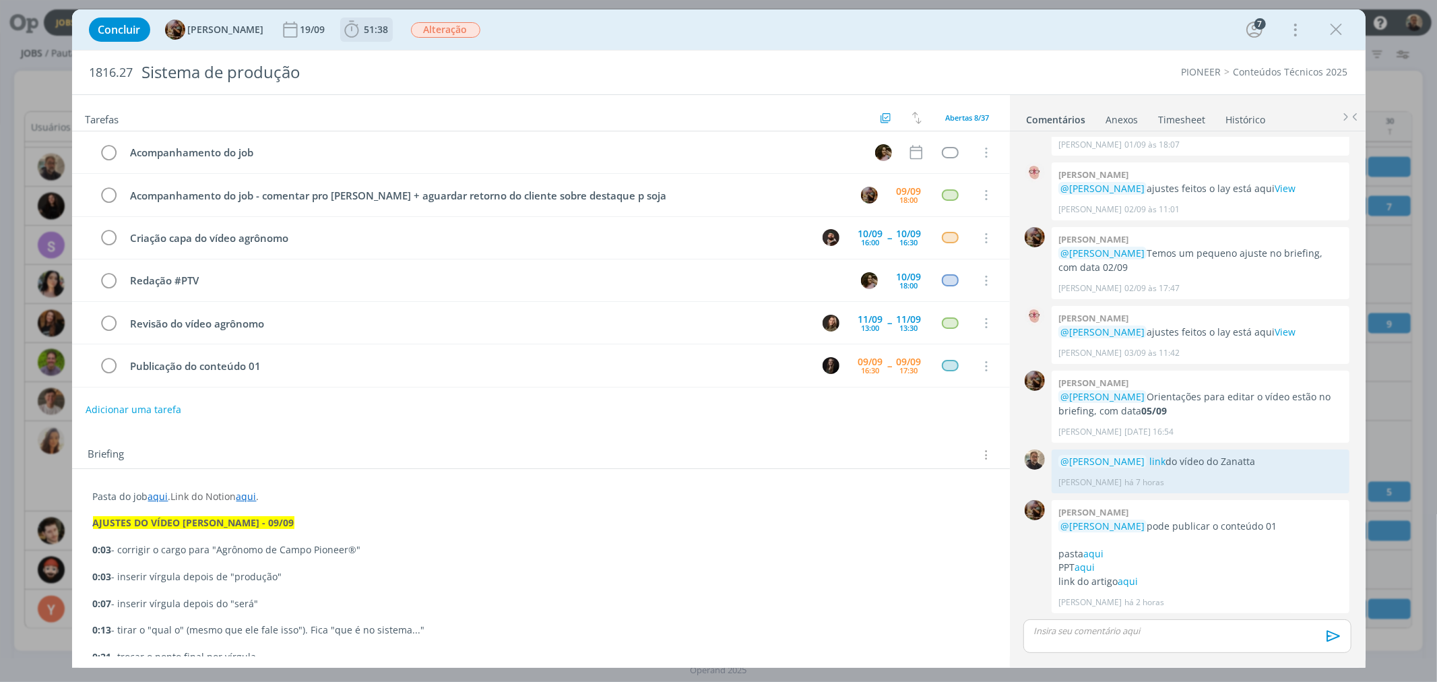
click at [380, 31] on span "51:38" at bounding box center [376, 29] width 24 height 13
click at [484, 58] on button "Apontar" at bounding box center [471, 60] width 56 height 14
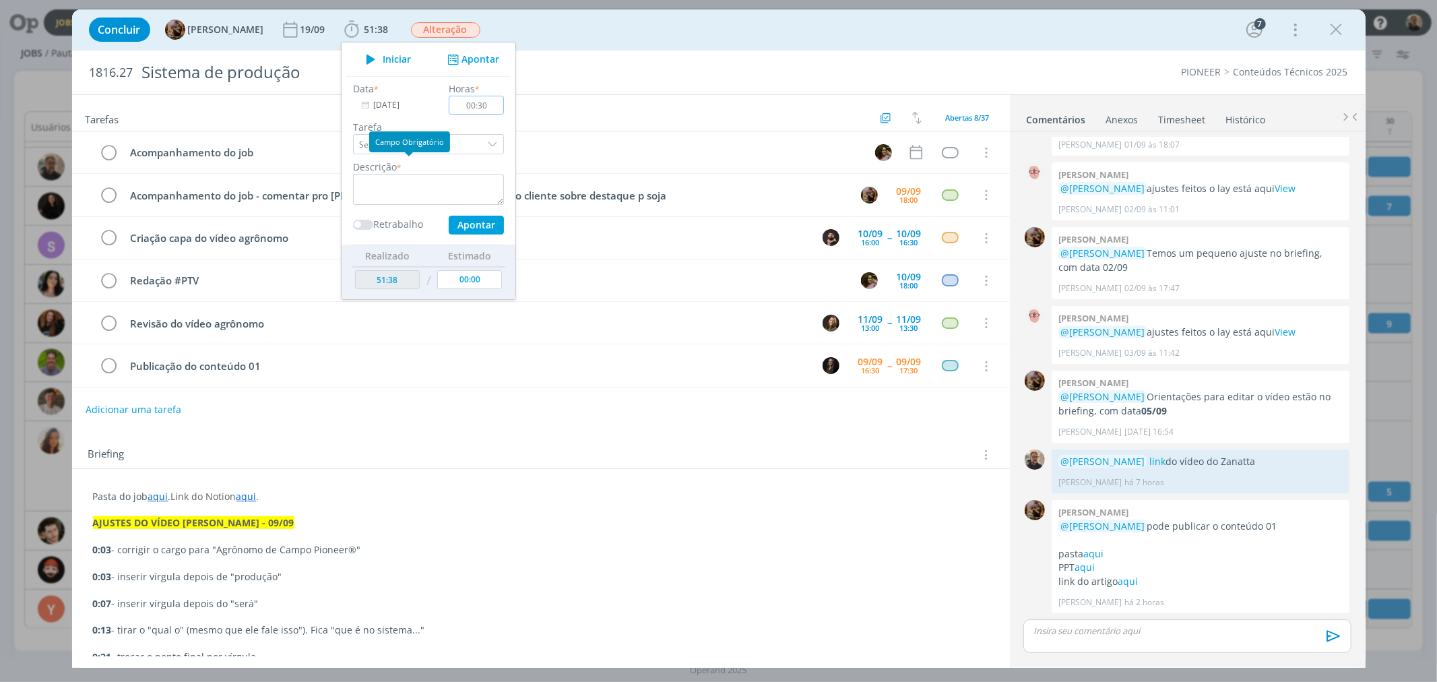
type input "00:30"
click at [435, 146] on div "Campo Obrigatório" at bounding box center [409, 141] width 81 height 21
click at [494, 141] on div "dialog" at bounding box center [494, 144] width 20 height 20
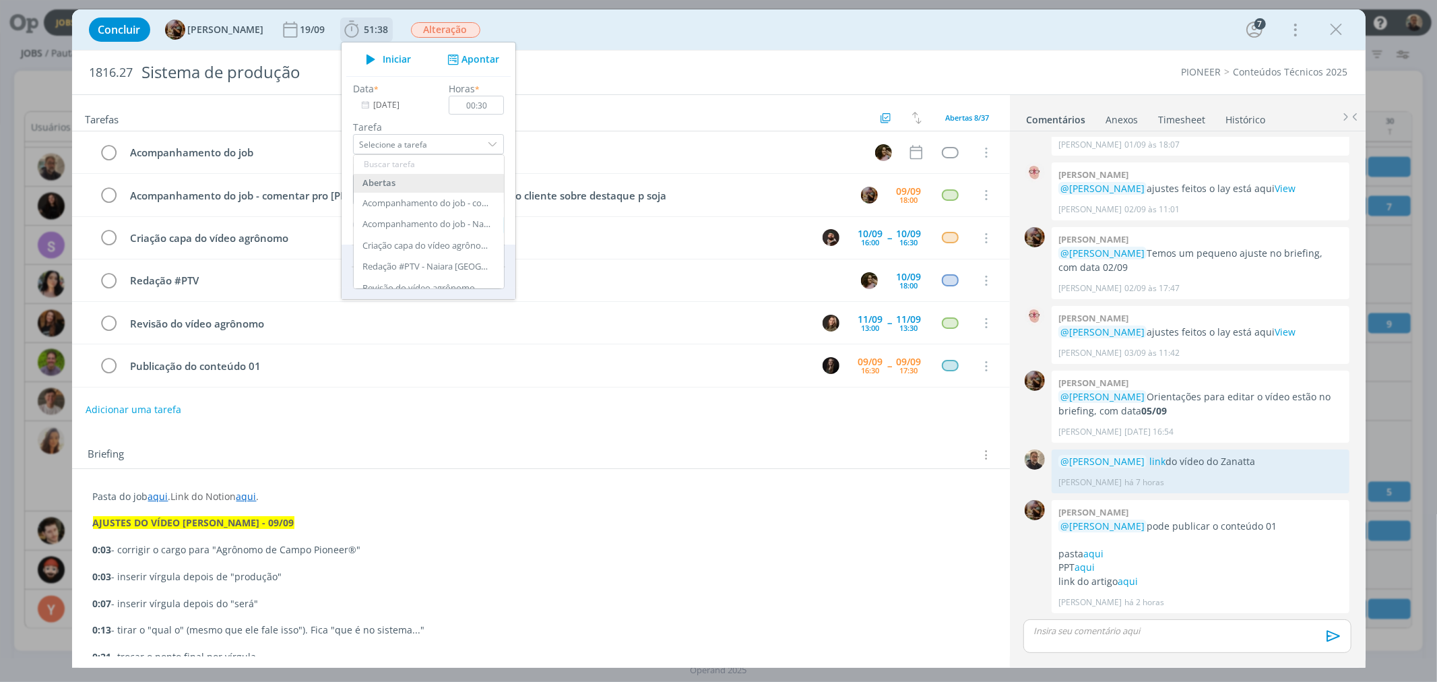
click at [501, 141] on div "dialog" at bounding box center [494, 144] width 20 height 20
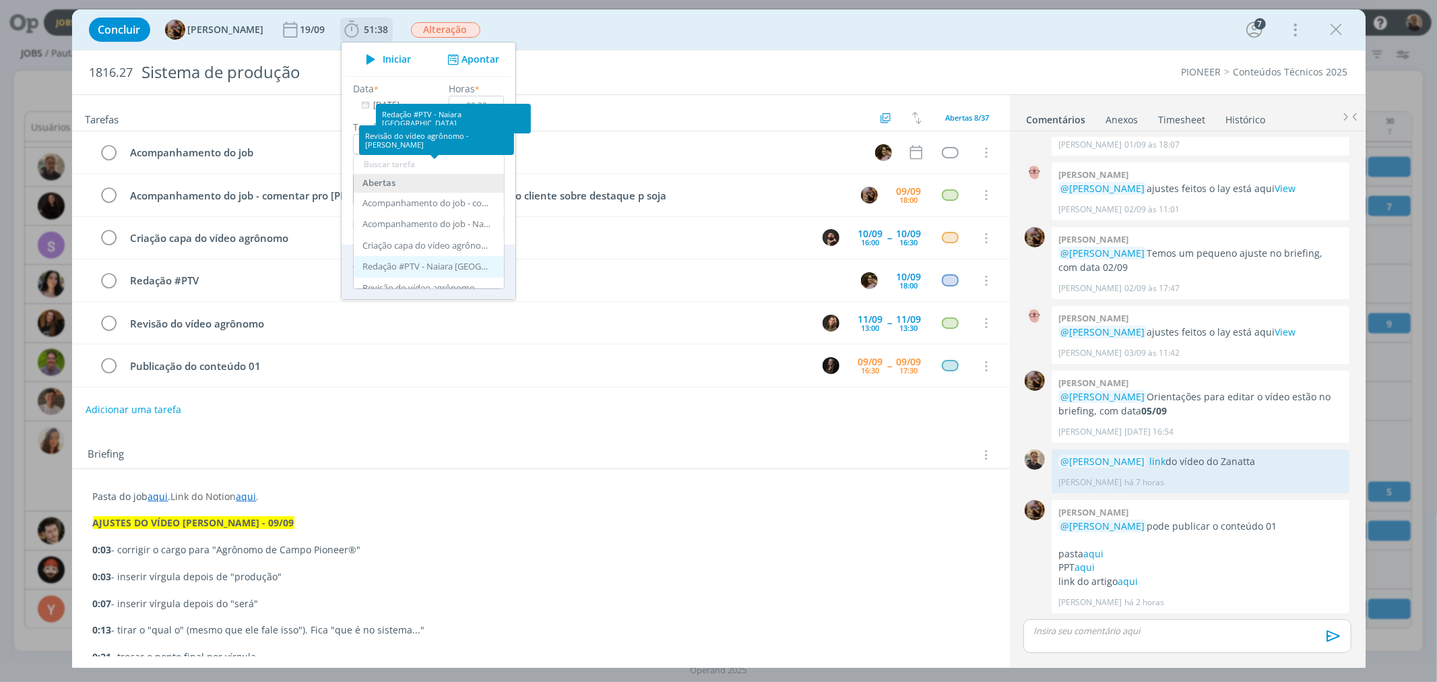
scroll to position [299, 0]
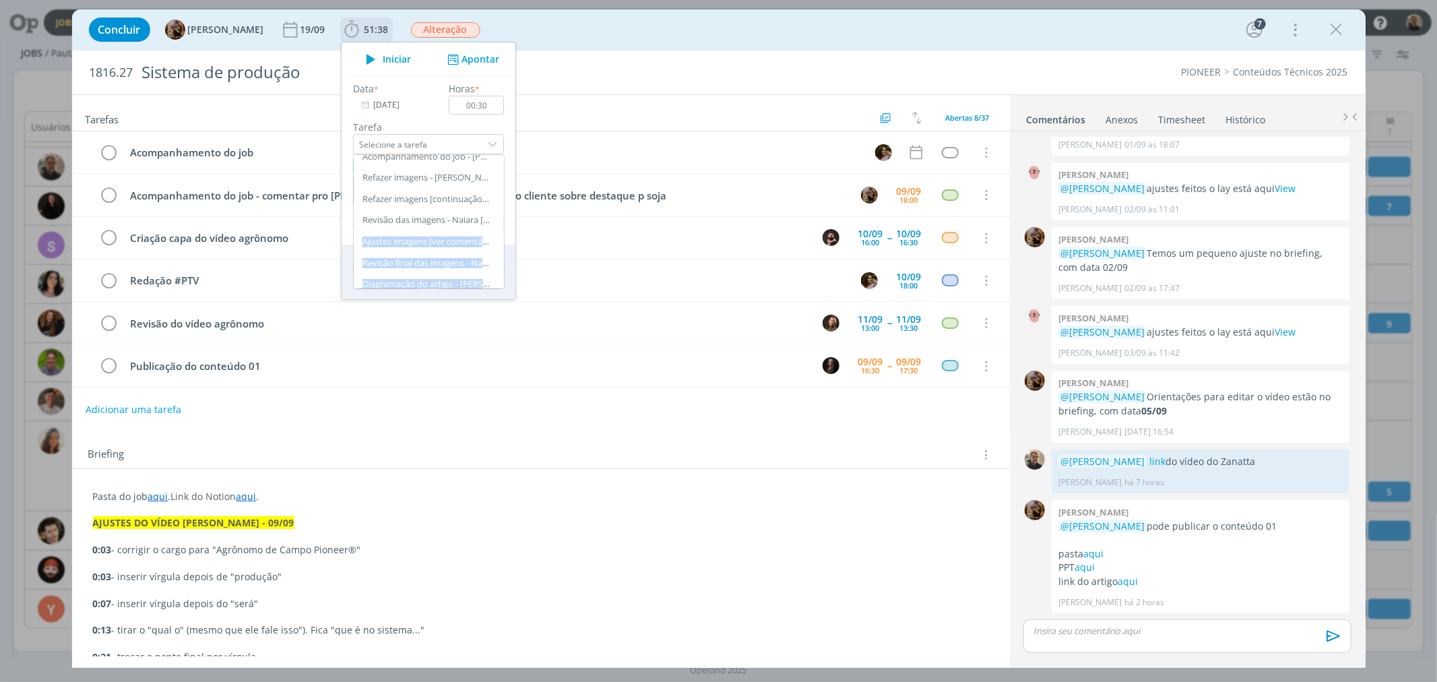
click at [511, 226] on div "Data * 09/09/2025 Horas * 00:30 Tarefa Selecione a tarefa Abertas Acompanhament…" at bounding box center [428, 158] width 164 height 153
click at [503, 145] on div "dialog" at bounding box center [494, 144] width 20 height 20
click at [468, 274] on div "Edição do vídeo - Rodrigo Bilheri" at bounding box center [426, 278] width 128 height 11
type input "Edição do vídeo"
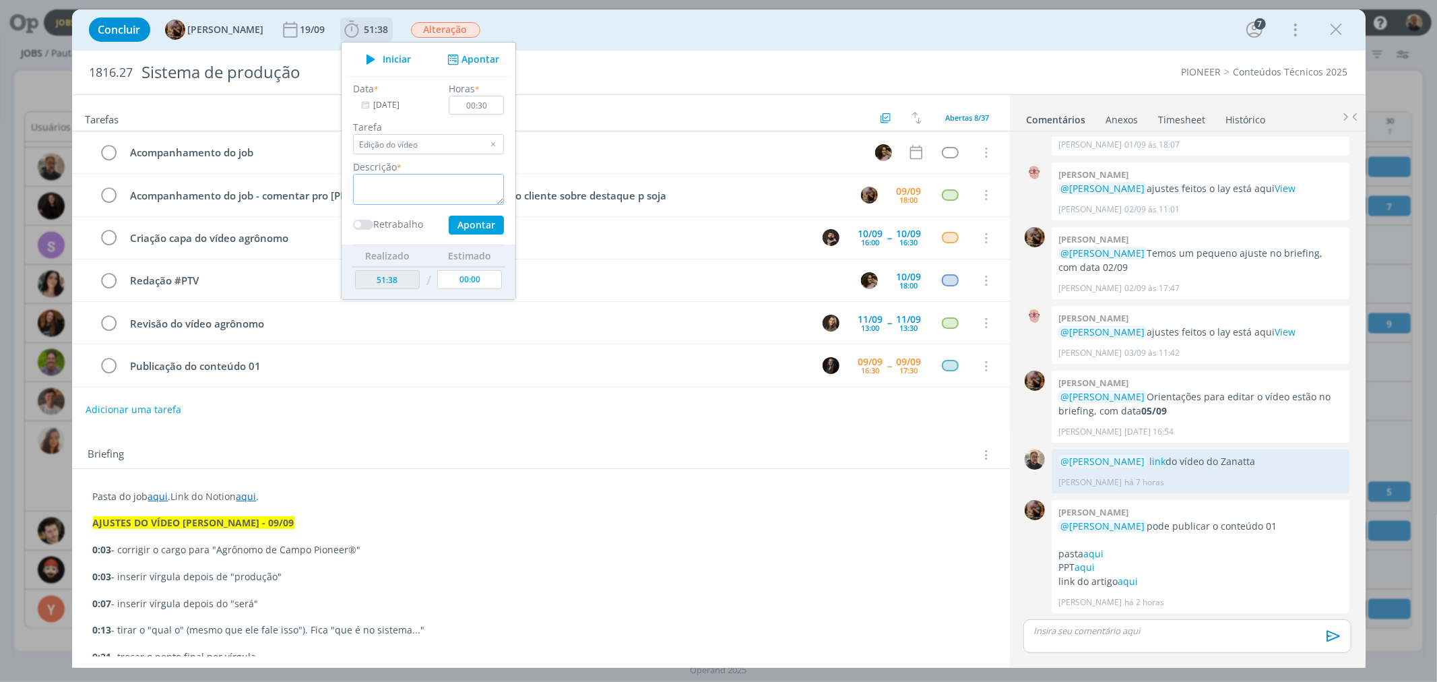
click at [416, 194] on textarea "dialog" at bounding box center [428, 189] width 151 height 31
type textarea "Ajustes"
click at [489, 224] on button "Apontar" at bounding box center [475, 225] width 55 height 19
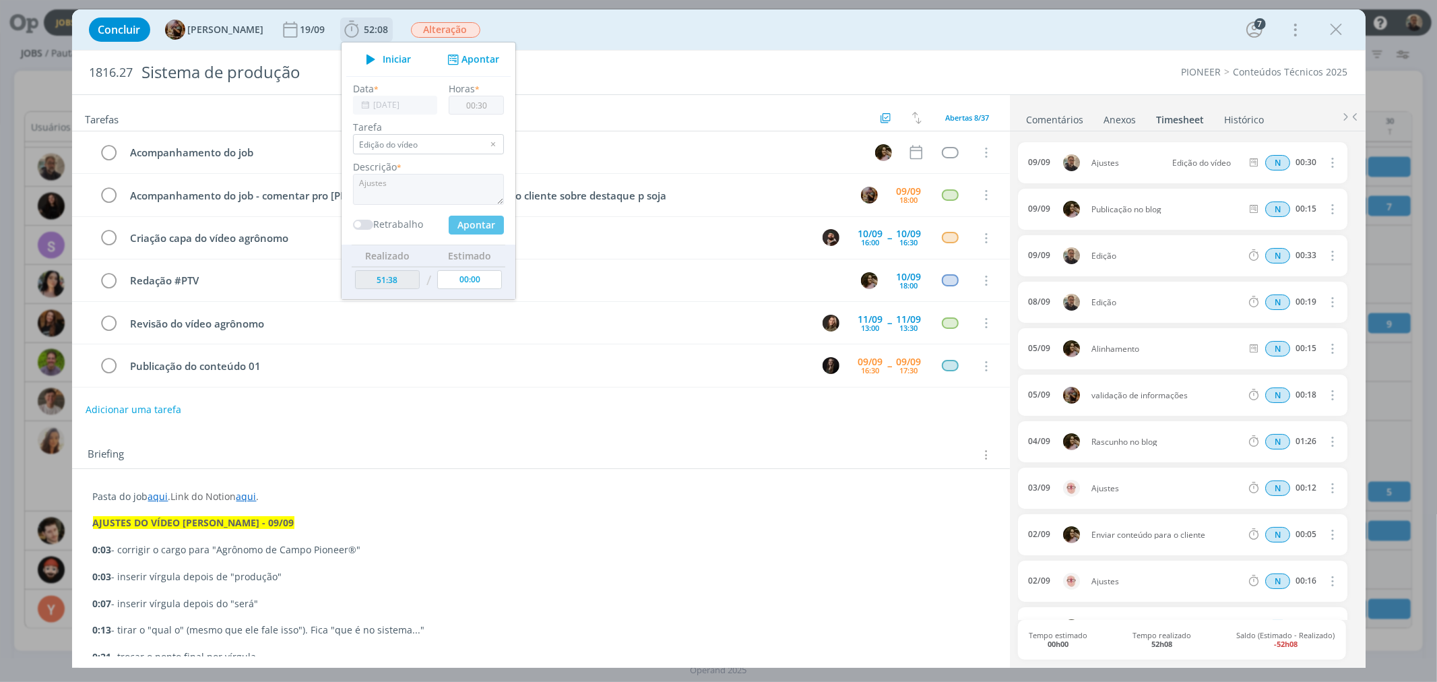
type input "00:00"
type input "52:08"
click at [1343, 28] on icon "dialog" at bounding box center [1337, 30] width 20 height 20
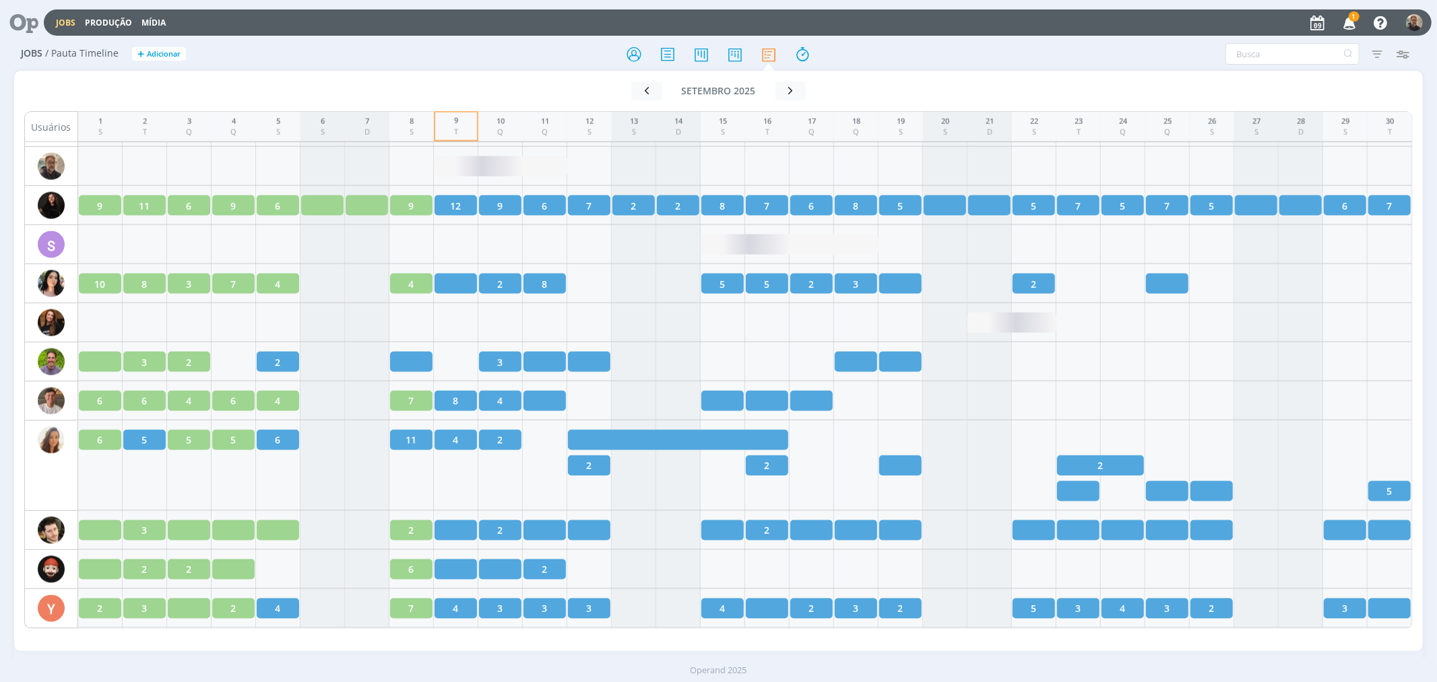
scroll to position [1869, 0]
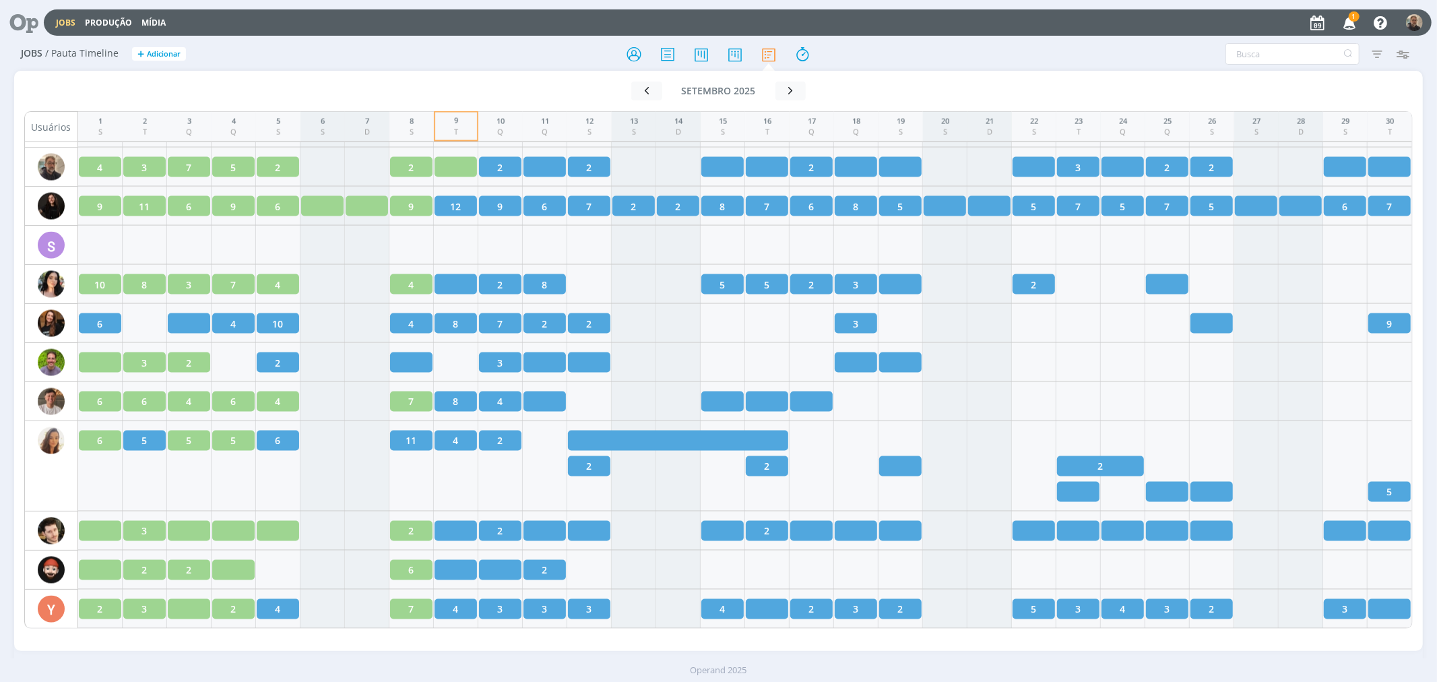
click at [16, 18] on icon at bounding box center [19, 22] width 28 height 26
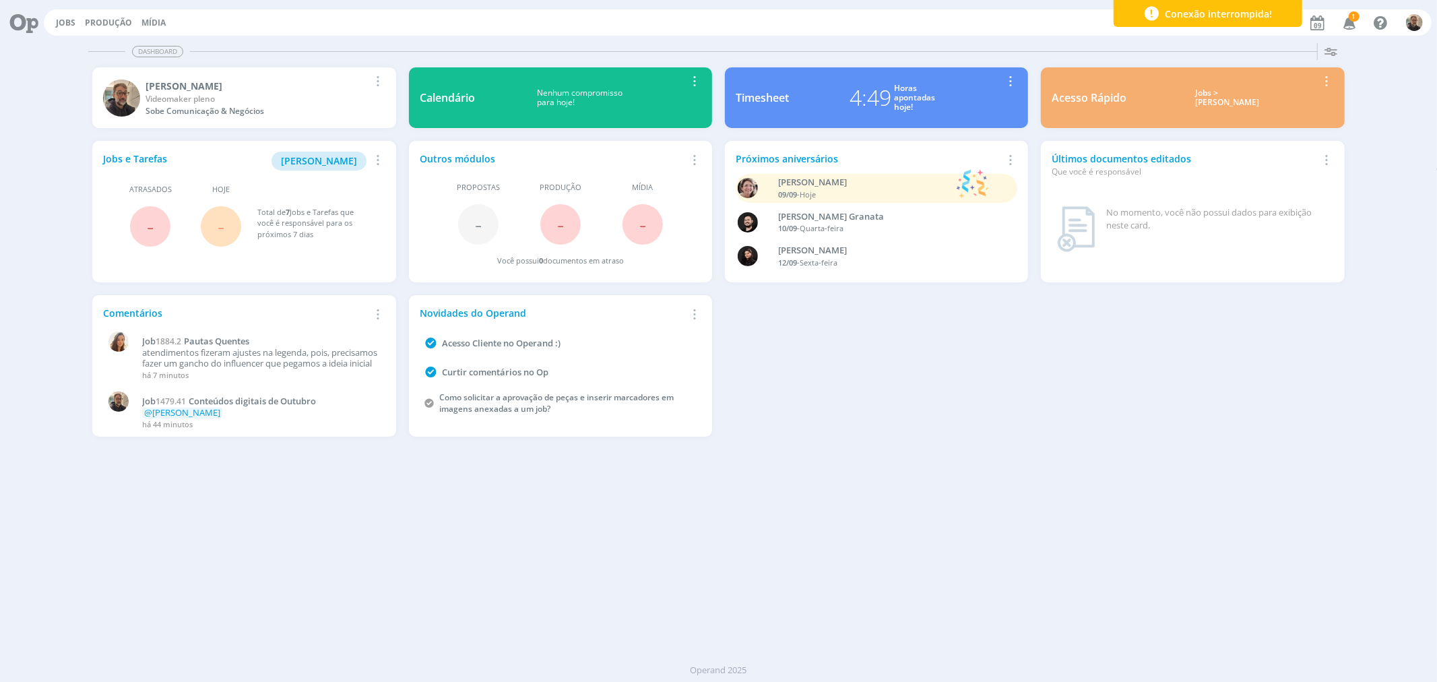
click at [925, 477] on div "Dashboard Salvar Selecione abaixo os cards desejados: Meus Meu Perfil Agenda Ti…" at bounding box center [718, 360] width 1437 height 644
click at [1345, 23] on icon "button" at bounding box center [1350, 22] width 24 height 23
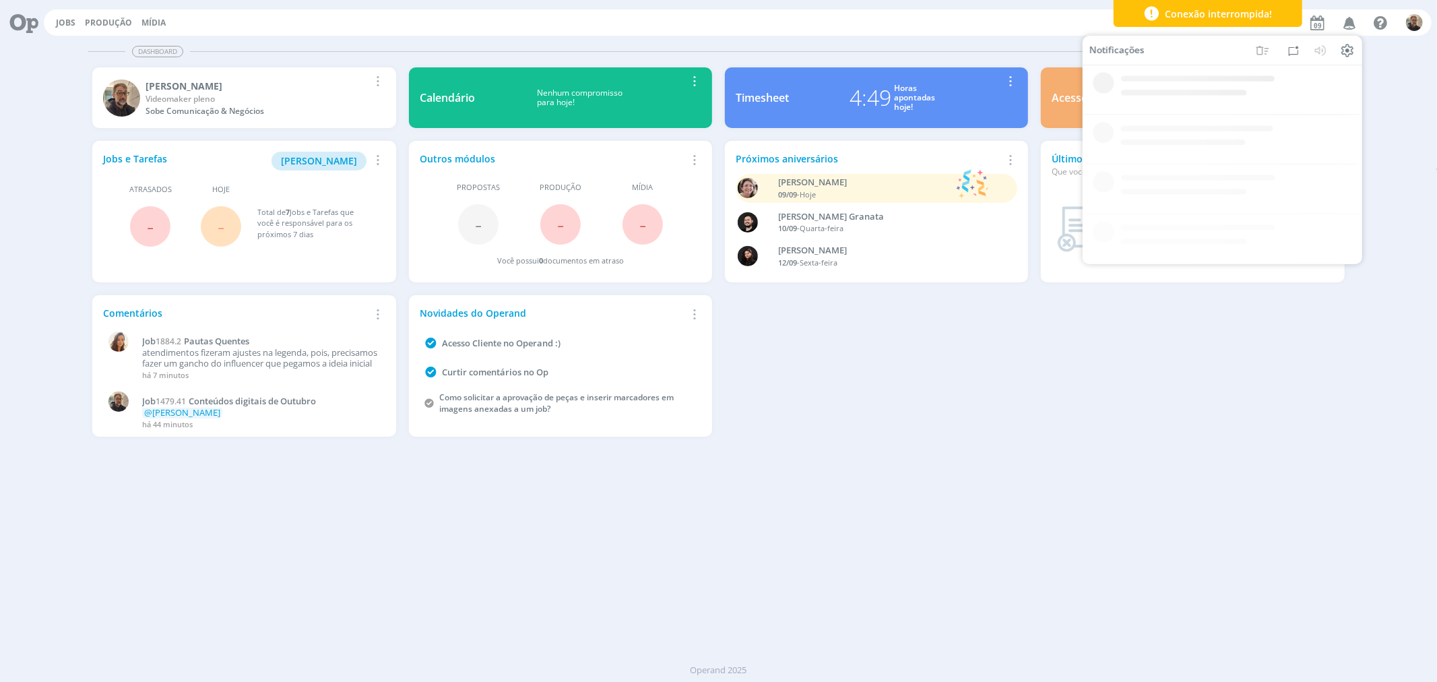
click at [934, 420] on div "Jobs e Tarefas Minha Pauta Remover Card Atrasados - Hoje - Total de 7 Jobs e Ta…" at bounding box center [718, 289] width 1265 height 309
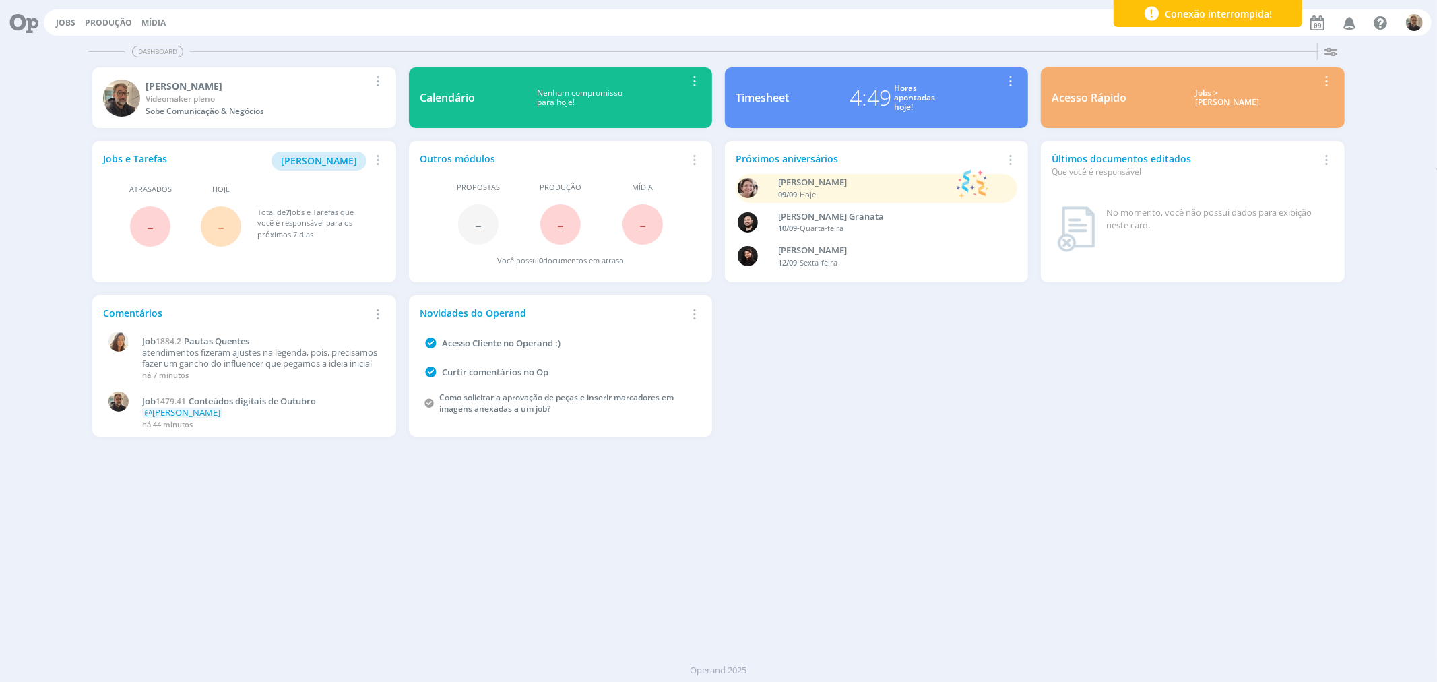
click at [933, 420] on div "Jobs e Tarefas Minha Pauta Remover Card Atrasados - Hoje - Total de 7 Jobs e Ta…" at bounding box center [718, 289] width 1265 height 309
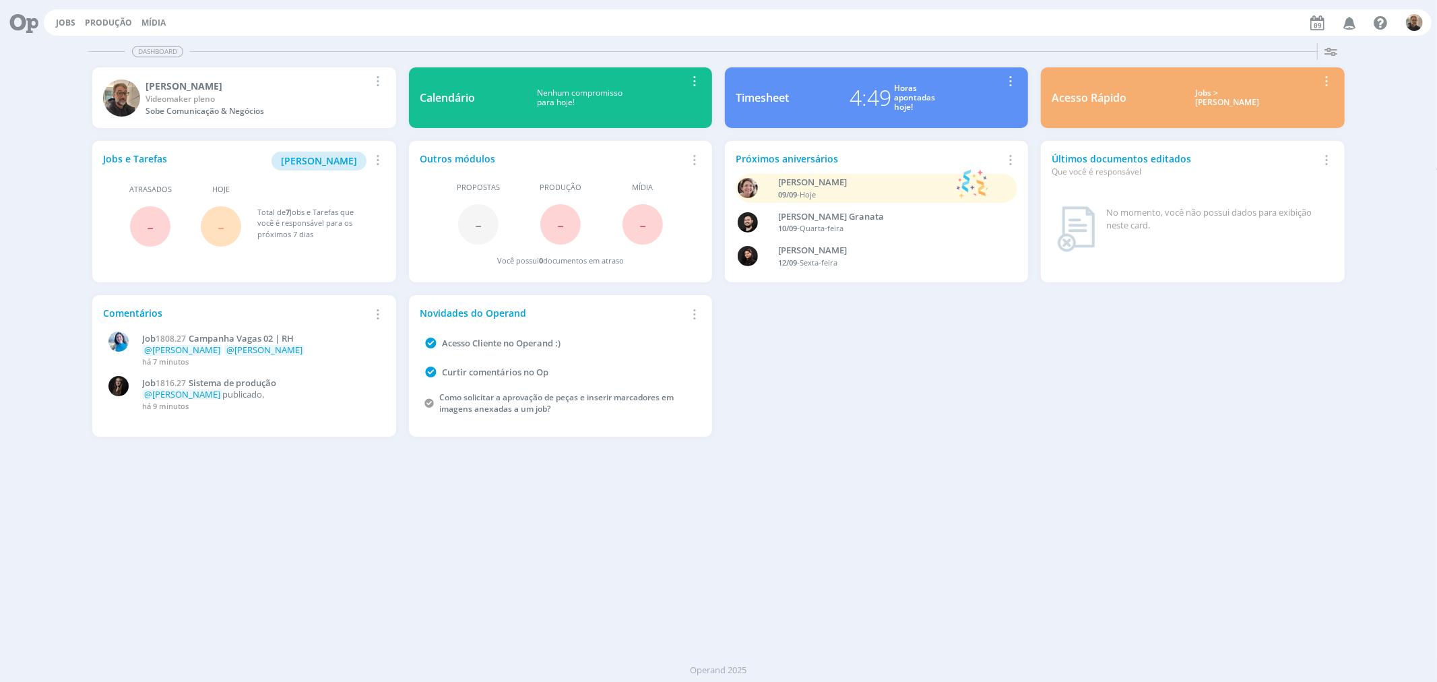
click at [931, 402] on div "Jobs e Tarefas Minha Pauta Remover Card Atrasados - Hoje - Total de 7 Jobs e Ta…" at bounding box center [718, 289] width 1265 height 309
